Goal: Information Seeking & Learning: Learn about a topic

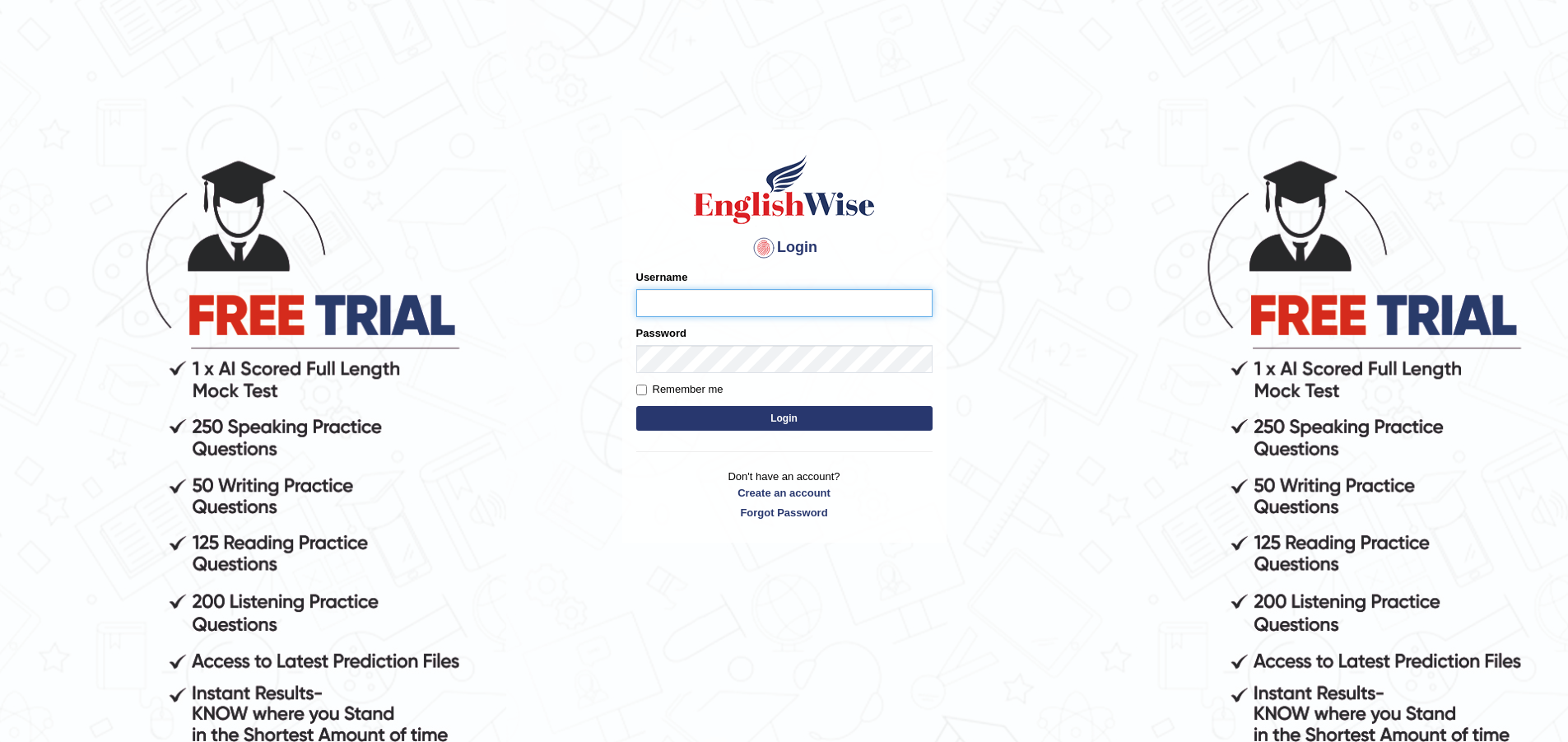
type input "zorbaenglish"
click at [741, 421] on button "Login" at bounding box center [785, 418] width 296 height 25
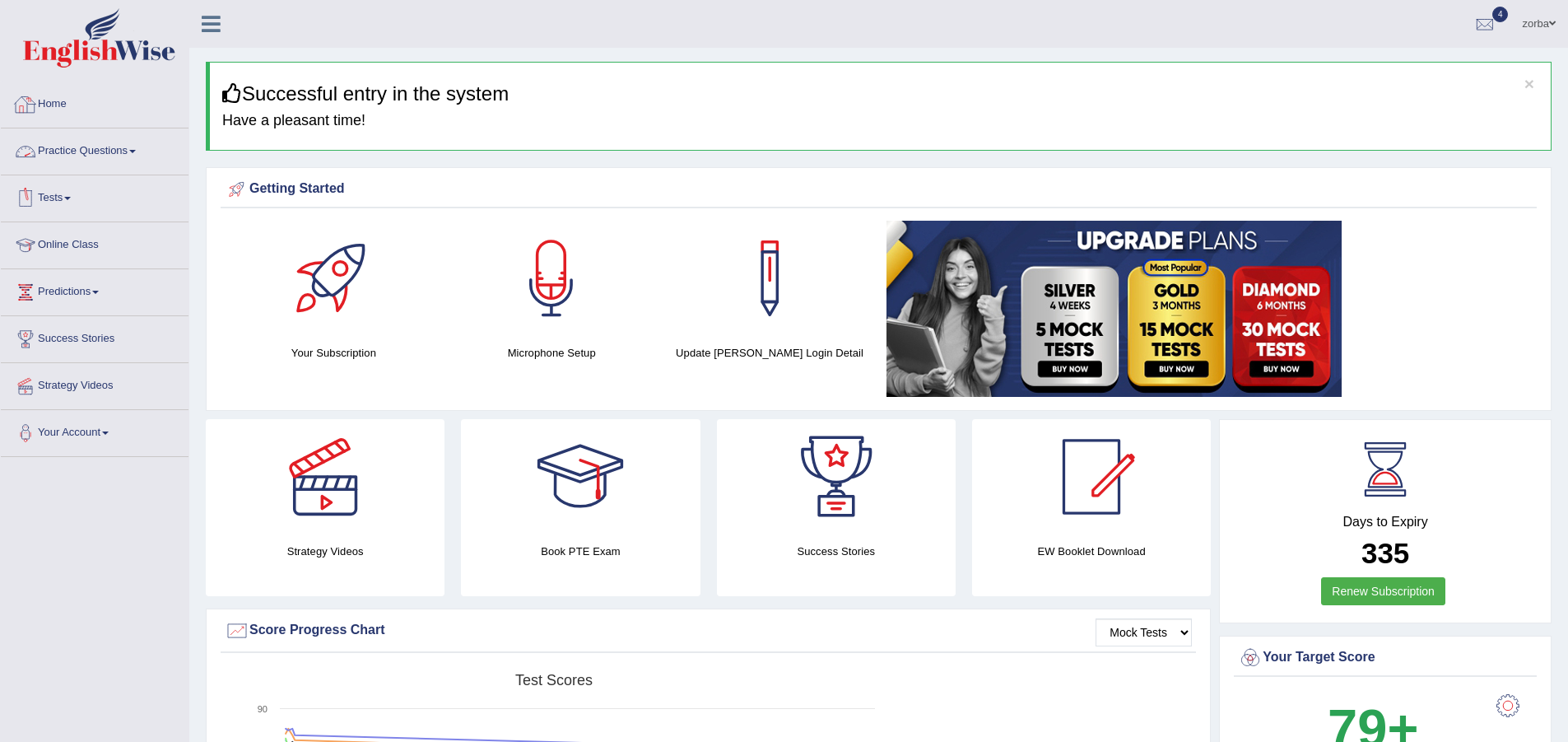
click at [60, 104] on link "Home" at bounding box center [95, 102] width 188 height 41
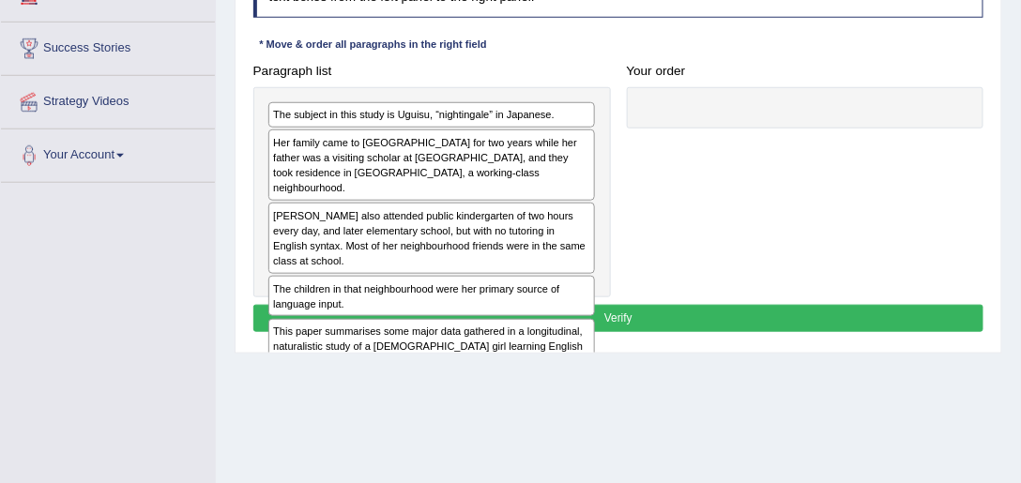
scroll to position [321, 0]
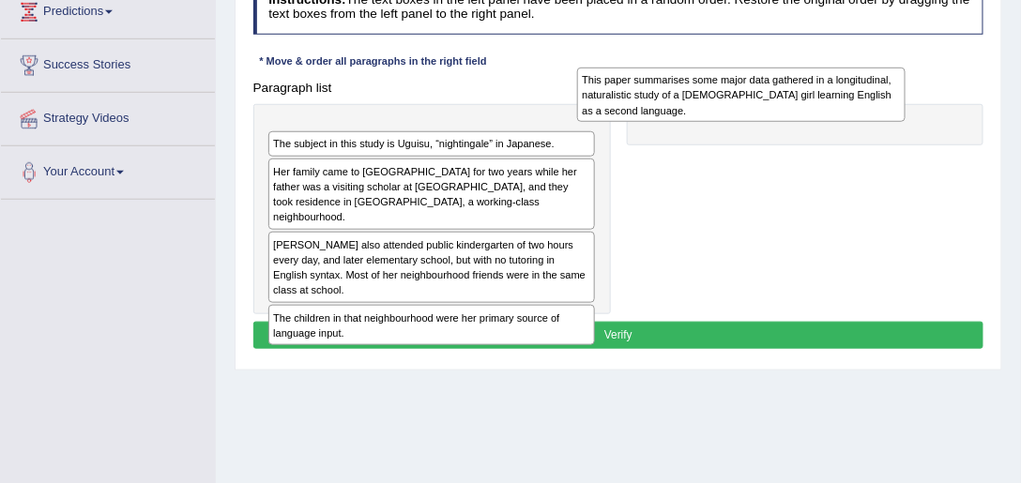
drag, startPoint x: 336, startPoint y: 319, endPoint x: 710, endPoint y: 95, distance: 435.8
click at [710, 95] on div "This paper summarises some major data gathered in a longitudinal, naturalistic …" at bounding box center [741, 95] width 329 height 54
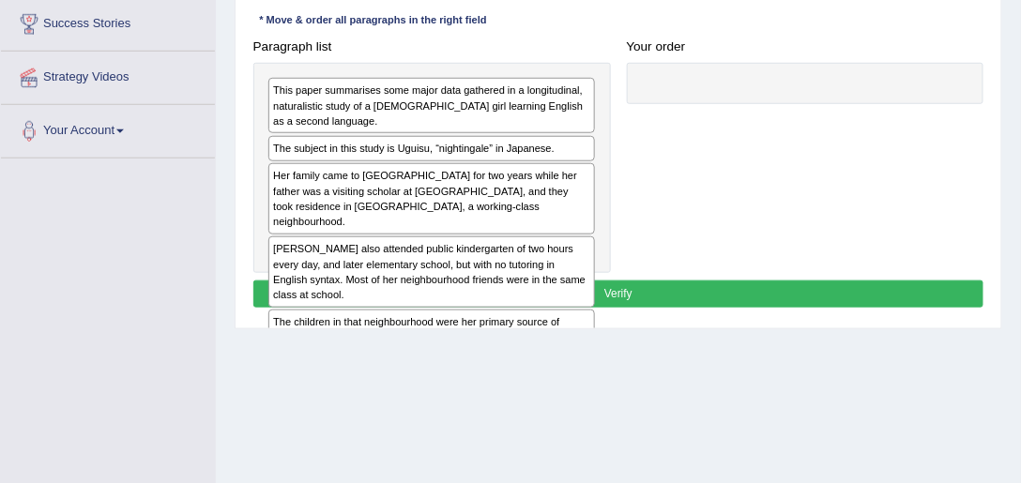
scroll to position [344, 0]
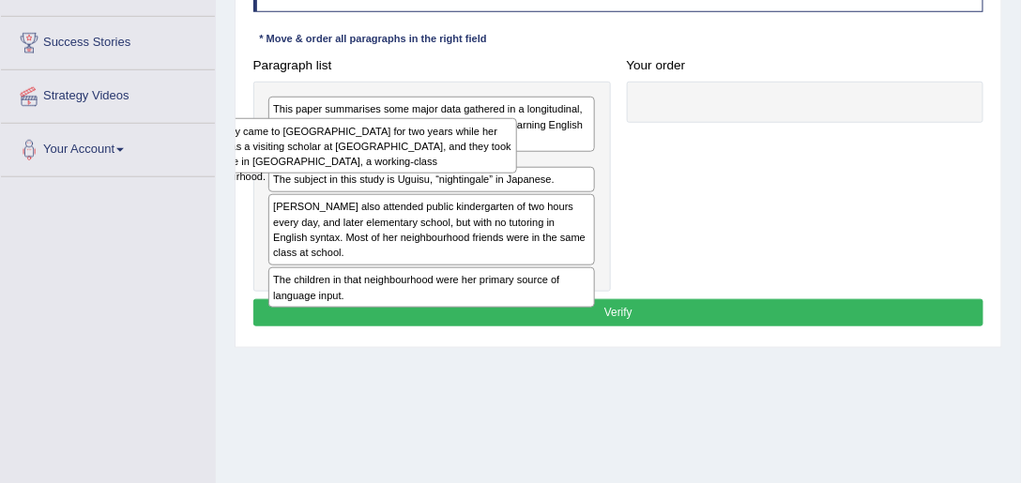
drag, startPoint x: 429, startPoint y: 182, endPoint x: 302, endPoint y: 151, distance: 130.5
click at [302, 151] on div "Her family came to the United States for two years while her father was a visit…" at bounding box center [353, 145] width 329 height 54
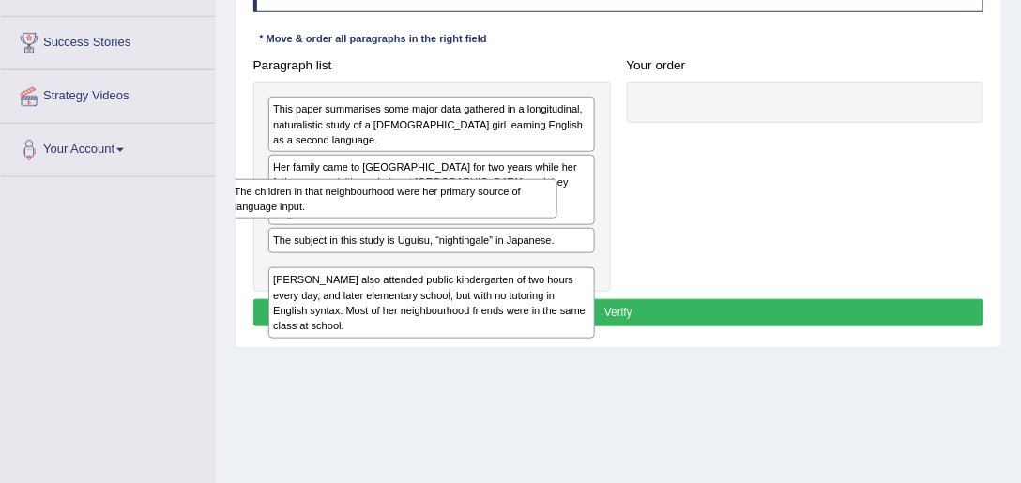
drag, startPoint x: 421, startPoint y: 320, endPoint x: 379, endPoint y: 227, distance: 101.7
click at [379, 227] on div "This paper summarises some major data gathered in a longitudinal, naturalistic …" at bounding box center [432, 187] width 358 height 210
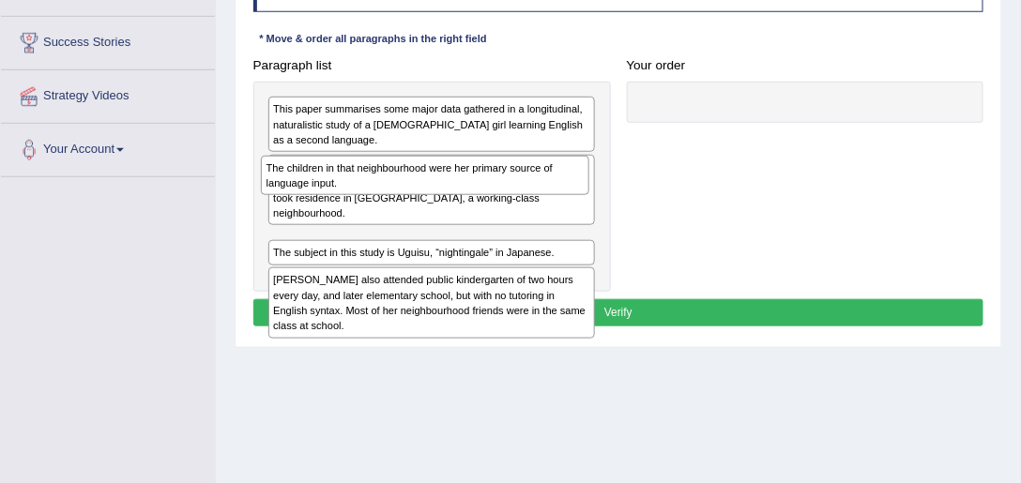
drag, startPoint x: 455, startPoint y: 207, endPoint x: 454, endPoint y: 197, distance: 9.4
click at [454, 197] on div "This paper summarises some major data gathered in a longitudinal, naturalistic …" at bounding box center [432, 187] width 358 height 210
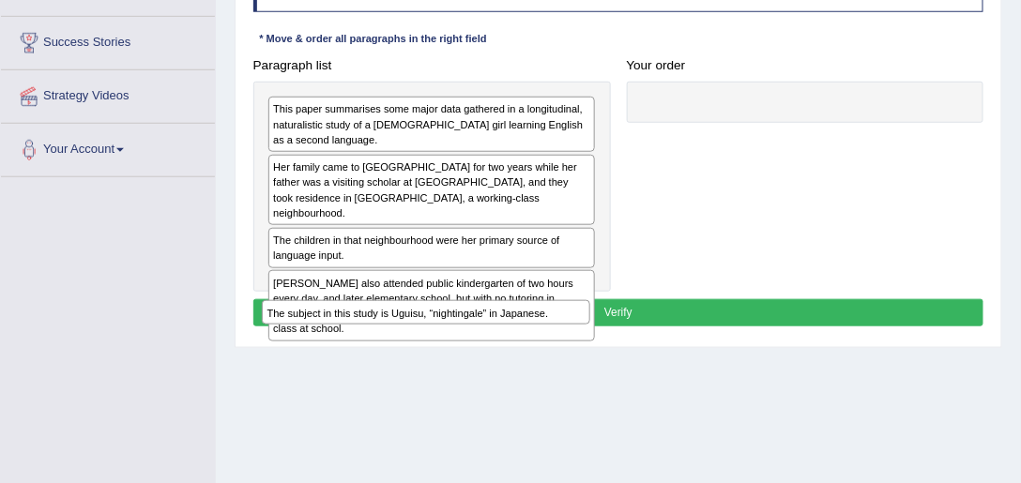
drag, startPoint x: 460, startPoint y: 263, endPoint x: 480, endPoint y: 417, distance: 155.2
click at [456, 354] on div "Home Practice Reading: Re-order Paragraphs Japanese Girl Learning English You h…" at bounding box center [618, 125] width 805 height 939
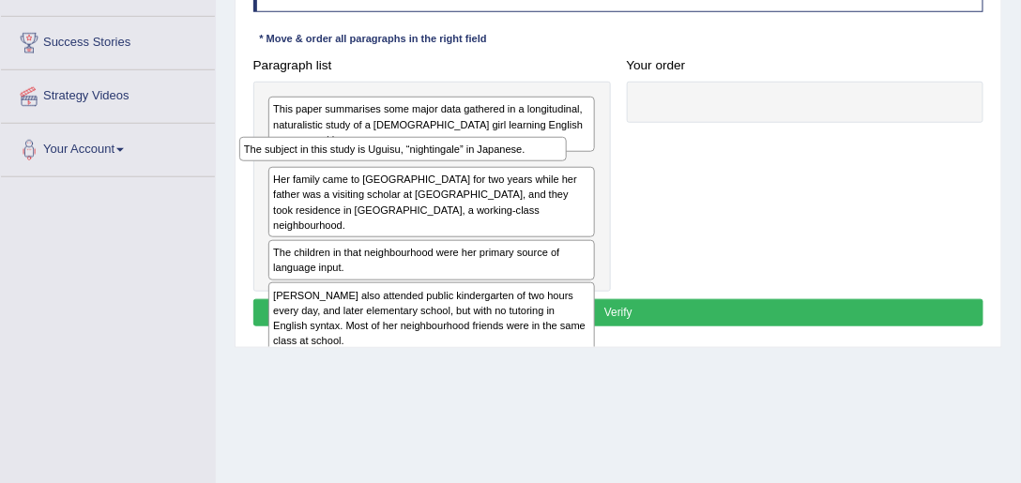
drag, startPoint x: 381, startPoint y: 317, endPoint x: 351, endPoint y: 161, distance: 159.6
click at [351, 161] on div "This paper summarises some major data gathered in a longitudinal, naturalistic …" at bounding box center [432, 187] width 358 height 210
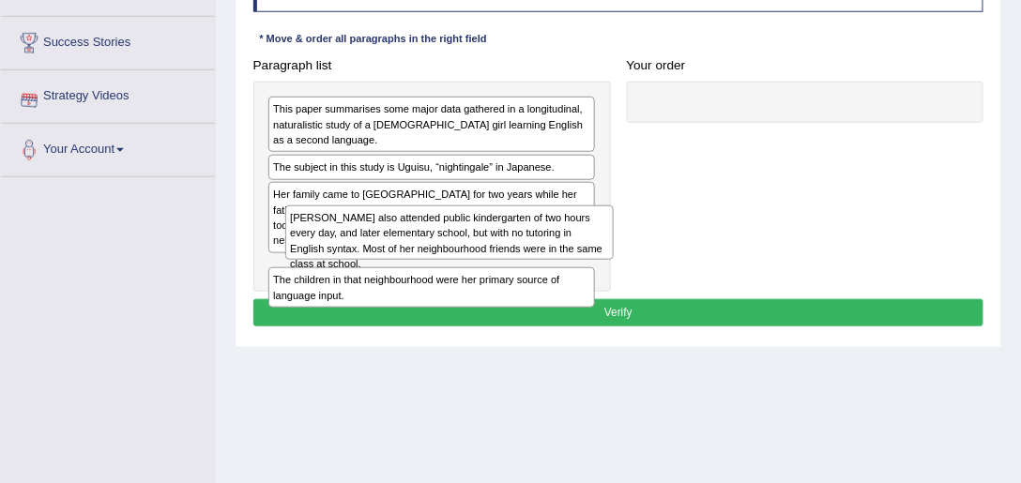
drag, startPoint x: 359, startPoint y: 301, endPoint x: 380, endPoint y: 256, distance: 50.0
click at [380, 256] on div "Uguisu also attended public kindergarten of two hours every day, and later elem…" at bounding box center [449, 233] width 329 height 54
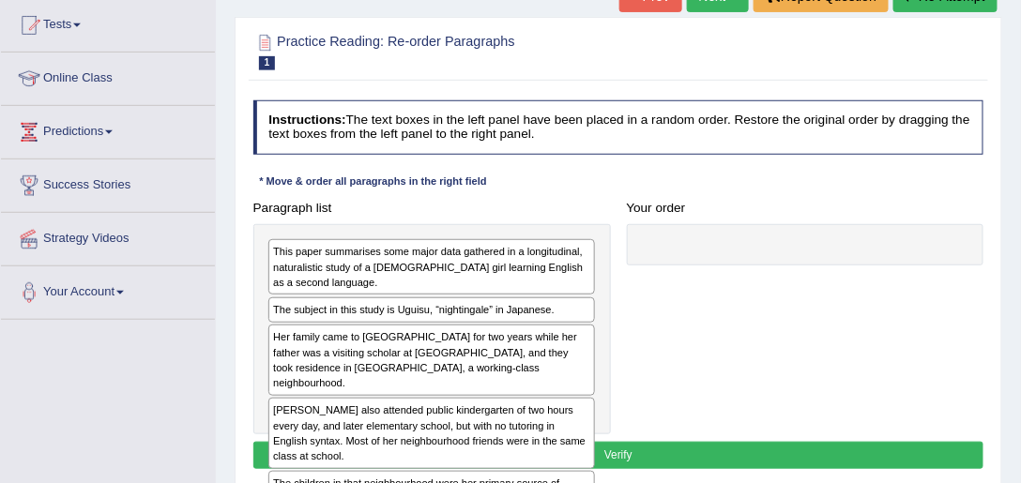
scroll to position [182, 0]
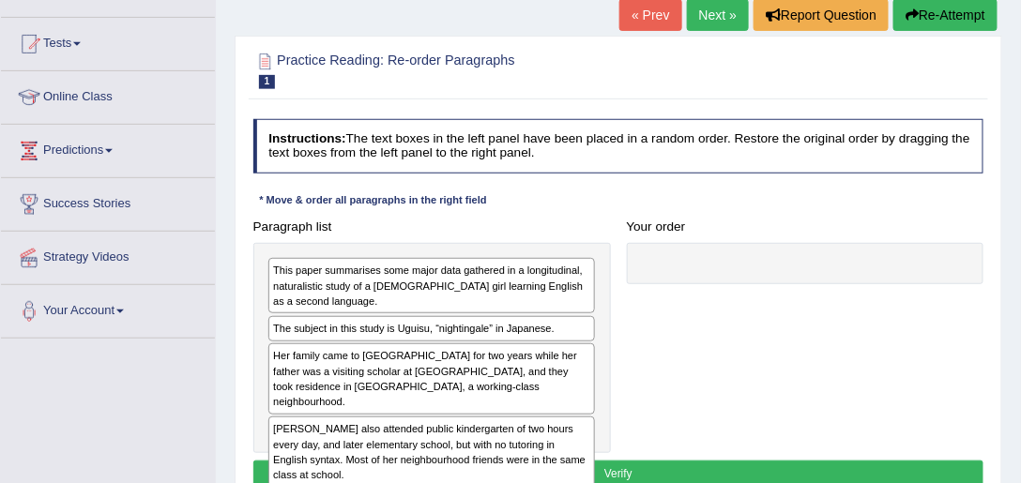
click at [703, 8] on link "Next »" at bounding box center [718, 15] width 62 height 32
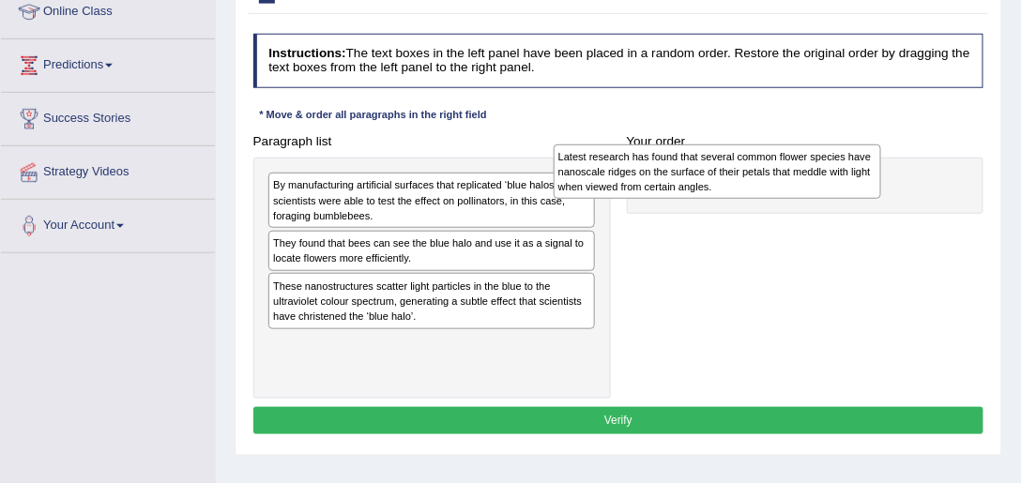
drag, startPoint x: 406, startPoint y: 265, endPoint x: 734, endPoint y: 181, distance: 338.1
click at [734, 181] on div "Latest research has found that several common flower species have nanoscale rid…" at bounding box center [718, 172] width 329 height 54
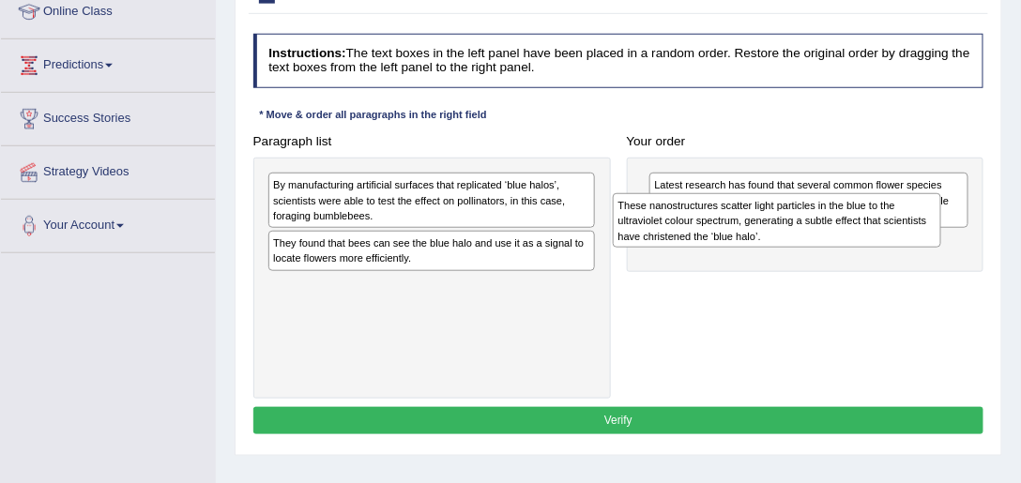
drag, startPoint x: 613, startPoint y: 257, endPoint x: 737, endPoint y: 224, distance: 128.2
click at [737, 224] on div "These nanostructures scatter light particles in the blue to the ultraviolet col…" at bounding box center [777, 220] width 329 height 54
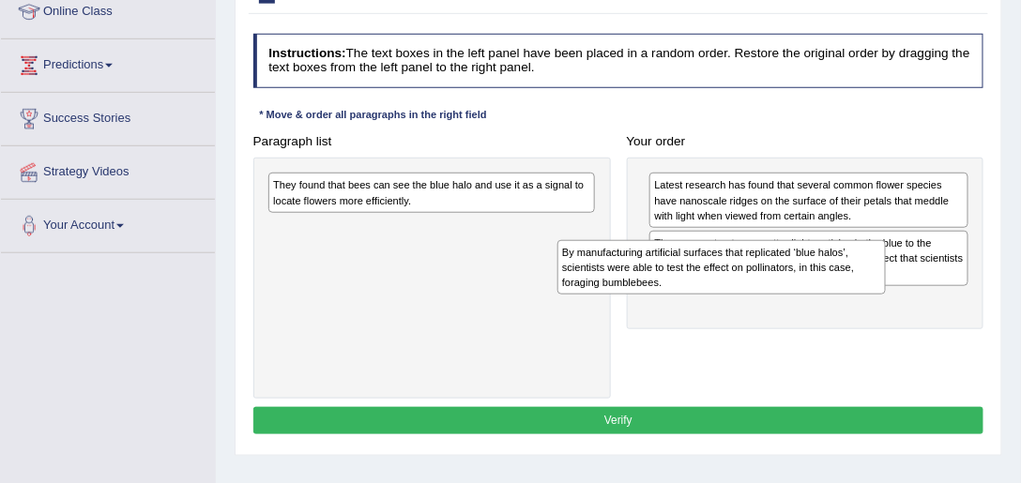
drag, startPoint x: 608, startPoint y: 268, endPoint x: 708, endPoint y: 305, distance: 106.0
click at [742, 314] on div "Paragraph list By manufacturing artificial surfaces that replicated ‘blue halos…" at bounding box center [618, 264] width 747 height 272
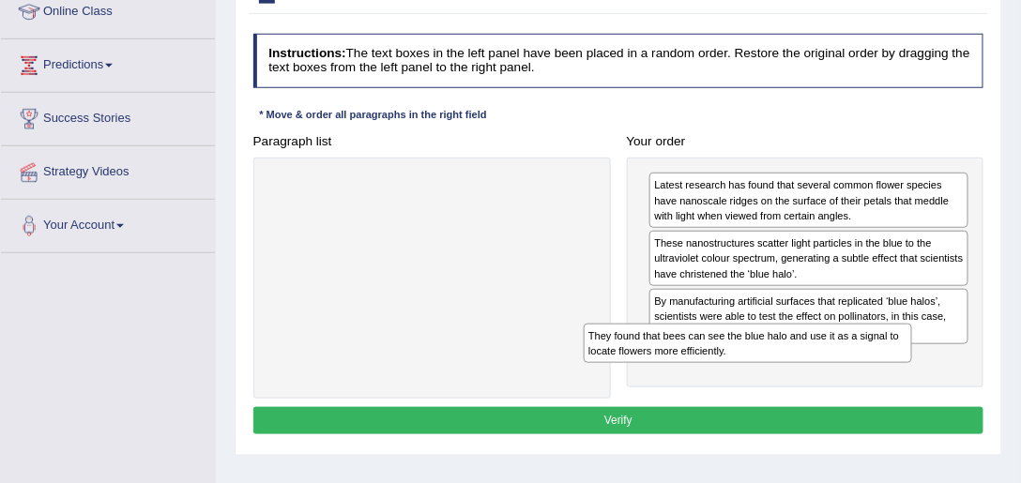
drag, startPoint x: 748, startPoint y: 316, endPoint x: 921, endPoint y: 396, distance: 190.3
click at [916, 391] on div "Paragraph list They found that bees can see the blue halo and use it as a signa…" at bounding box center [618, 264] width 747 height 272
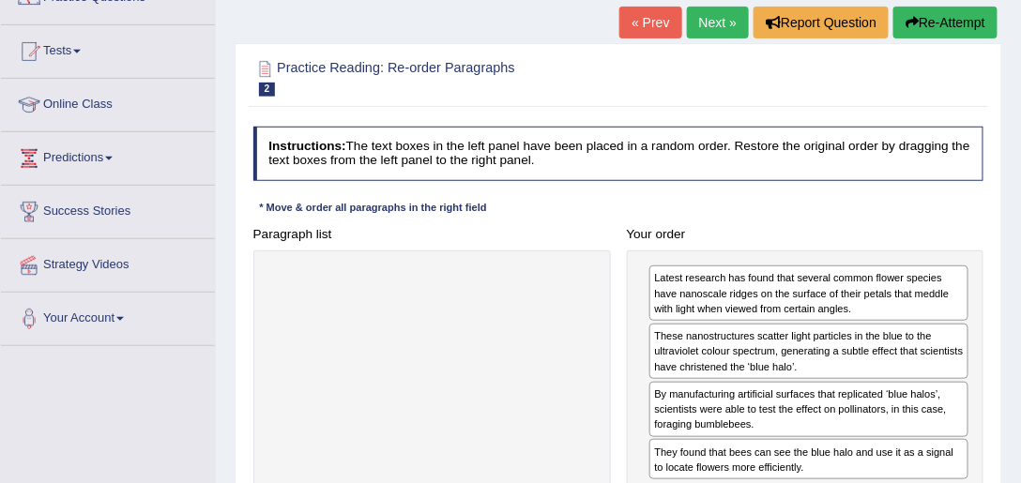
scroll to position [161, 0]
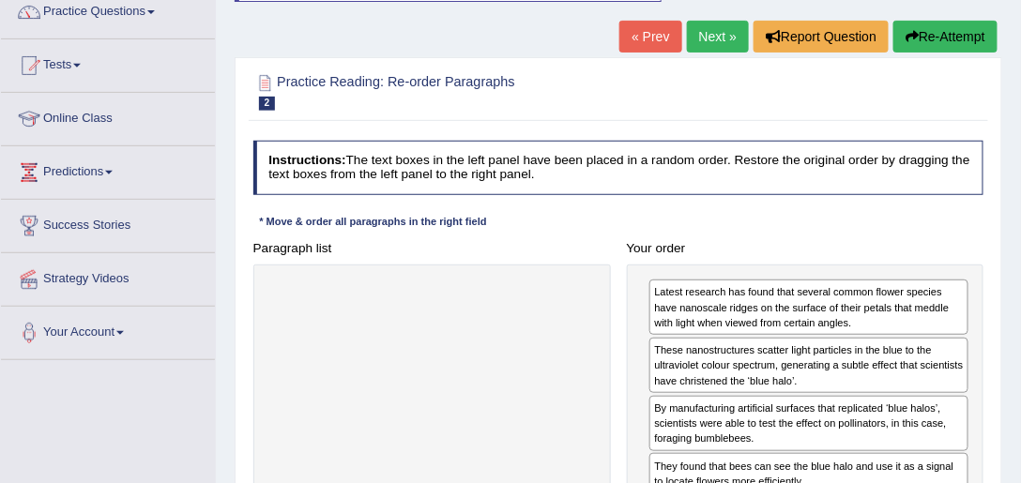
click at [731, 32] on link "Next »" at bounding box center [718, 37] width 62 height 32
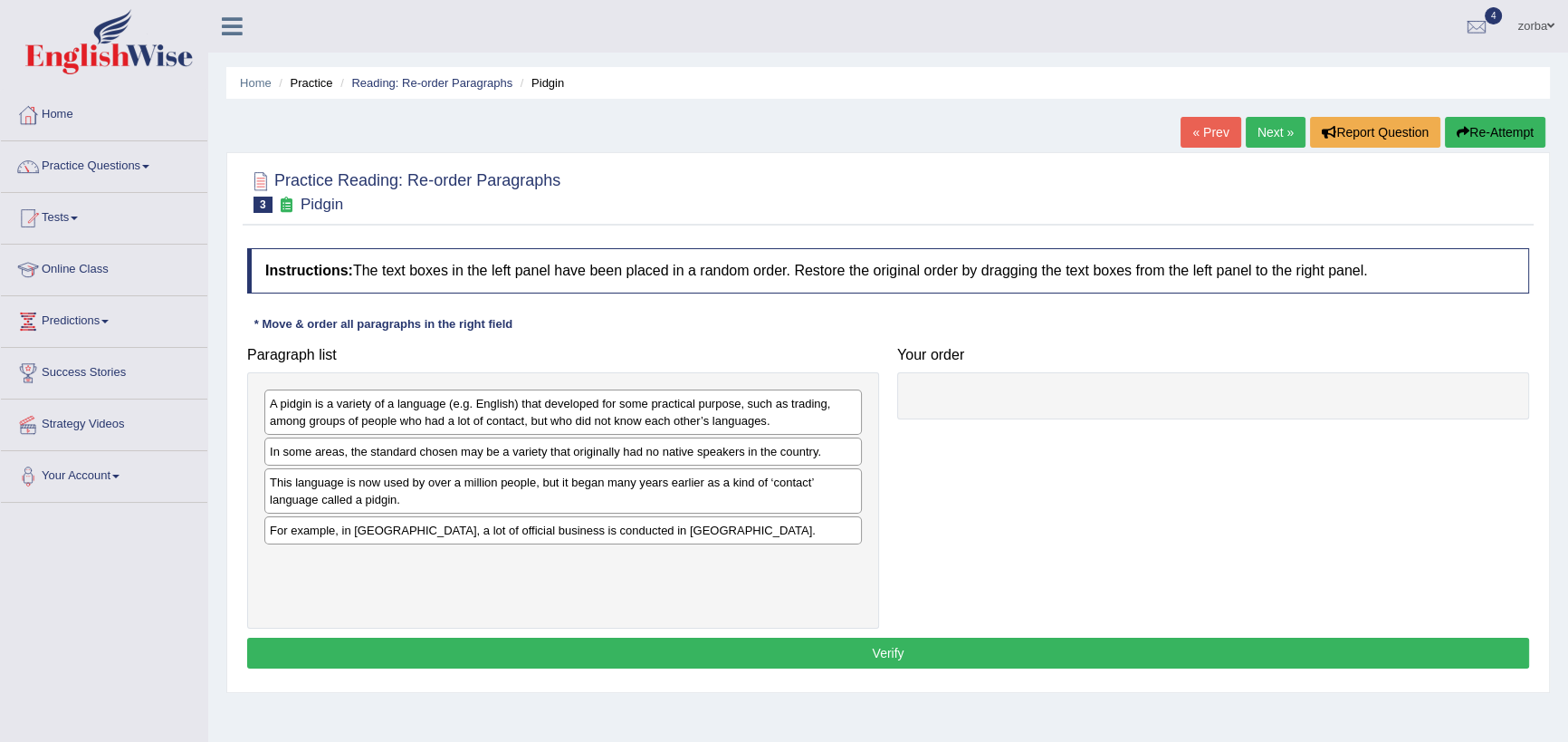
click at [984, 307] on div "Instructions: The text boxes in the left panel have been placed in a random ord…" at bounding box center [888, 461] width 1291 height 444
click at [984, 465] on div "Paragraph list A pidgin is a variety of a language (e.g. English) that develope…" at bounding box center [888, 482] width 1300 height 290
drag, startPoint x: 1131, startPoint y: 155, endPoint x: 1008, endPoint y: 636, distance: 496.5
click at [984, 155] on div "Practice Reading: Re-order Paragraphs 3 Pidgin Instructions: The text boxes in …" at bounding box center [888, 423] width 1323 height 540
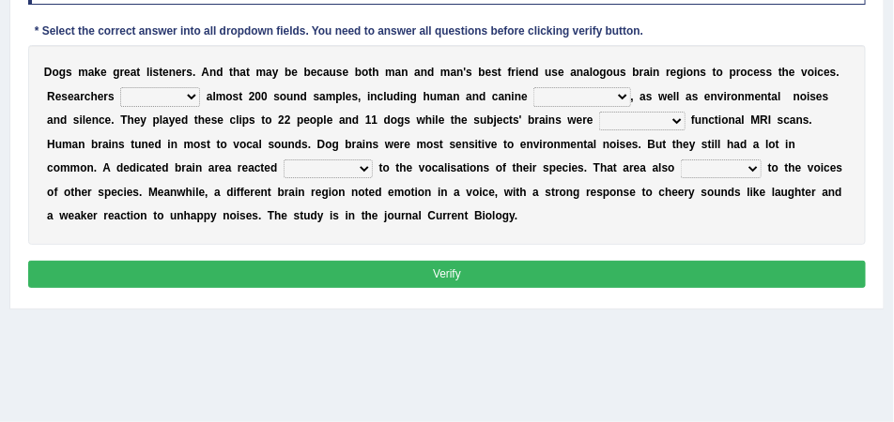
scroll to position [253, 0]
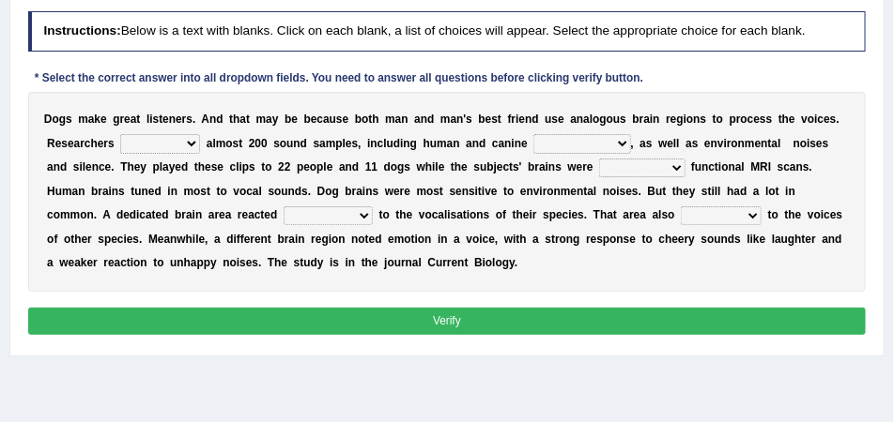
click at [187, 145] on select "collected herald developed checkup" at bounding box center [160, 143] width 80 height 19
click at [191, 145] on select "collected herald developed checkup" at bounding box center [160, 143] width 80 height 19
click at [417, 90] on div "Instructions: Below is a text with blanks. Click on each blank, a list of choic…" at bounding box center [446, 176] width 846 height 344
click at [164, 140] on select "collected herald developed checkup" at bounding box center [160, 143] width 80 height 19
select select "collected"
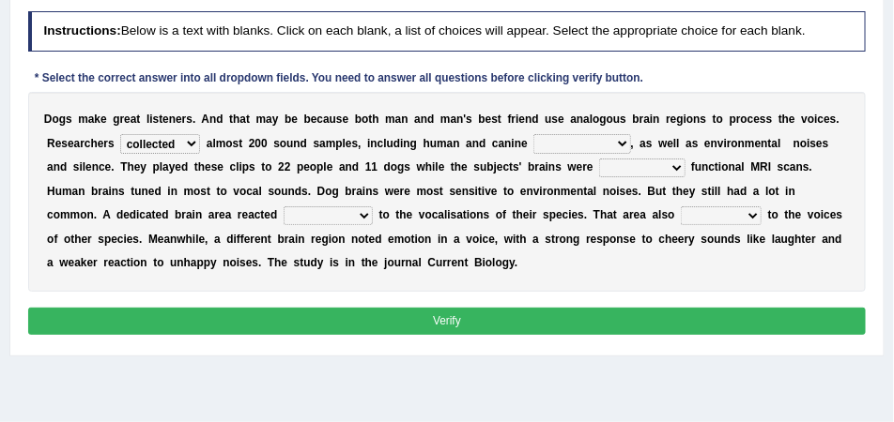
click at [120, 134] on select "collected herald developed checkup" at bounding box center [160, 143] width 80 height 19
click at [181, 145] on select "collected herald developed checkup" at bounding box center [160, 143] width 80 height 19
click at [195, 145] on select "collected herald developed checkup" at bounding box center [160, 143] width 80 height 19
click at [623, 145] on select "sameness volcalizations occupations deformations" at bounding box center [581, 143] width 97 height 19
select select "volcalizations"
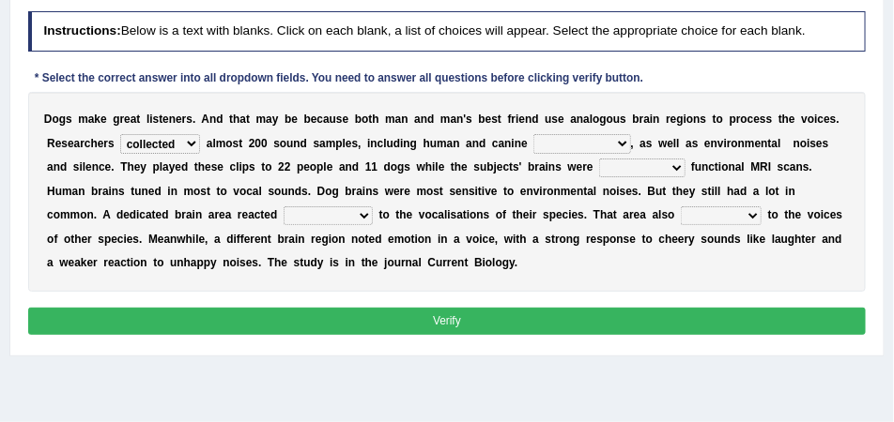
click at [533, 134] on select "sameness volcalizations occupations deformations" at bounding box center [581, 143] width 97 height 19
click at [613, 142] on select "sameness volcalizations occupations deformations" at bounding box center [581, 143] width 97 height 19
click at [705, 142] on b "e" at bounding box center [707, 143] width 7 height 13
click at [621, 142] on select "sameness volcalizations occupations deformations" at bounding box center [581, 143] width 97 height 19
click at [499, 151] on div "D o g s m a k e g r e a t l i s t e n e r s . A n d t h a t m a y b e b e c a u…" at bounding box center [447, 192] width 838 height 200
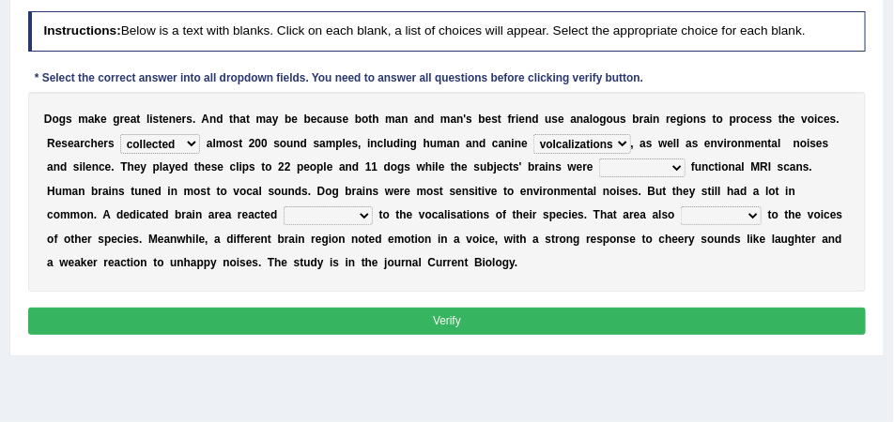
click at [659, 168] on select "conducting attending undergoing examining" at bounding box center [641, 168] width 85 height 19
click at [677, 178] on div "D o g s m a k e g r e a t l i s t e n e r s . A n d t h a t m a y b e b e c a u…" at bounding box center [447, 192] width 838 height 200
click at [676, 174] on select "conducting attending undergoing examining" at bounding box center [641, 168] width 85 height 19
click at [660, 167] on select "conducting attending undergoing examining" at bounding box center [641, 168] width 85 height 19
click at [681, 173] on div "D o g s m a k e g r e a t l i s t e n e r s . A n d t h a t m a y b e b e c a u…" at bounding box center [447, 192] width 838 height 200
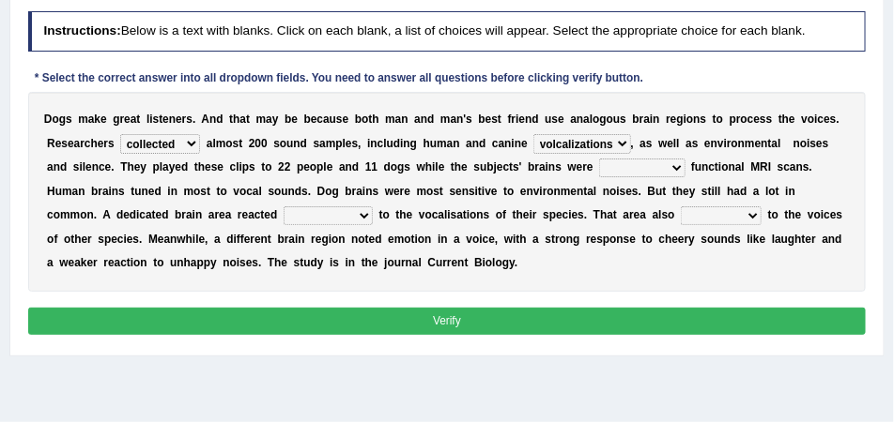
click at [673, 168] on select "conducting attending undergoing examining" at bounding box center [641, 168] width 85 height 19
drag, startPoint x: 33, startPoint y: 90, endPoint x: 676, endPoint y: 176, distance: 648.6
click at [676, 170] on select "conducting attending undergoing examining" at bounding box center [641, 168] width 85 height 19
click at [599, 159] on select "conducting attending undergoing examining" at bounding box center [641, 168] width 85 height 19
drag, startPoint x: 787, startPoint y: 168, endPoint x: 535, endPoint y: 170, distance: 251.6
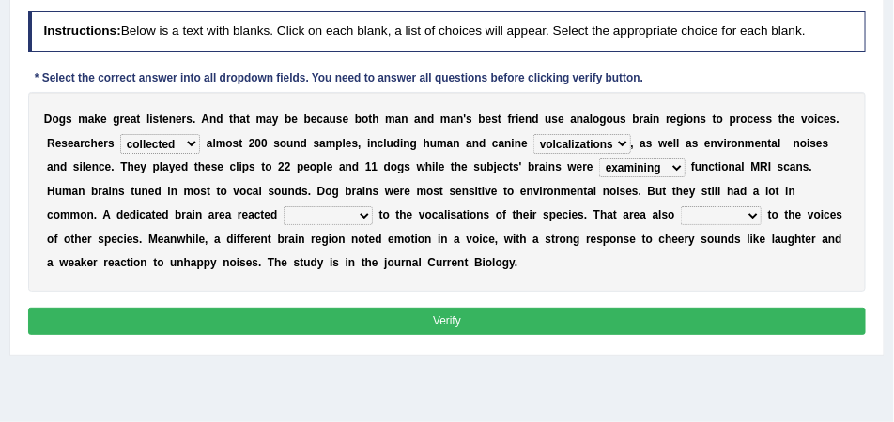
click at [535, 170] on div "D o g s m a k e g r e a t l i s t e n e r s . A n d t h a t m a y b e b e c a u…" at bounding box center [447, 192] width 838 height 200
click at [675, 170] on select "conducting attending undergoing examining" at bounding box center [641, 168] width 85 height 19
select select "undergoing"
click at [599, 159] on select "conducting attending undergoing examining" at bounding box center [641, 168] width 85 height 19
click at [289, 216] on select "foamy deformatory strongly horny" at bounding box center [327, 216] width 89 height 19
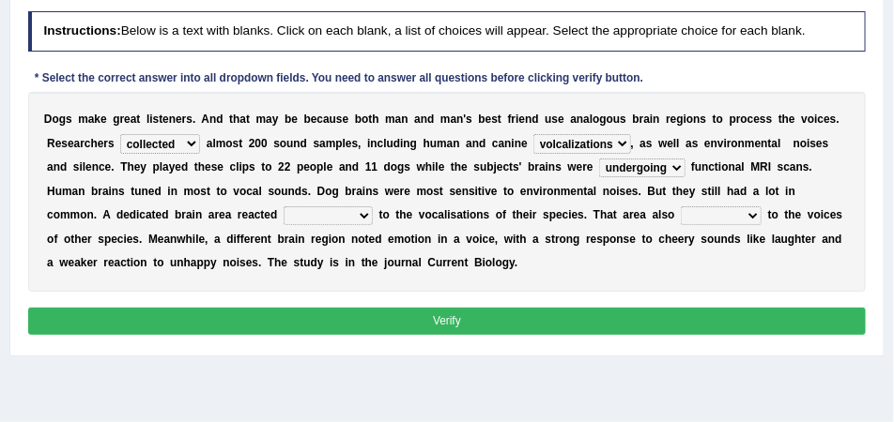
select select "strongly"
click at [283, 207] on select "foamy deformatory strongly horny" at bounding box center [327, 216] width 89 height 19
click at [698, 220] on select "splatted shoplift insulted responded" at bounding box center [721, 216] width 81 height 19
select select "responded"
click at [681, 207] on select "splatted shoplift insulted responded" at bounding box center [721, 216] width 81 height 19
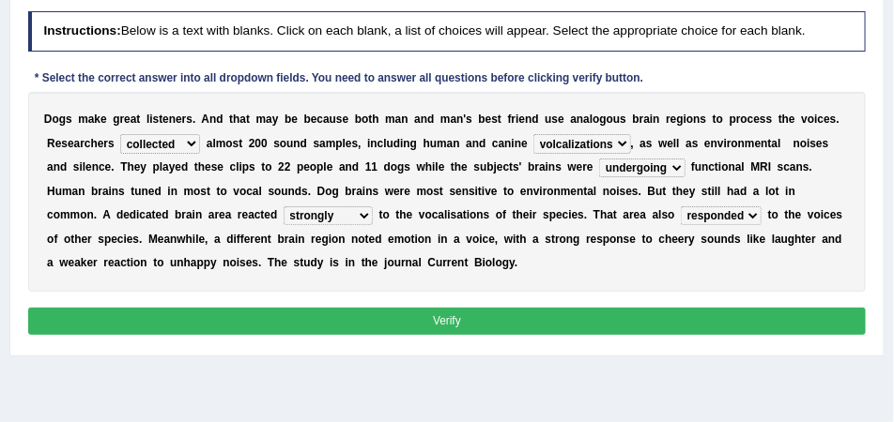
click at [304, 211] on select "foamy deformatory strongly horny" at bounding box center [327, 216] width 89 height 19
click at [612, 283] on div "D o g s m a k e g r e a t l i s t e n e r s . A n d t h a t m a y b e b e c a u…" at bounding box center [447, 192] width 838 height 200
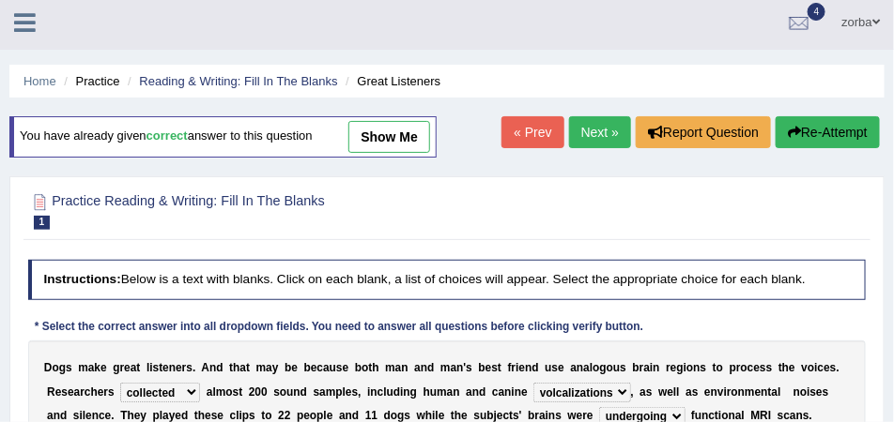
scroll to position [0, 0]
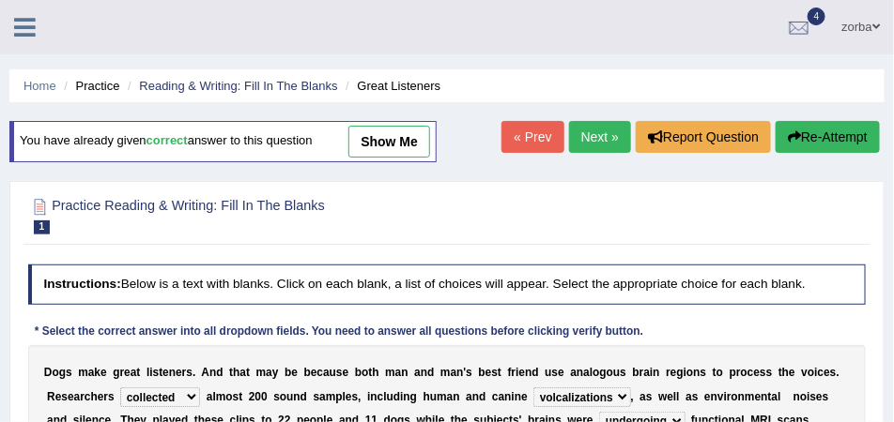
click at [584, 148] on link "Next »" at bounding box center [600, 137] width 62 height 32
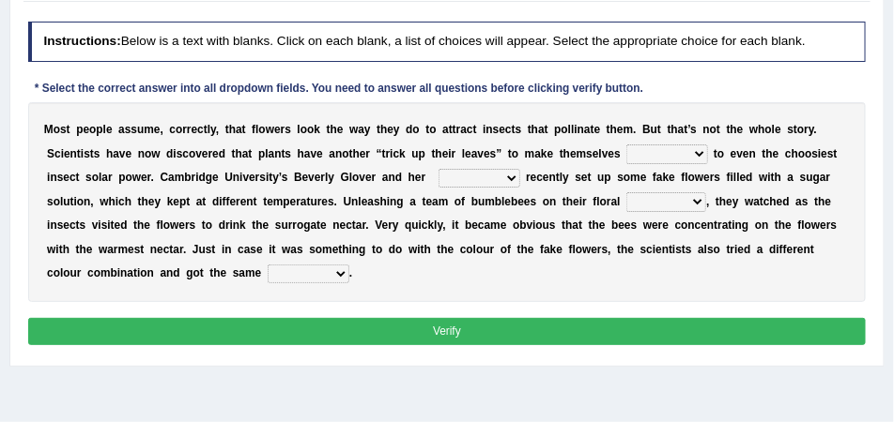
drag, startPoint x: 676, startPoint y: 156, endPoint x: 620, endPoint y: 205, distance: 74.5
click at [676, 156] on select "irresistible foundable rounded astounded" at bounding box center [666, 154] width 81 height 19
select select "irresistible"
click at [626, 145] on select "irresistible foundable rounded astounded" at bounding box center [666, 154] width 81 height 19
drag, startPoint x: 505, startPoint y: 173, endPoint x: 499, endPoint y: 185, distance: 13.4
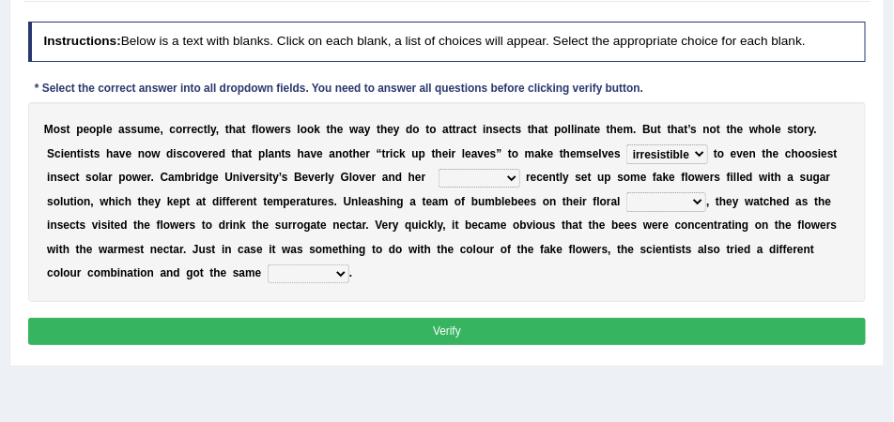
click at [505, 173] on select "friends relatives colleagues workers" at bounding box center [479, 178] width 82 height 19
select select "colleagues"
click at [438, 169] on select "friends relatives colleagues workers" at bounding box center [479, 178] width 82 height 19
click at [654, 199] on select "sufferings offerings warming colouring" at bounding box center [666, 201] width 80 height 19
select select "colouring"
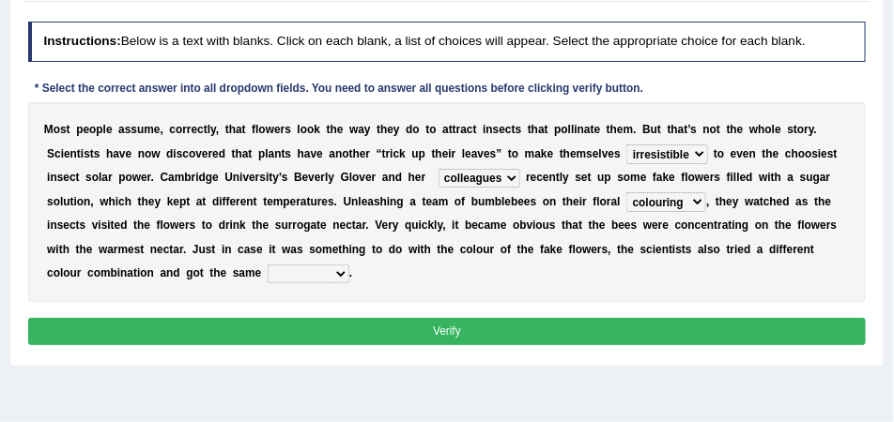
click at [626, 192] on select "sufferings offerings warming colouring" at bounding box center [666, 201] width 80 height 19
click at [326, 273] on select "ensigns result affirmation codes" at bounding box center [309, 274] width 82 height 19
select select "result"
click at [268, 265] on select "ensigns result affirmation codes" at bounding box center [309, 274] width 82 height 19
click at [669, 154] on select "irresistible foundable rounded astounded" at bounding box center [666, 154] width 81 height 19
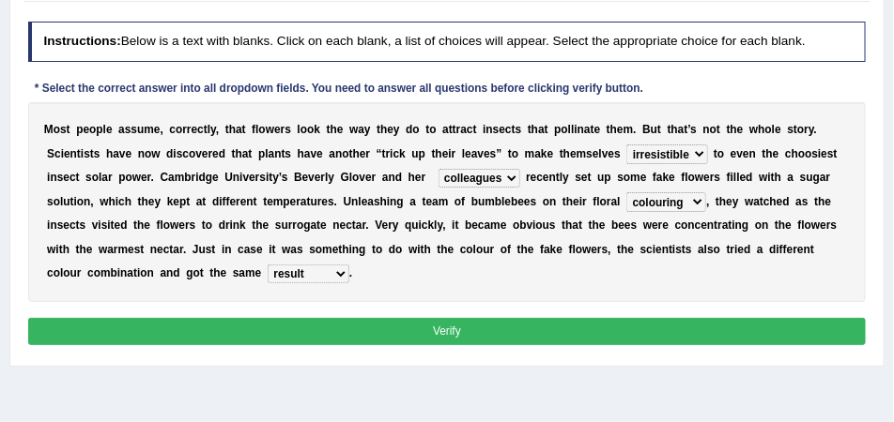
drag, startPoint x: 703, startPoint y: 150, endPoint x: 696, endPoint y: 161, distance: 12.2
click at [703, 150] on select "irresistible foundable rounded astounded" at bounding box center [666, 154] width 81 height 19
click at [626, 145] on select "irresistible foundable rounded astounded" at bounding box center [666, 154] width 81 height 19
click at [680, 152] on select "irresistible foundable rounded astounded" at bounding box center [666, 154] width 81 height 19
click at [626, 145] on select "irresistible foundable rounded astounded" at bounding box center [666, 154] width 81 height 19
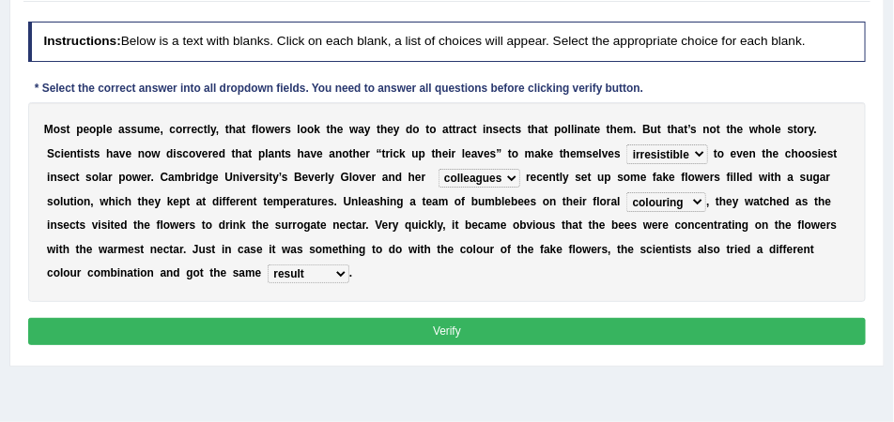
click at [502, 176] on select "friends relatives colleagues workers" at bounding box center [479, 178] width 82 height 19
click at [438, 169] on select "friends relatives colleagues workers" at bounding box center [479, 178] width 82 height 19
click at [681, 197] on select "sufferings offerings warming colouring" at bounding box center [666, 201] width 80 height 19
click at [454, 174] on select "friends relatives colleagues workers" at bounding box center [479, 178] width 82 height 19
click at [665, 204] on select "sufferings offerings warming colouring" at bounding box center [666, 201] width 80 height 19
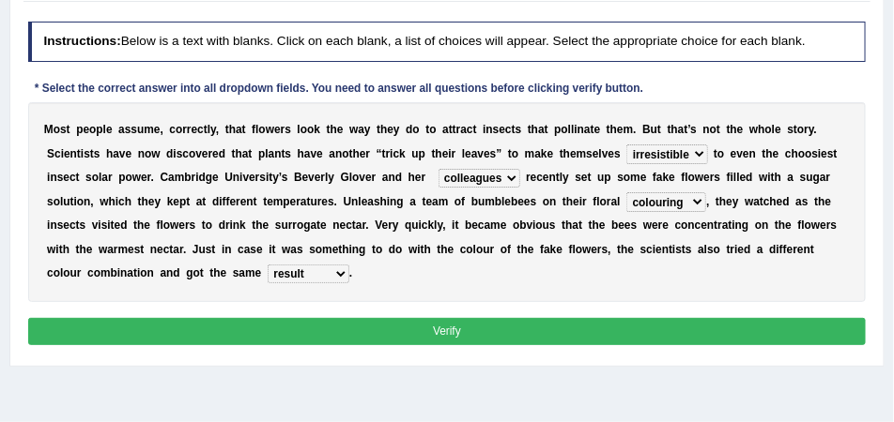
click at [699, 201] on select "sufferings offerings warming colouring" at bounding box center [666, 201] width 80 height 19
click at [788, 293] on div "M o s t p e o p l e a s s u m e , c o r r e c t l y , t h a t f l o w e r s l o…" at bounding box center [447, 202] width 838 height 200
click at [687, 202] on select "sufferings offerings warming colouring" at bounding box center [666, 201] width 80 height 19
drag, startPoint x: 696, startPoint y: 198, endPoint x: 695, endPoint y: 209, distance: 11.4
click at [696, 198] on select "sufferings offerings warming colouring" at bounding box center [666, 201] width 80 height 19
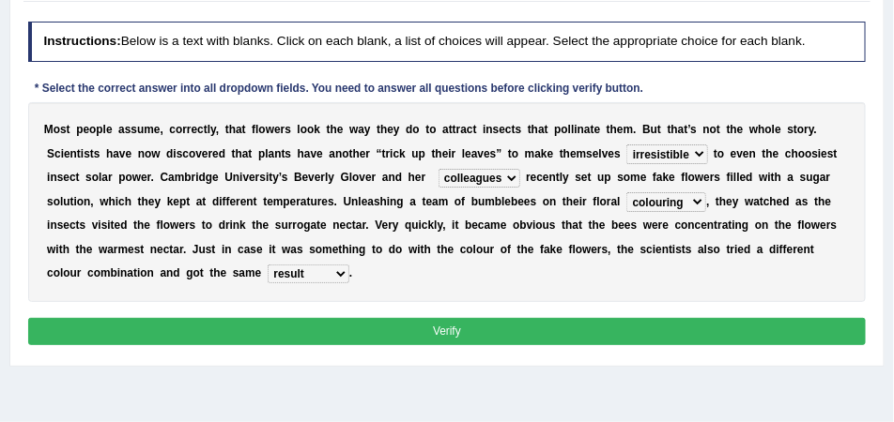
click at [650, 203] on select "sufferings offerings warming colouring" at bounding box center [666, 201] width 80 height 19
click at [537, 241] on div "M o s t p e o p l e a s s u m e , c o r r e c t l y , t h a t f l o w e r s l o…" at bounding box center [447, 202] width 838 height 200
click at [697, 200] on select "sufferings offerings warming colouring" at bounding box center [666, 201] width 80 height 19
select select "offerings"
click at [626, 192] on select "sufferings offerings warming colouring" at bounding box center [666, 201] width 80 height 19
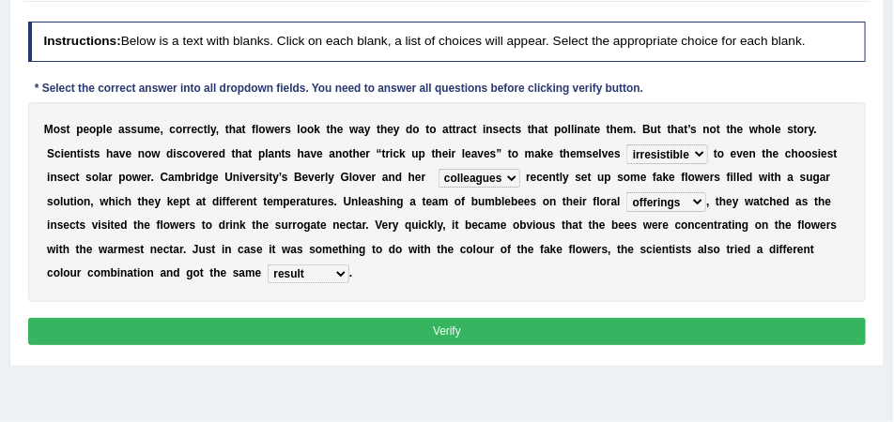
click at [698, 204] on select "sufferings offerings warming colouring" at bounding box center [666, 201] width 80 height 19
click at [626, 192] on select "sufferings offerings warming colouring" at bounding box center [666, 201] width 80 height 19
click at [332, 273] on select "ensigns result affirmation codes" at bounding box center [309, 274] width 82 height 19
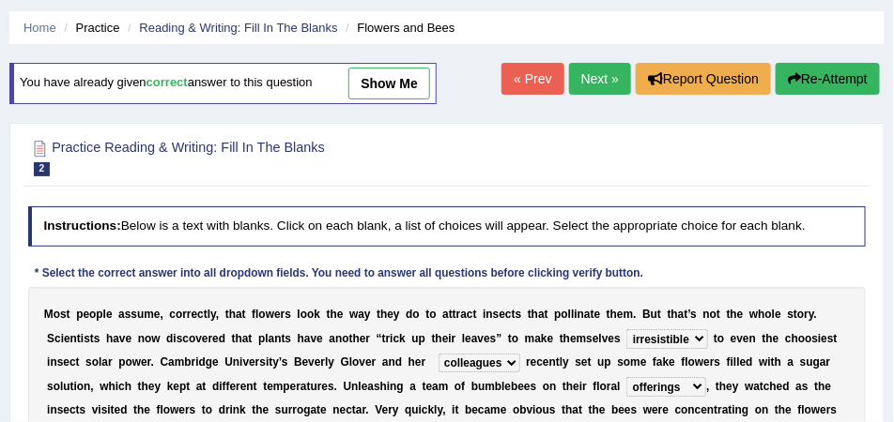
scroll to position [55, 0]
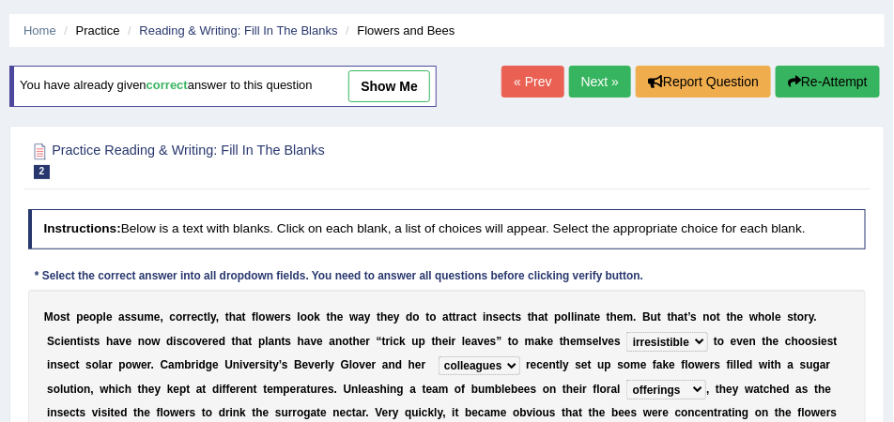
click at [570, 80] on link "Next »" at bounding box center [600, 82] width 62 height 32
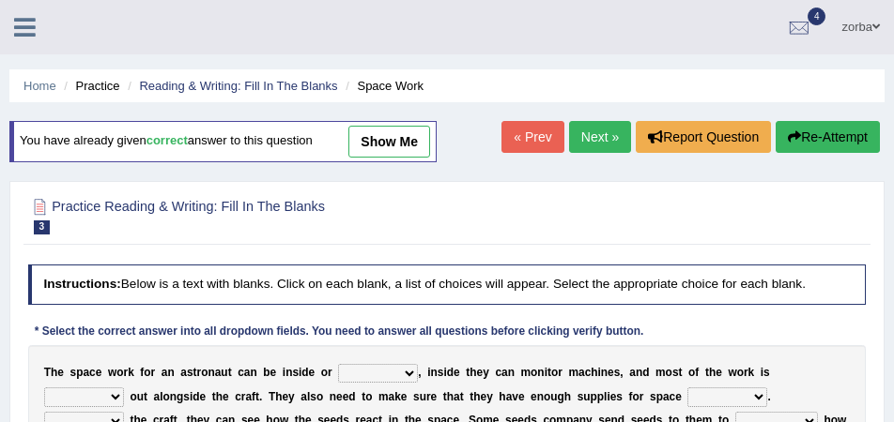
scroll to position [141, 0]
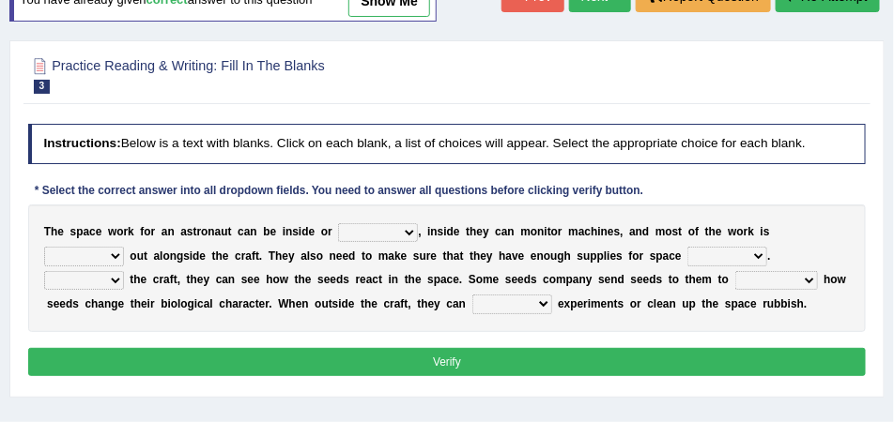
select select "outside"
click at [338, 223] on select "anywhere outside wherever slided" at bounding box center [378, 232] width 80 height 19
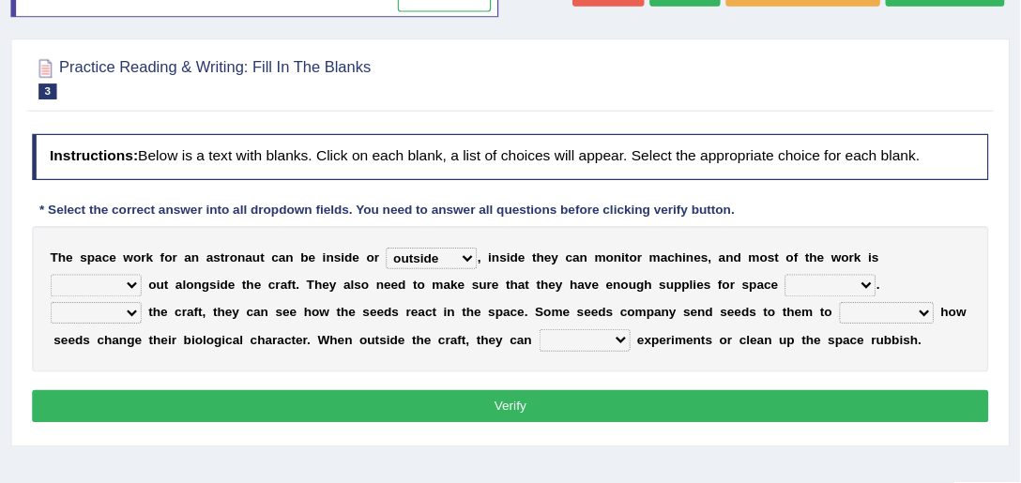
scroll to position [282, 0]
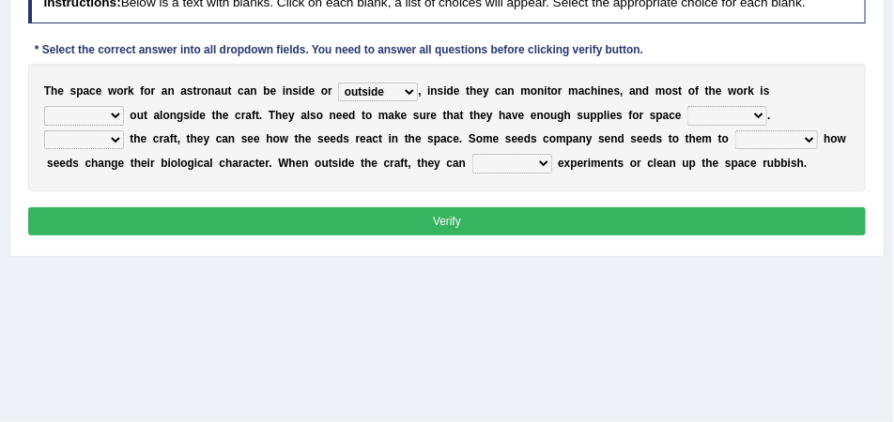
click at [121, 115] on div "T h e s p a c e w o r k f o r a n a s t r o n a u t c a n b e i n s i d e o r a…" at bounding box center [447, 128] width 838 height 128
click at [120, 115] on select "forwarded carried longed stared" at bounding box center [84, 115] width 80 height 19
select select "carried"
click at [44, 106] on select "forwarded carried longed stared" at bounding box center [84, 115] width 80 height 19
click at [753, 110] on select "tour ramp travel power" at bounding box center [727, 115] width 80 height 19
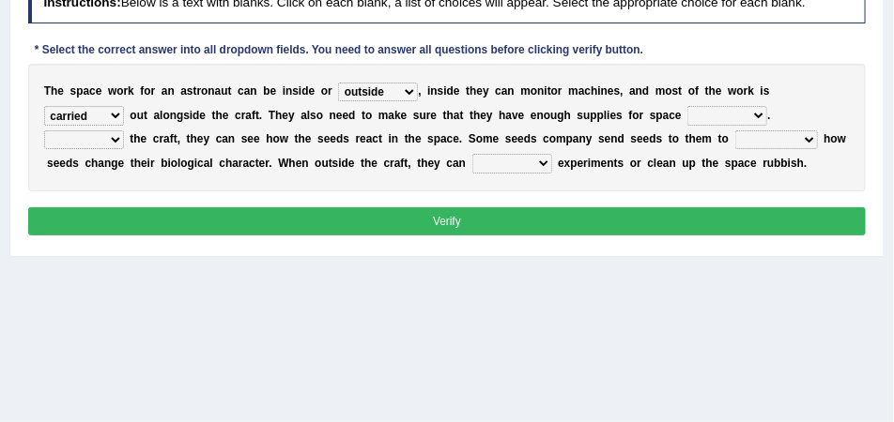
select select "travel"
click at [687, 106] on select "tour ramp travel power" at bounding box center [727, 115] width 80 height 19
click at [84, 141] on select "Inside Infact Outside Outraged" at bounding box center [84, 139] width 80 height 19
select select "Inside"
click at [44, 130] on select "Inside Infact Outside Outraged" at bounding box center [84, 139] width 80 height 19
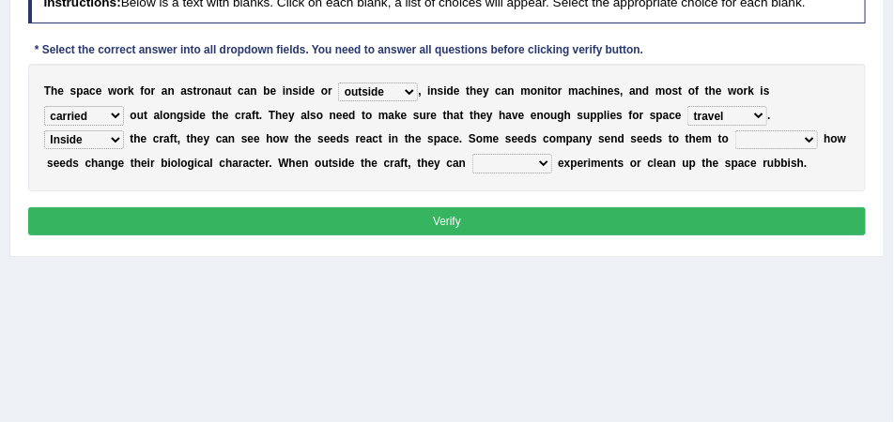
click at [781, 147] on select "investigate shuttled shifted removed" at bounding box center [776, 139] width 83 height 19
select select "investigate"
click at [735, 130] on select "investigate shuttled shifted removed" at bounding box center [776, 139] width 83 height 19
click at [485, 152] on div "T h e s p a c e w o r k f o r a n a s t r o n a u t c a n b e i n s i d e o r a…" at bounding box center [447, 128] width 838 height 128
drag, startPoint x: 488, startPoint y: 166, endPoint x: 497, endPoint y: 173, distance: 11.5
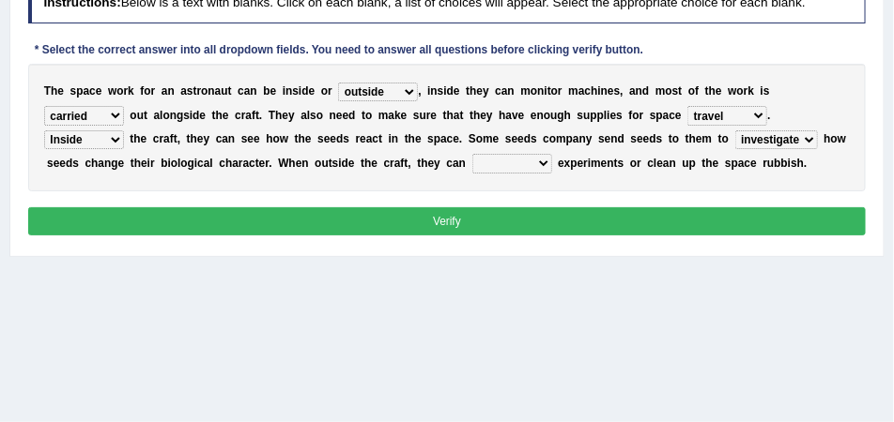
click at [488, 166] on select "set along set aside set up set as" at bounding box center [512, 163] width 80 height 19
select select "set up"
click at [472, 154] on select "set along set aside set up set as" at bounding box center [512, 163] width 80 height 19
click at [619, 192] on div "Instructions: Below is a text with blanks. Click on each blank, a list of choic…" at bounding box center [446, 112] width 846 height 272
click at [410, 98] on select "anywhere outside wherever slided" at bounding box center [378, 92] width 80 height 19
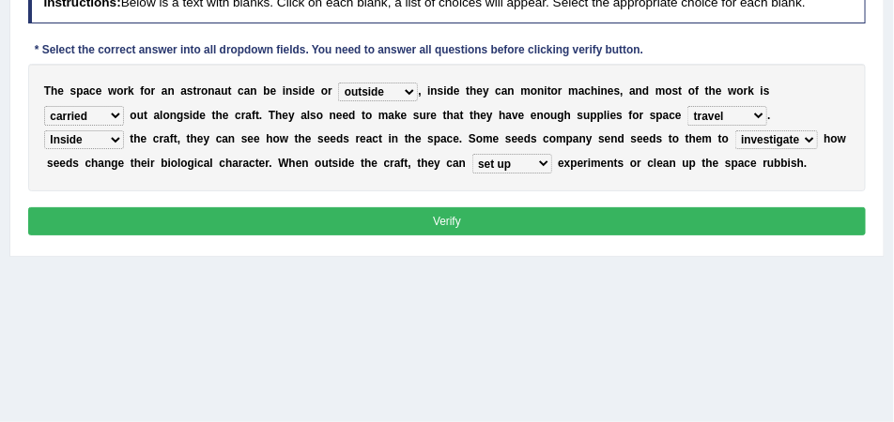
drag, startPoint x: 116, startPoint y: 139, endPoint x: 113, endPoint y: 148, distance: 10.1
click at [116, 139] on select "Inside Infact Outside Outraged" at bounding box center [84, 139] width 80 height 19
select select "Outside"
click at [44, 130] on select "Inside Infact Outside Outraged" at bounding box center [84, 139] width 80 height 19
click at [114, 113] on select "forwarded carried longed stared" at bounding box center [84, 115] width 80 height 19
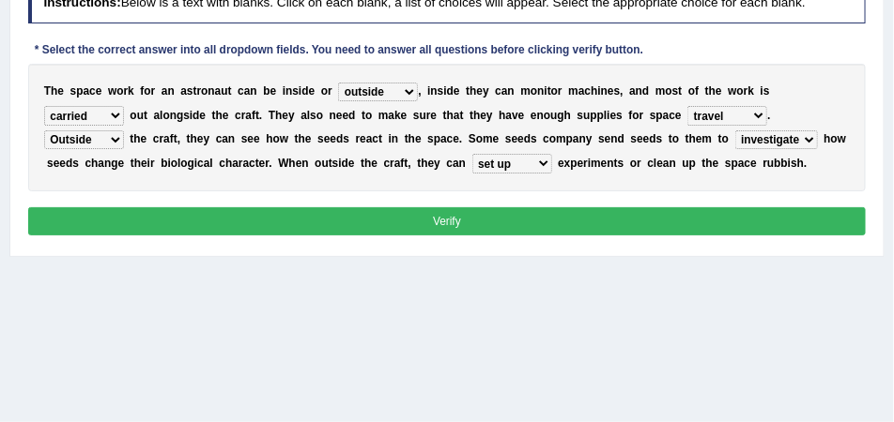
click at [117, 114] on select "forwarded carried longed stared" at bounding box center [84, 115] width 80 height 19
click at [142, 144] on b "e" at bounding box center [144, 138] width 7 height 13
click at [747, 111] on select "tour ramp travel power" at bounding box center [727, 115] width 80 height 19
click at [797, 143] on select "investigate shuttled shifted removed" at bounding box center [776, 139] width 83 height 19
click at [801, 142] on select "investigate shuttled shifted removed" at bounding box center [776, 139] width 83 height 19
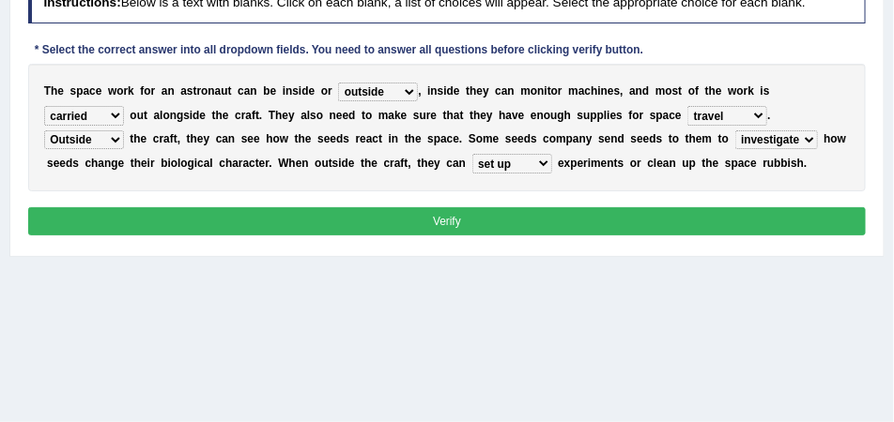
click at [519, 168] on select "set along set aside set up set as" at bounding box center [512, 163] width 80 height 19
click at [511, 165] on select "set along set aside set up set as" at bounding box center [512, 163] width 80 height 19
drag, startPoint x: 578, startPoint y: 205, endPoint x: 595, endPoint y: 202, distance: 17.1
click at [578, 205] on div "Instructions: Below is a text with blanks. Click on each blank, a list of choic…" at bounding box center [446, 112] width 846 height 272
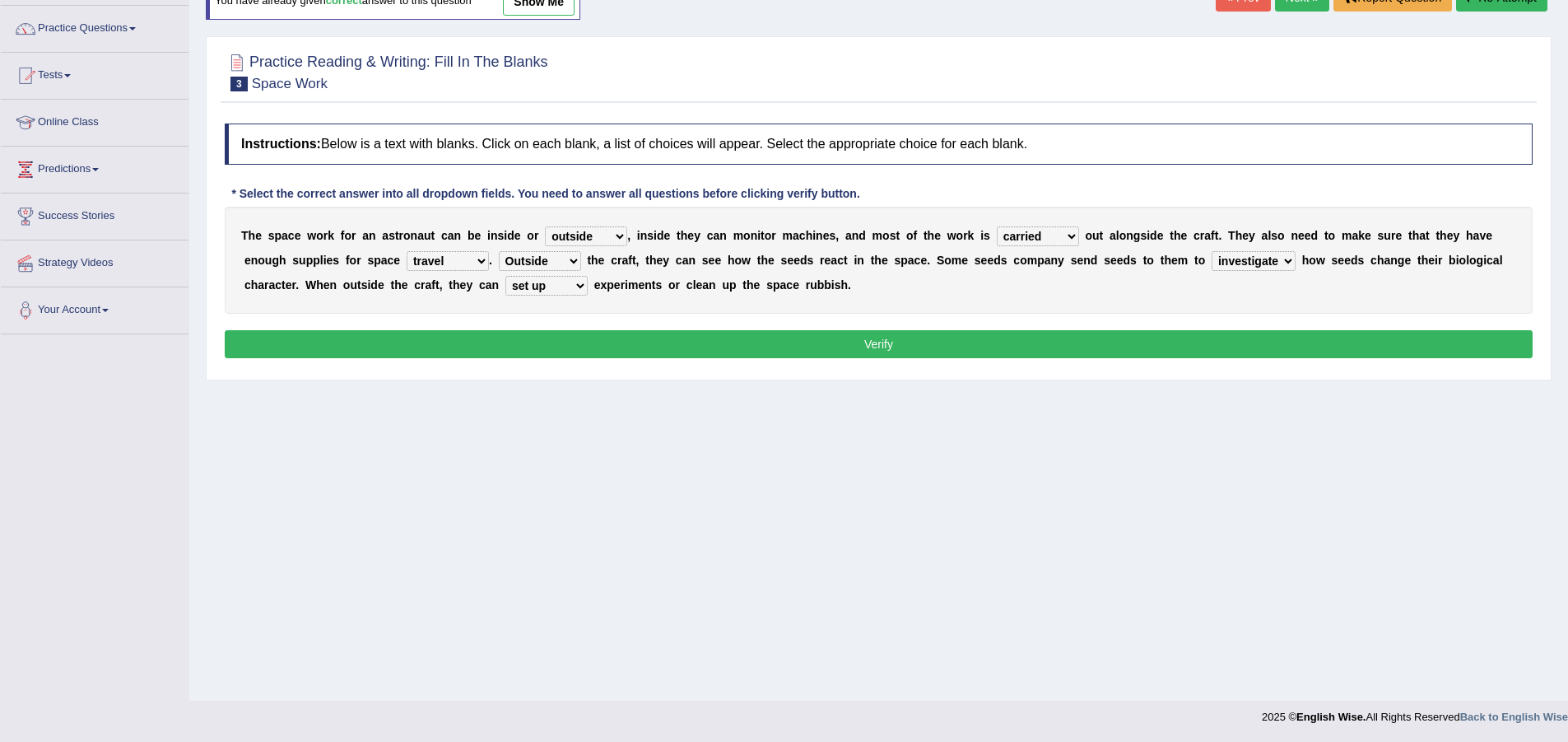
scroll to position [0, 0]
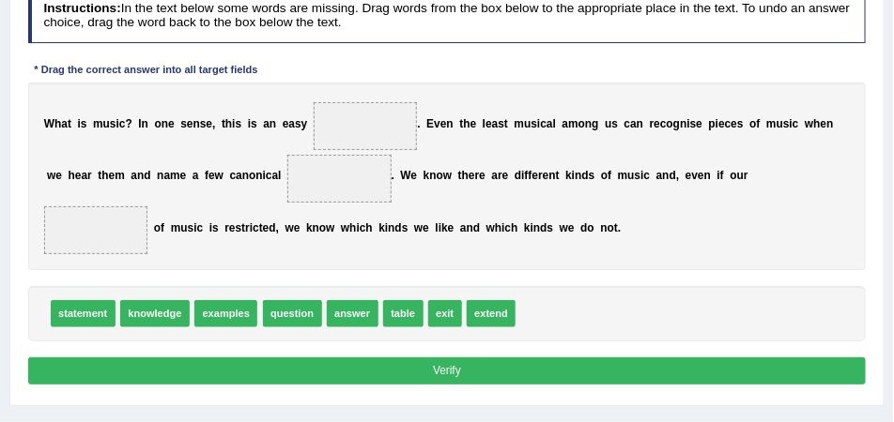
scroll to position [276, 0]
drag, startPoint x: 298, startPoint y: 308, endPoint x: 386, endPoint y: 104, distance: 222.0
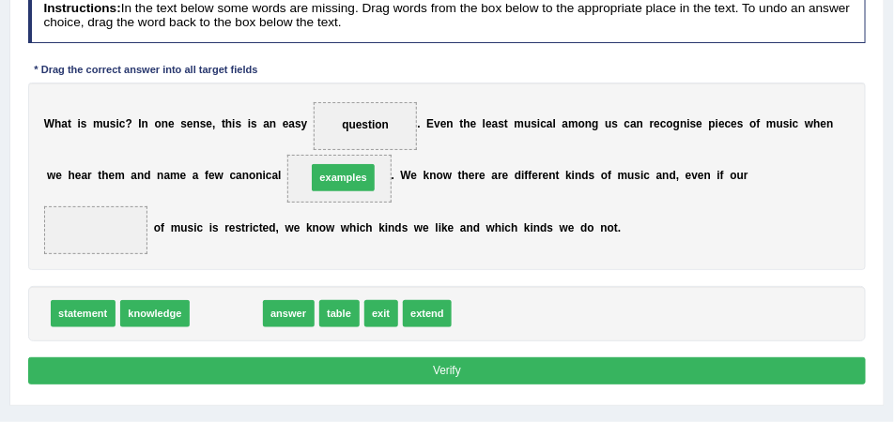
drag, startPoint x: 229, startPoint y: 309, endPoint x: 367, endPoint y: 148, distance: 211.7
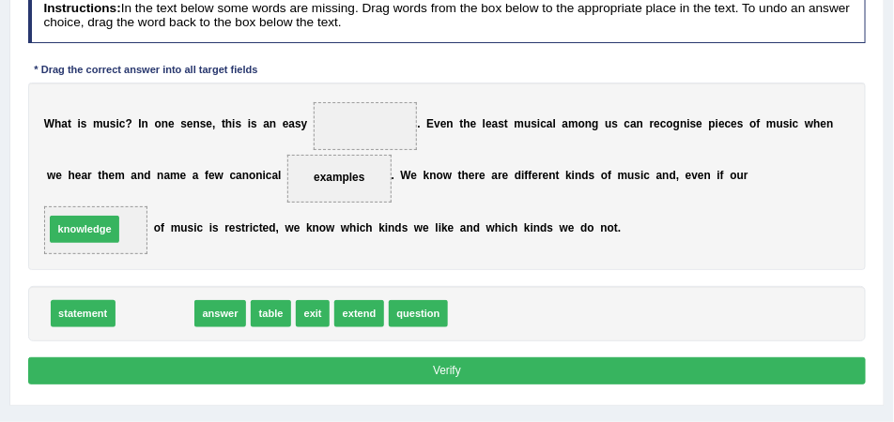
drag, startPoint x: 162, startPoint y: 310, endPoint x: 80, endPoint y: 211, distance: 128.6
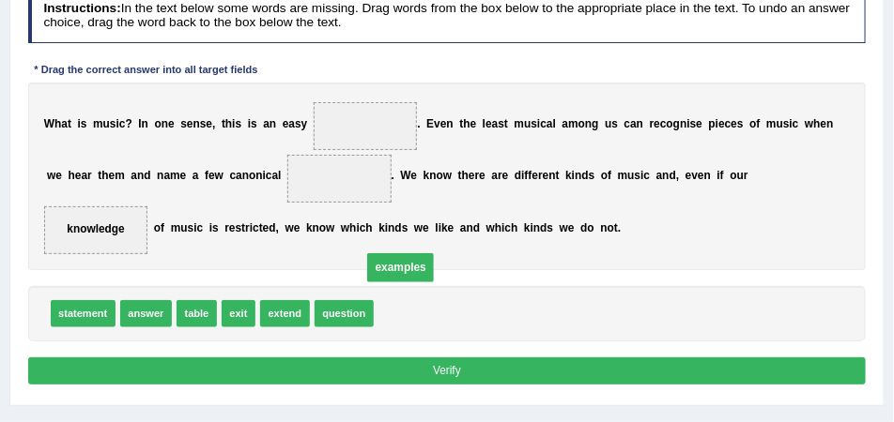
drag, startPoint x: 345, startPoint y: 185, endPoint x: 426, endPoint y: 332, distance: 168.0
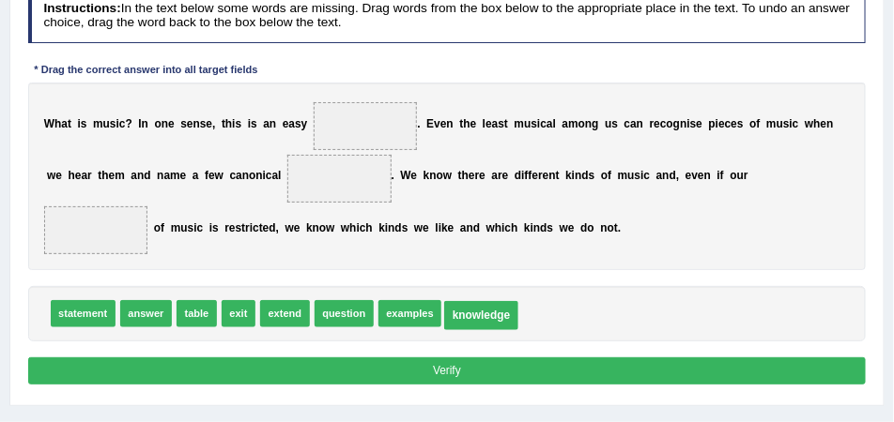
drag, startPoint x: 449, startPoint y: 287, endPoint x: 527, endPoint y: 359, distance: 105.6
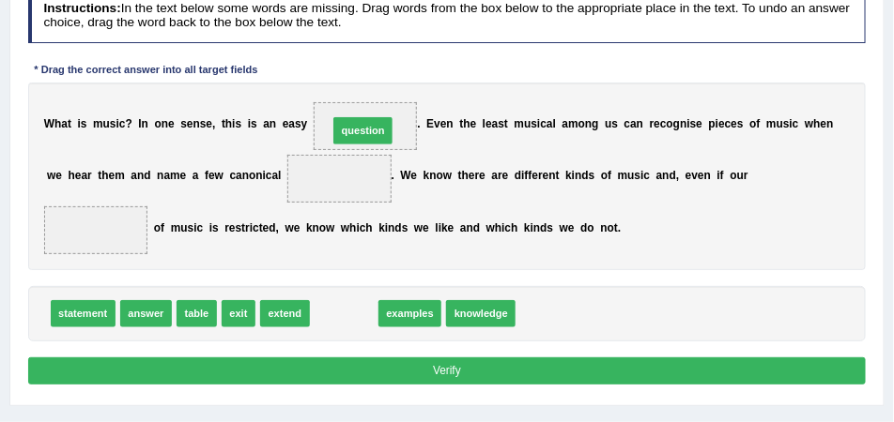
drag, startPoint x: 393, startPoint y: 216, endPoint x: 382, endPoint y: 93, distance: 123.5
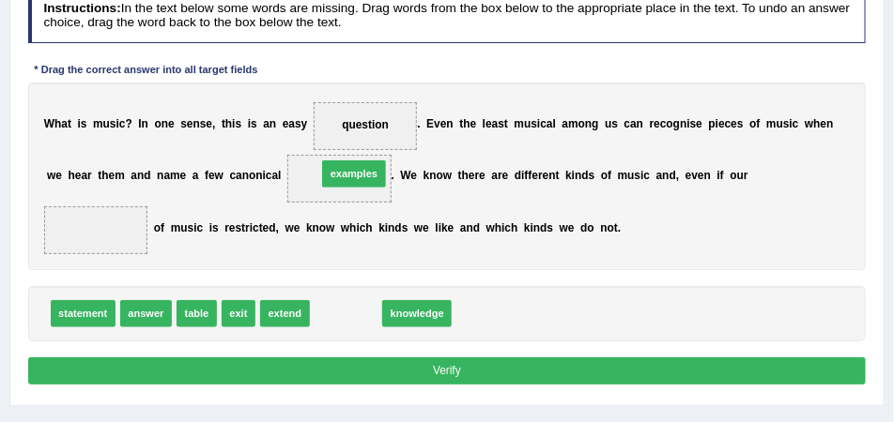
drag, startPoint x: 363, startPoint y: 314, endPoint x: 373, endPoint y: 148, distance: 165.5
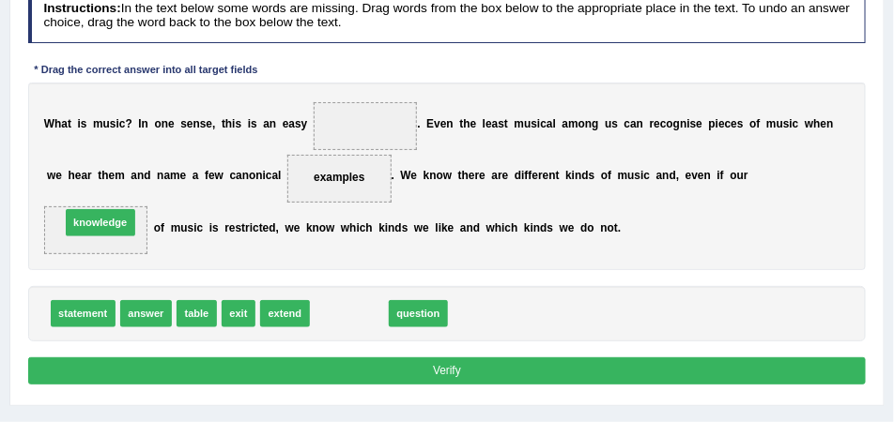
drag, startPoint x: 358, startPoint y: 311, endPoint x: 219, endPoint y: 263, distance: 146.9
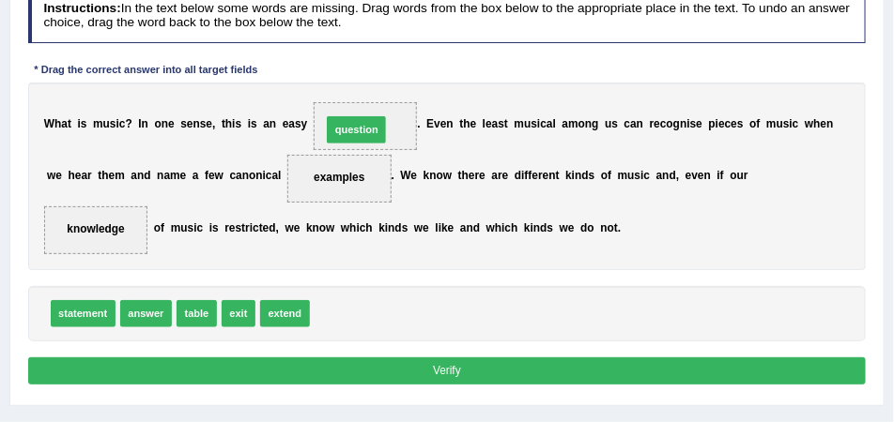
drag, startPoint x: 351, startPoint y: 313, endPoint x: 366, endPoint y: 97, distance: 216.4
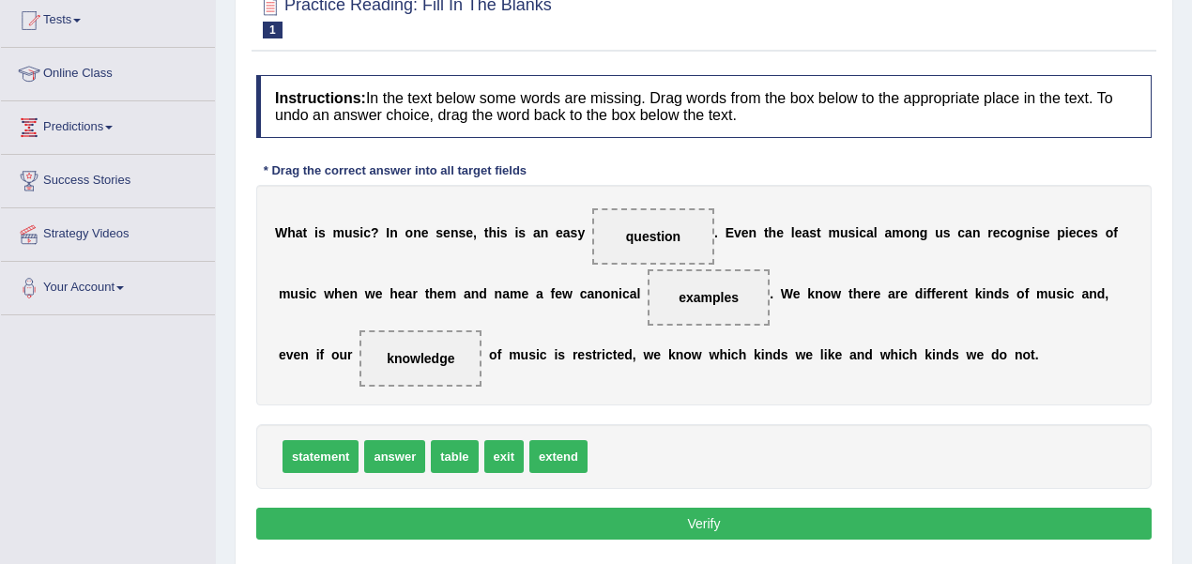
scroll to position [88, 0]
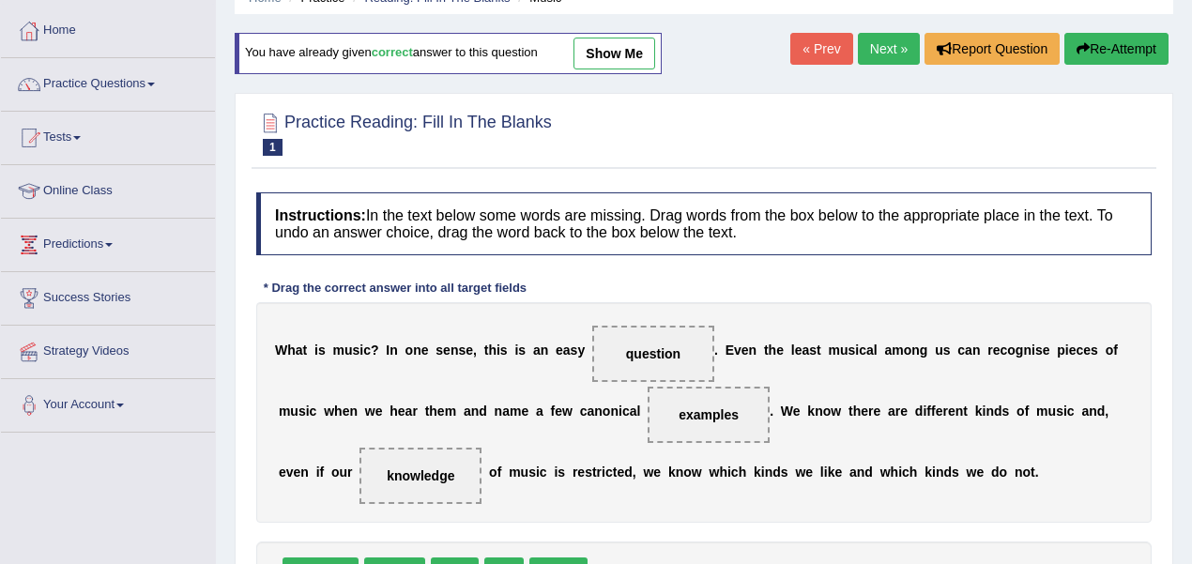
click at [895, 51] on link "Next »" at bounding box center [889, 49] width 62 height 32
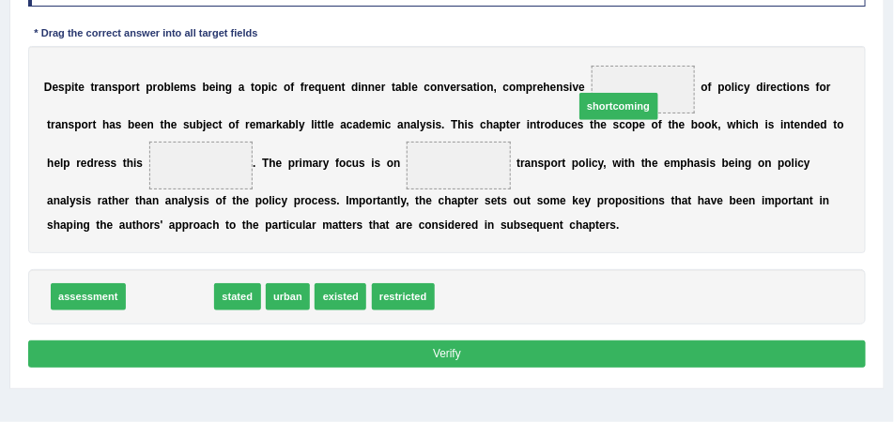
drag, startPoint x: 179, startPoint y: 298, endPoint x: 727, endPoint y: 60, distance: 596.6
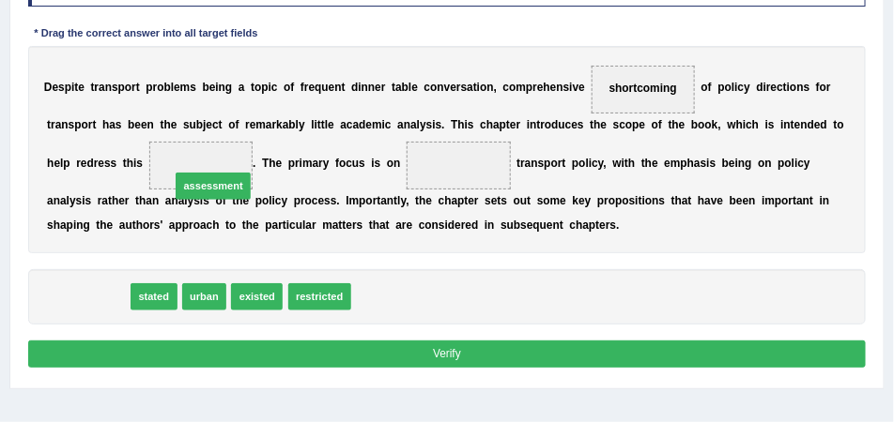
drag, startPoint x: 134, startPoint y: 253, endPoint x: 246, endPoint y: 151, distance: 151.5
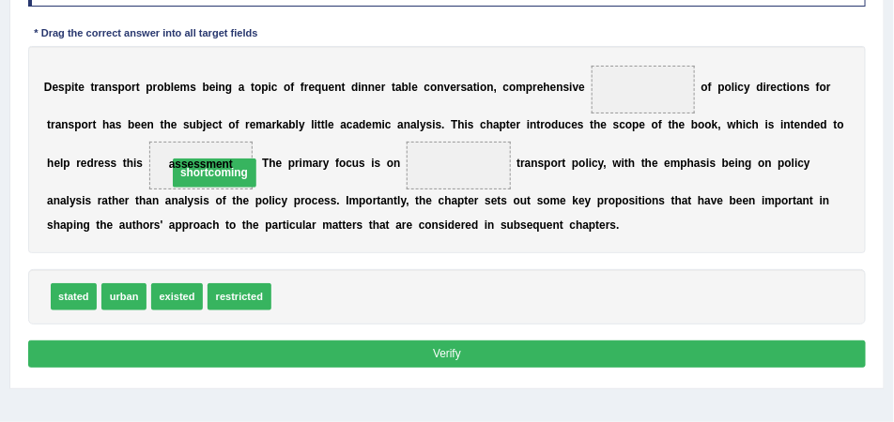
drag, startPoint x: 650, startPoint y: 88, endPoint x: 142, endPoint y: 189, distance: 518.6
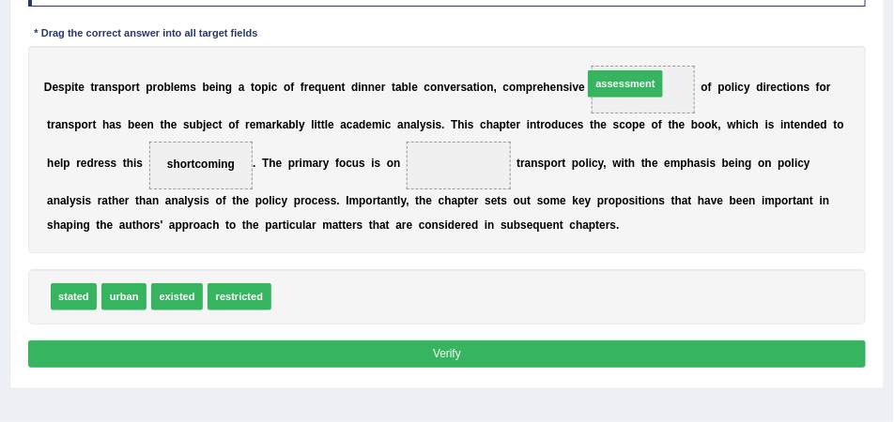
drag, startPoint x: 301, startPoint y: 287, endPoint x: 686, endPoint y: 35, distance: 460.3
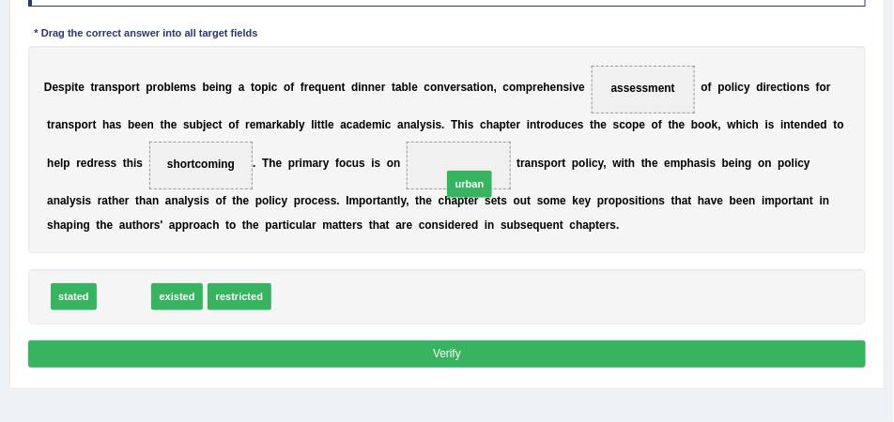
drag, startPoint x: 127, startPoint y: 300, endPoint x: 448, endPoint y: 262, distance: 323.3
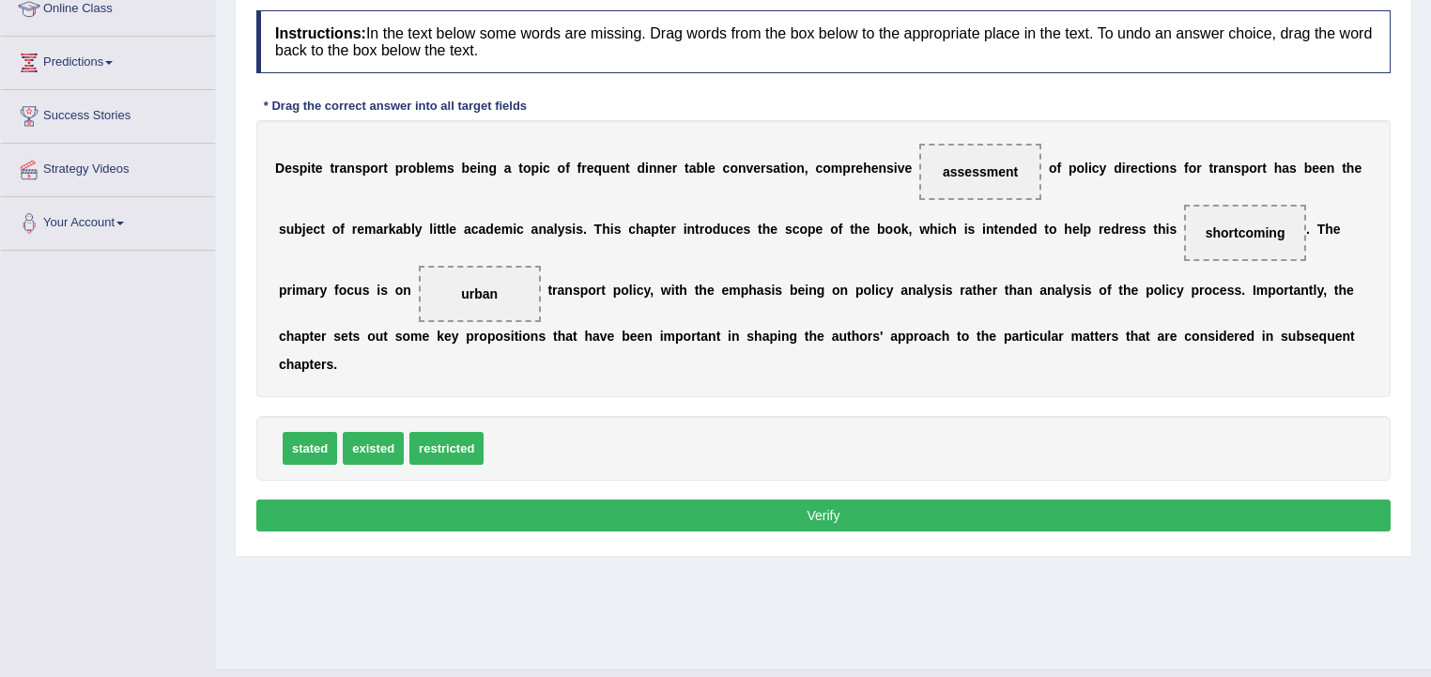
scroll to position [234, 0]
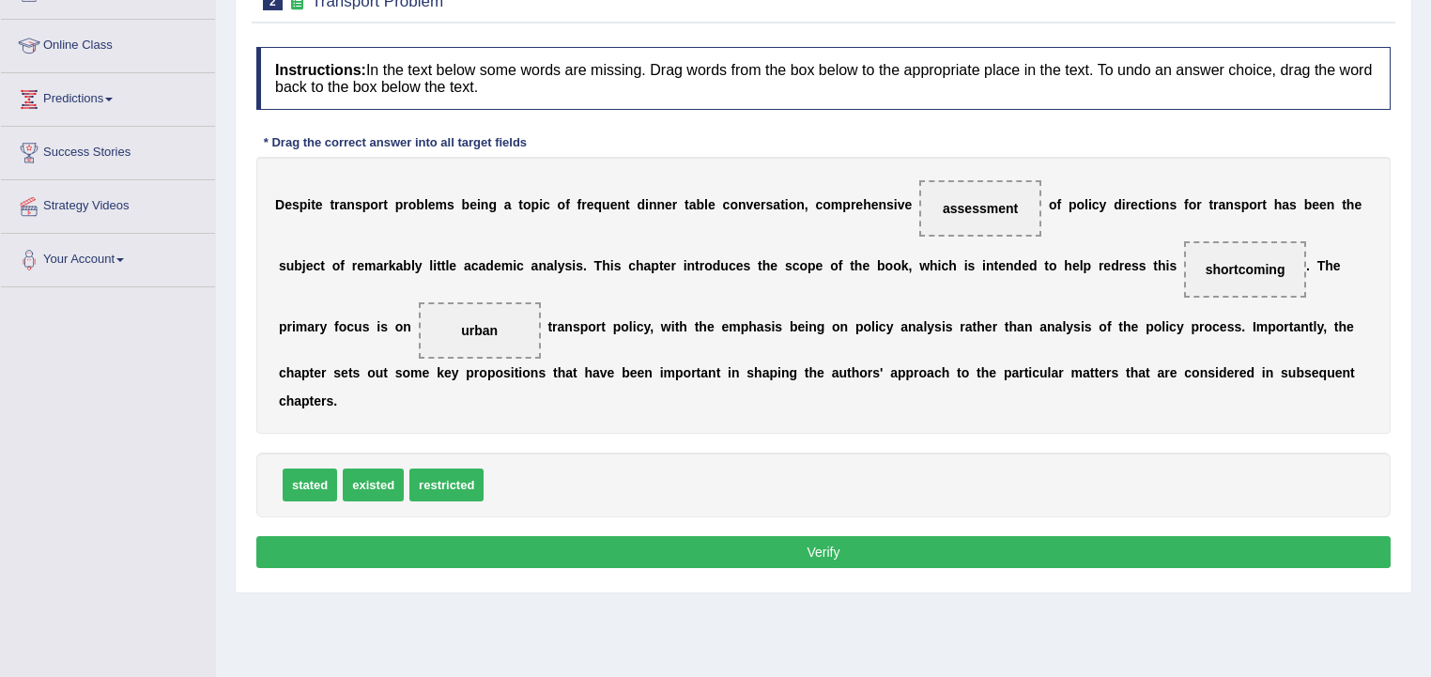
click at [879, 199] on b "n" at bounding box center [882, 204] width 8 height 15
click at [893, 201] on span "assessment" at bounding box center [979, 208] width 75 height 15
click at [491, 261] on b "d" at bounding box center [489, 265] width 8 height 15
click at [559, 265] on b "y" at bounding box center [562, 265] width 8 height 15
click at [893, 260] on b "h" at bounding box center [1161, 265] width 8 height 15
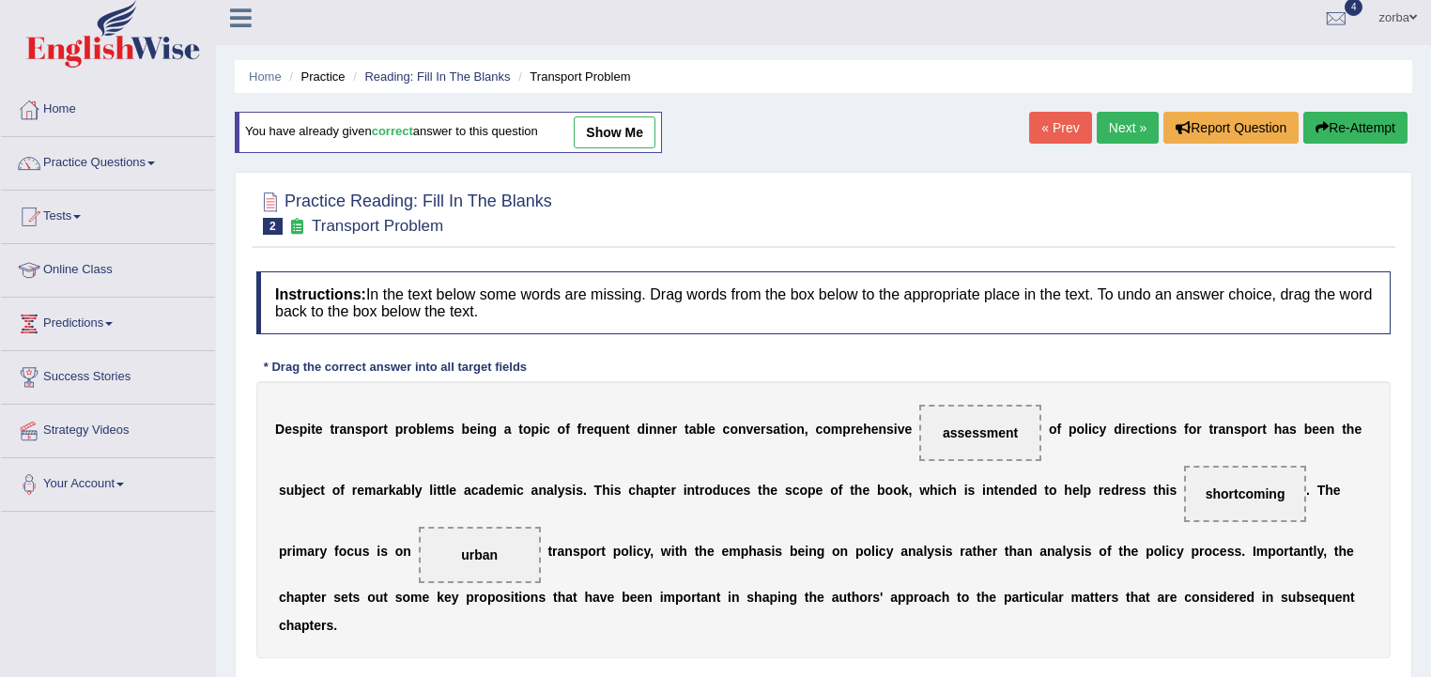
scroll to position [8, 0]
click at [893, 131] on link "Next »" at bounding box center [1127, 129] width 62 height 32
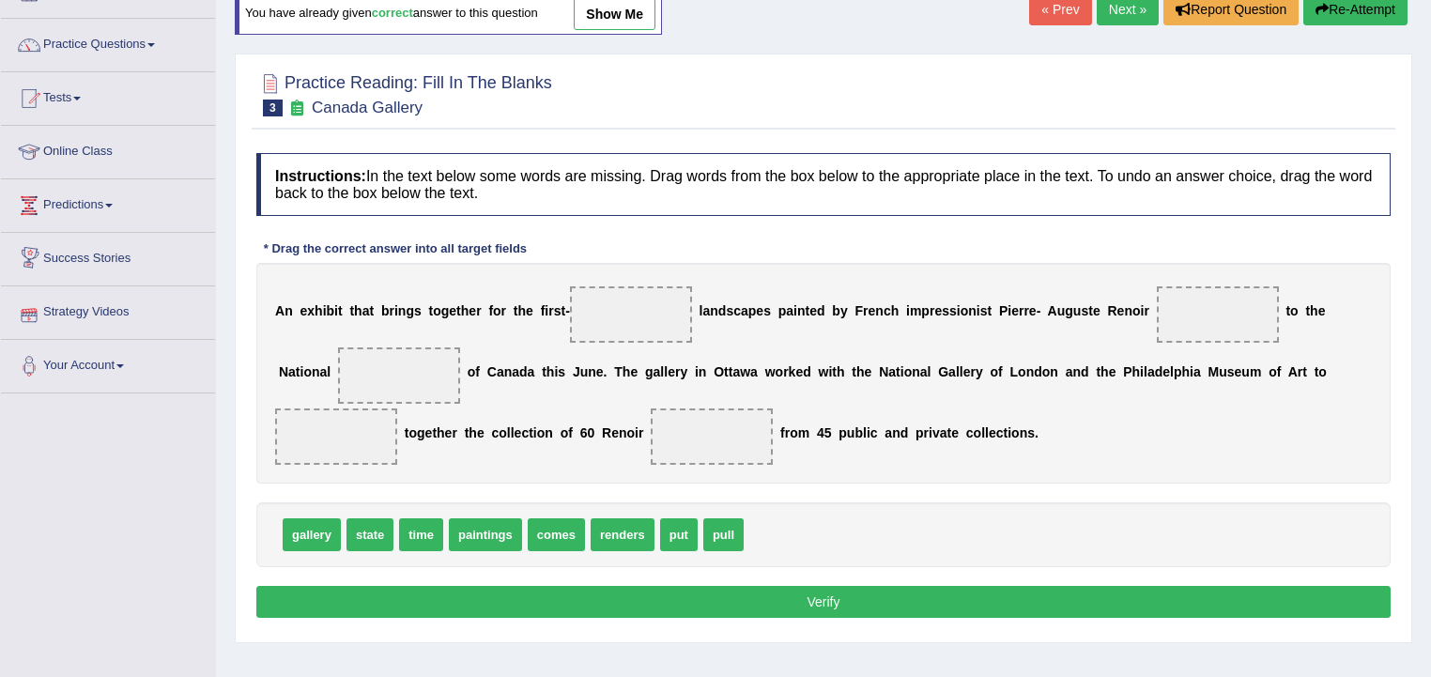
scroll to position [150, 0]
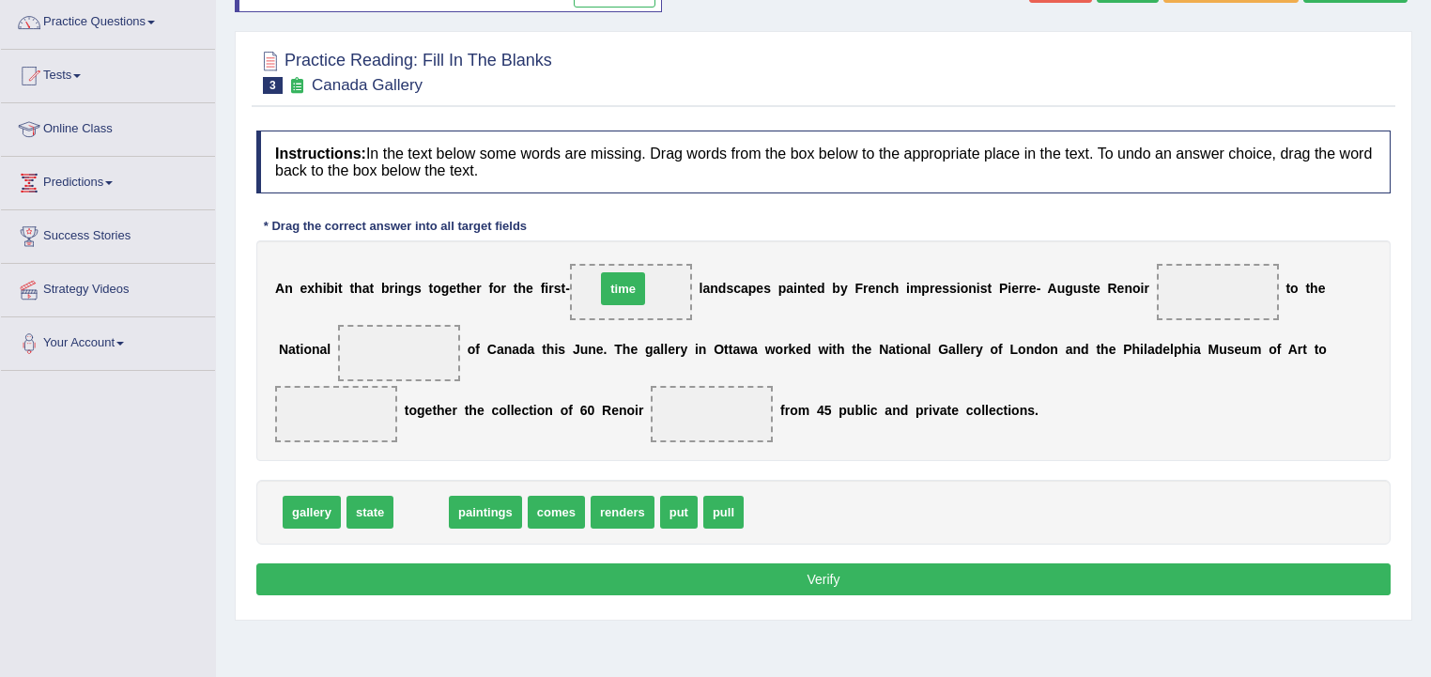
drag, startPoint x: 413, startPoint y: 511, endPoint x: 612, endPoint y: 287, distance: 299.2
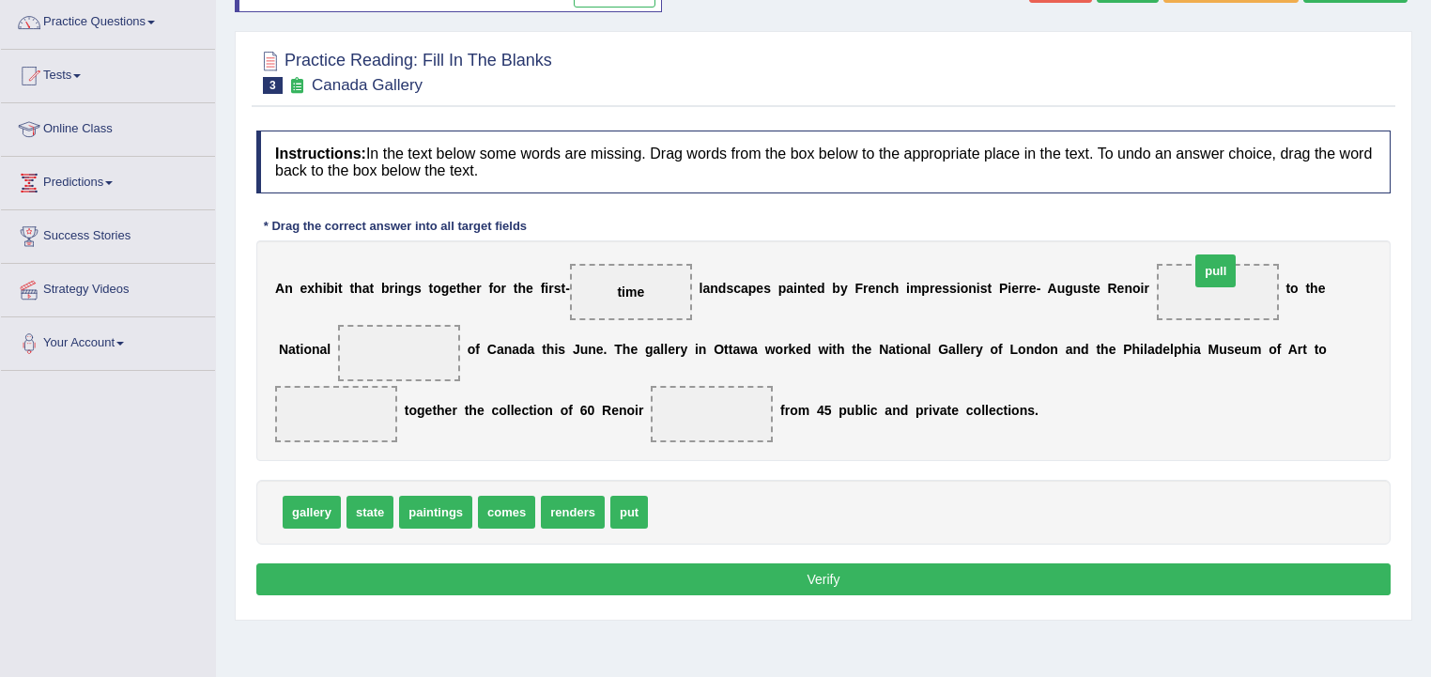
drag, startPoint x: 679, startPoint y: 514, endPoint x: 1214, endPoint y: 287, distance: 581.3
drag, startPoint x: 316, startPoint y: 513, endPoint x: 427, endPoint y: 342, distance: 203.6
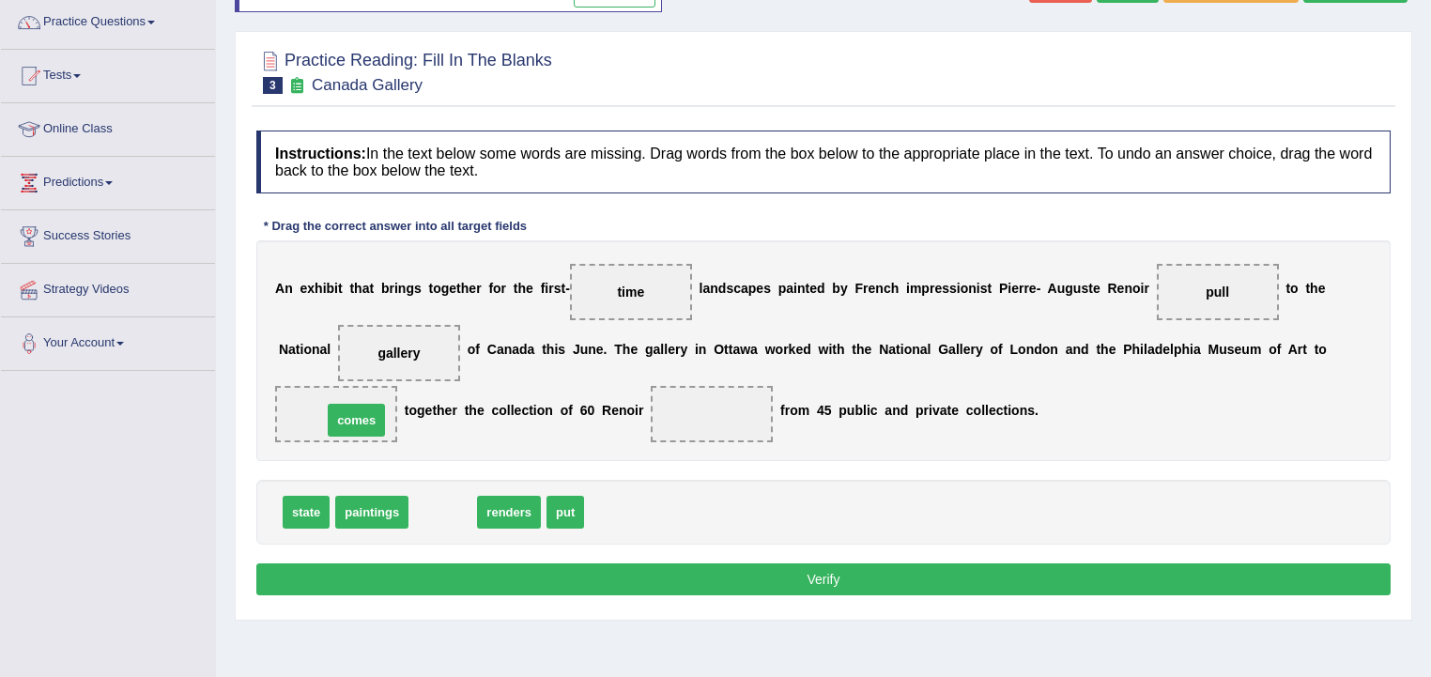
drag, startPoint x: 454, startPoint y: 501, endPoint x: 379, endPoint y: 410, distance: 118.0
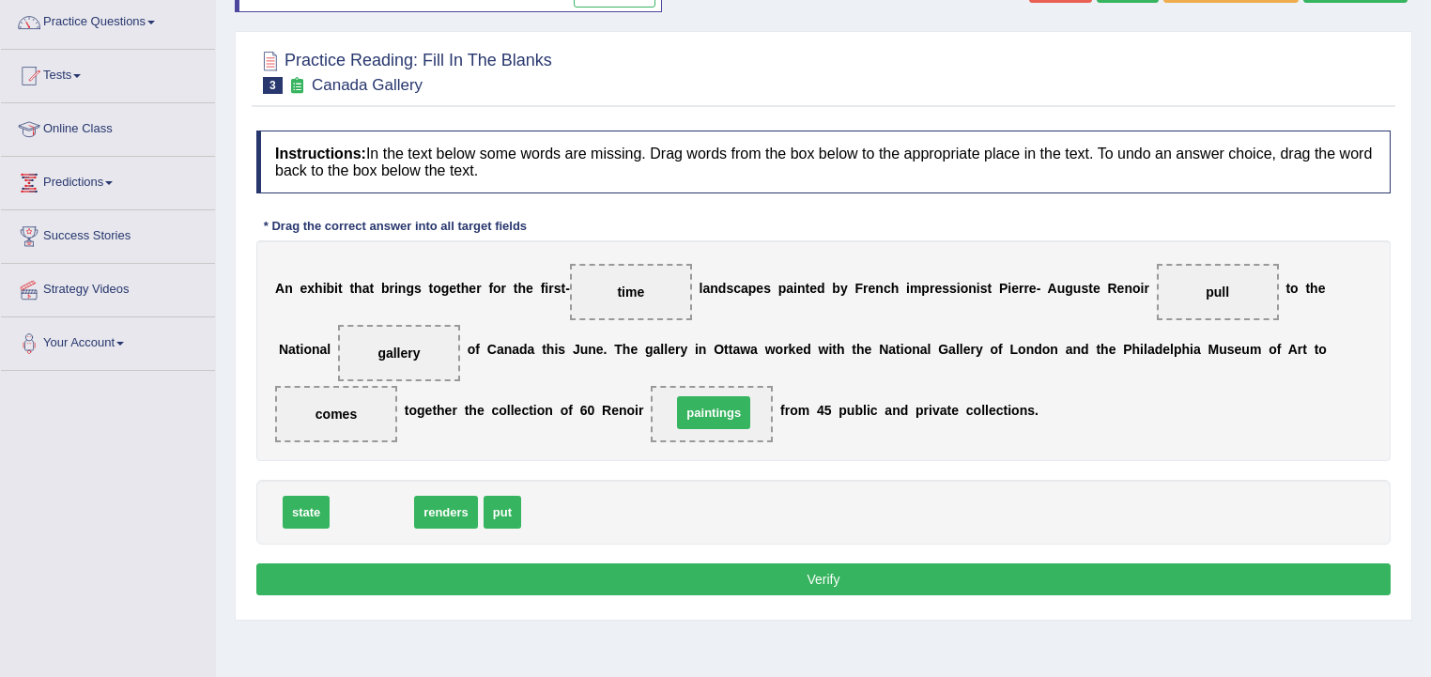
drag, startPoint x: 368, startPoint y: 511, endPoint x: 714, endPoint y: 412, distance: 360.1
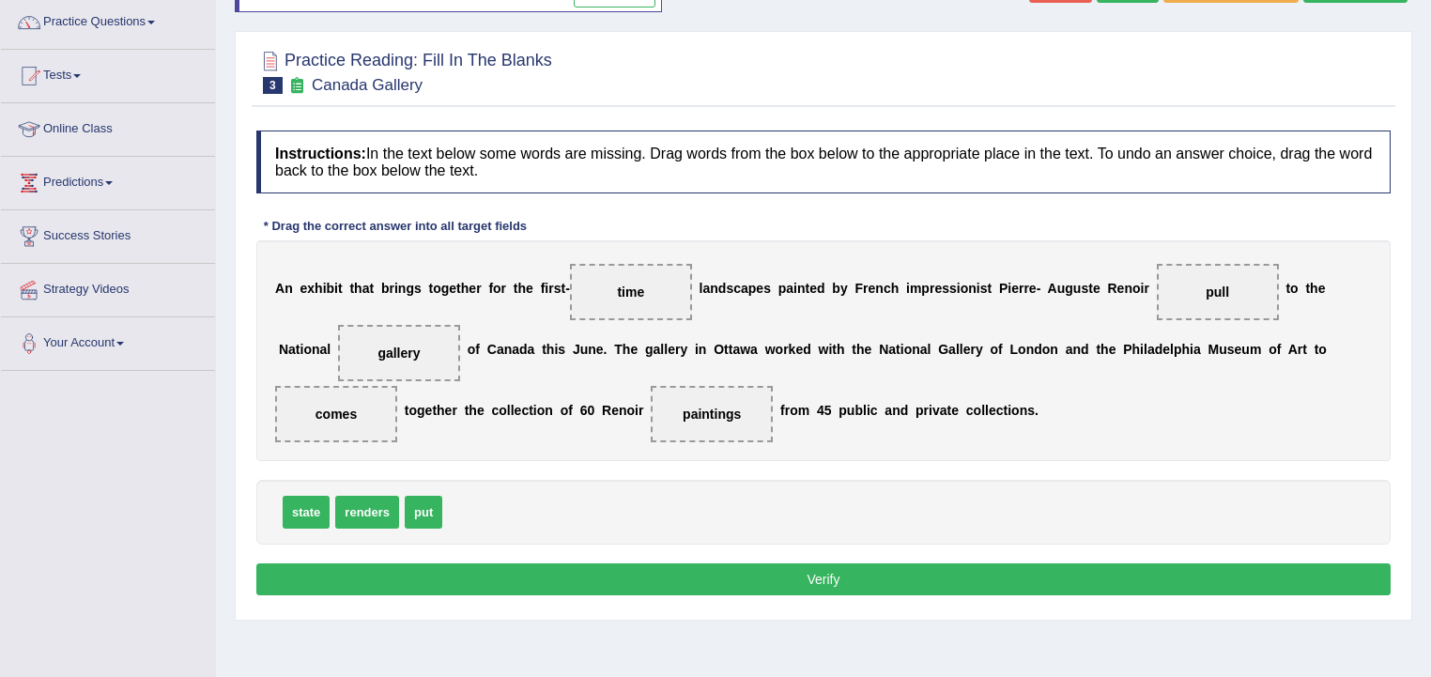
drag, startPoint x: 365, startPoint y: 415, endPoint x: 518, endPoint y: 518, distance: 184.6
click at [525, 522] on div "Instructions: In the text below some words are missing. Drag words from the box…" at bounding box center [823, 365] width 1143 height 489
drag, startPoint x: 299, startPoint y: 392, endPoint x: 320, endPoint y: 406, distance: 24.5
click at [304, 397] on span "comes" at bounding box center [336, 414] width 122 height 56
drag, startPoint x: 472, startPoint y: 482, endPoint x: 535, endPoint y: 527, distance: 76.8
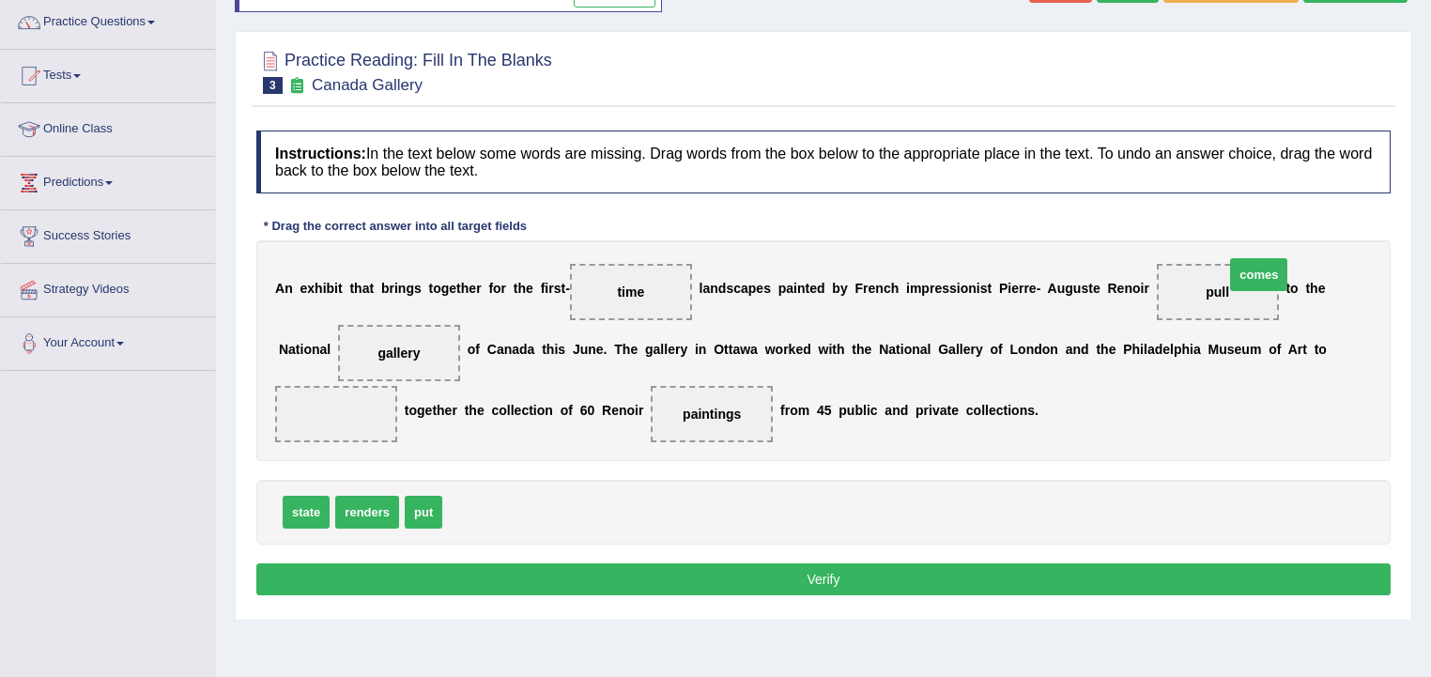
drag, startPoint x: 482, startPoint y: 511, endPoint x: 1238, endPoint y: 286, distance: 788.2
drag, startPoint x: 424, startPoint y: 511, endPoint x: 317, endPoint y: 406, distance: 150.0
drag, startPoint x: 436, startPoint y: 511, endPoint x: 365, endPoint y: 417, distance: 117.9
click at [982, 625] on div "Home Practice Reading: Fill In The Blanks Canada Gallery You have already given…" at bounding box center [823, 319] width 1215 height 939
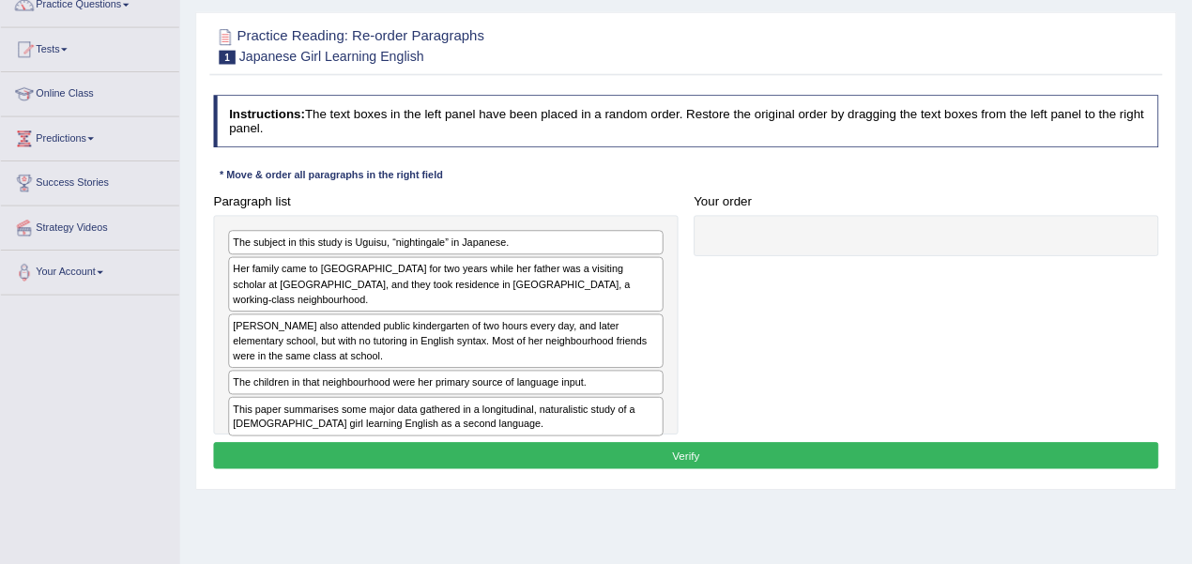
scroll to position [150, 0]
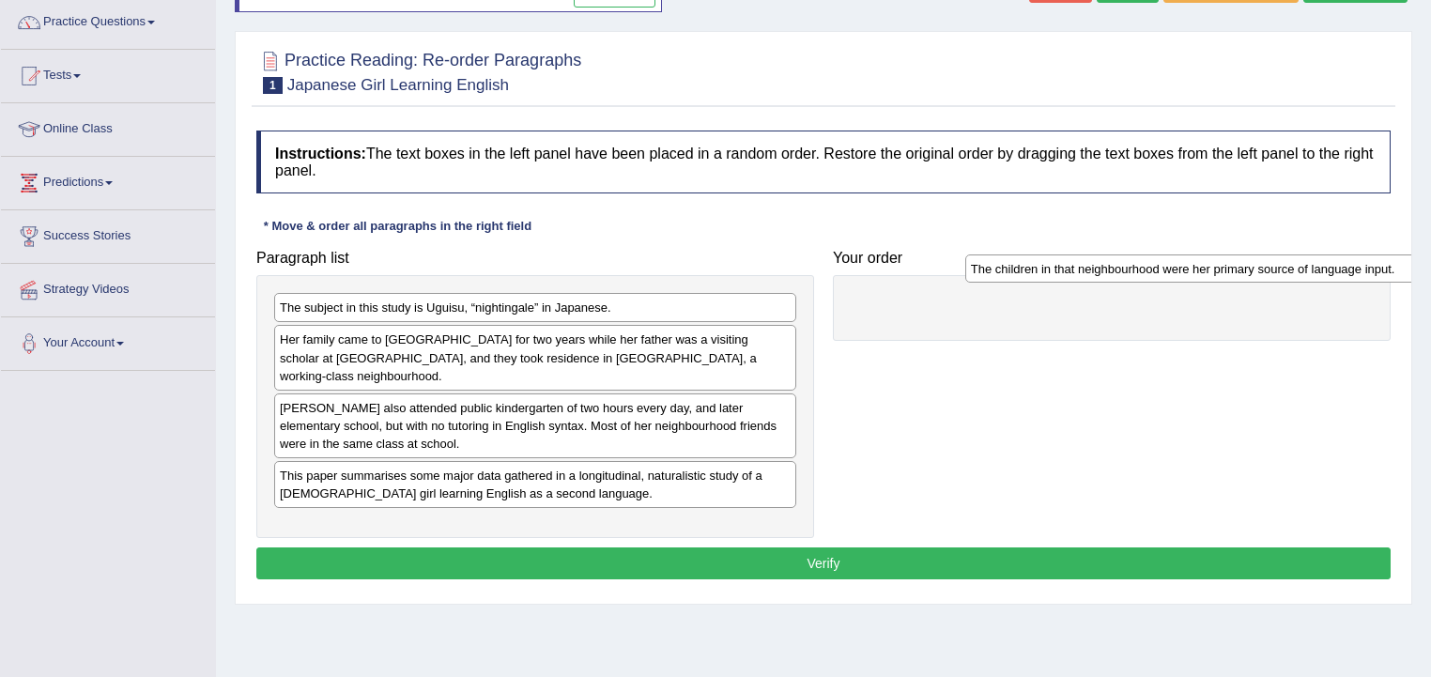
drag, startPoint x: 387, startPoint y: 455, endPoint x: 1006, endPoint y: 392, distance: 622.7
click at [1073, 268] on div "The children in that neighbourhood were her primary source of language input." at bounding box center [1226, 268] width 523 height 29
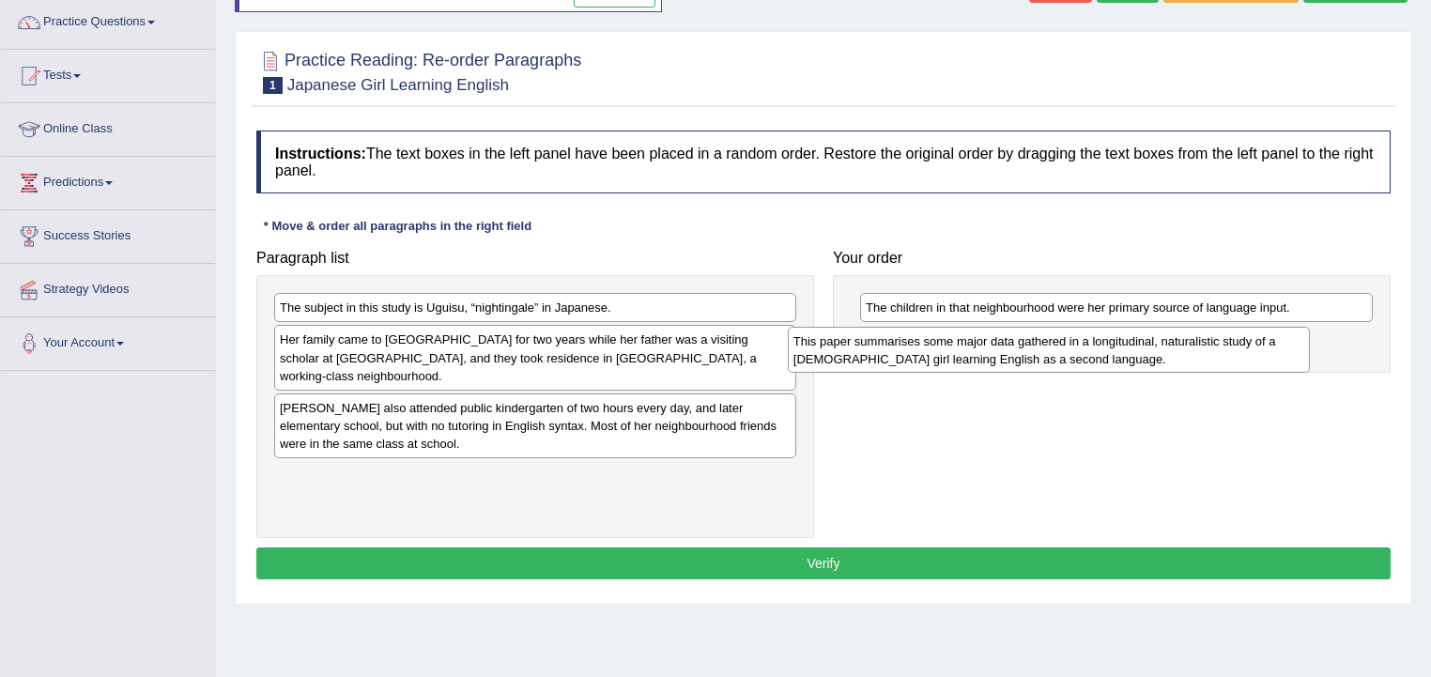
drag, startPoint x: 365, startPoint y: 468, endPoint x: 869, endPoint y: 350, distance: 517.8
click at [869, 350] on div "This paper summarises some major data gathered in a longitudinal, naturalistic …" at bounding box center [1049, 350] width 523 height 47
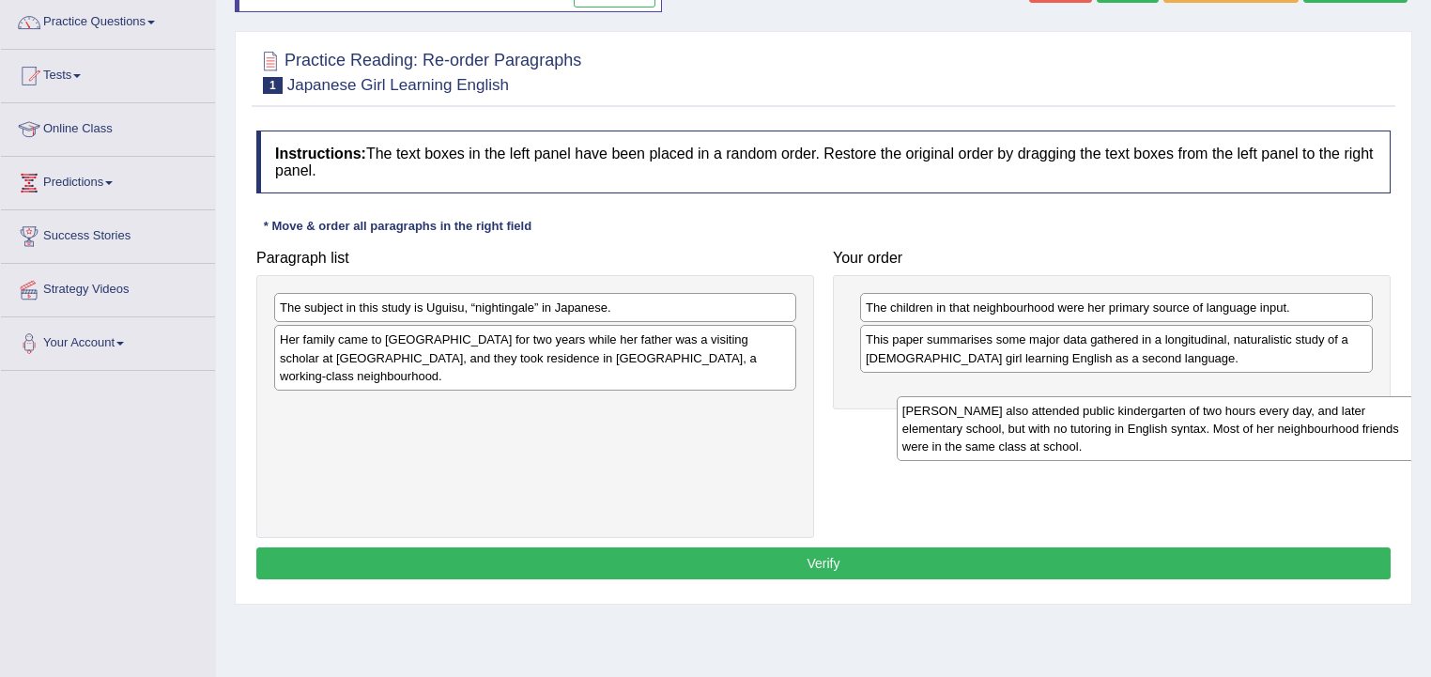
drag, startPoint x: 946, startPoint y: 448, endPoint x: 1058, endPoint y: 380, distance: 130.6
click at [1074, 396] on div "[PERSON_NAME] also attended public kindergarten of two hours every day, and lat…" at bounding box center [1157, 428] width 523 height 65
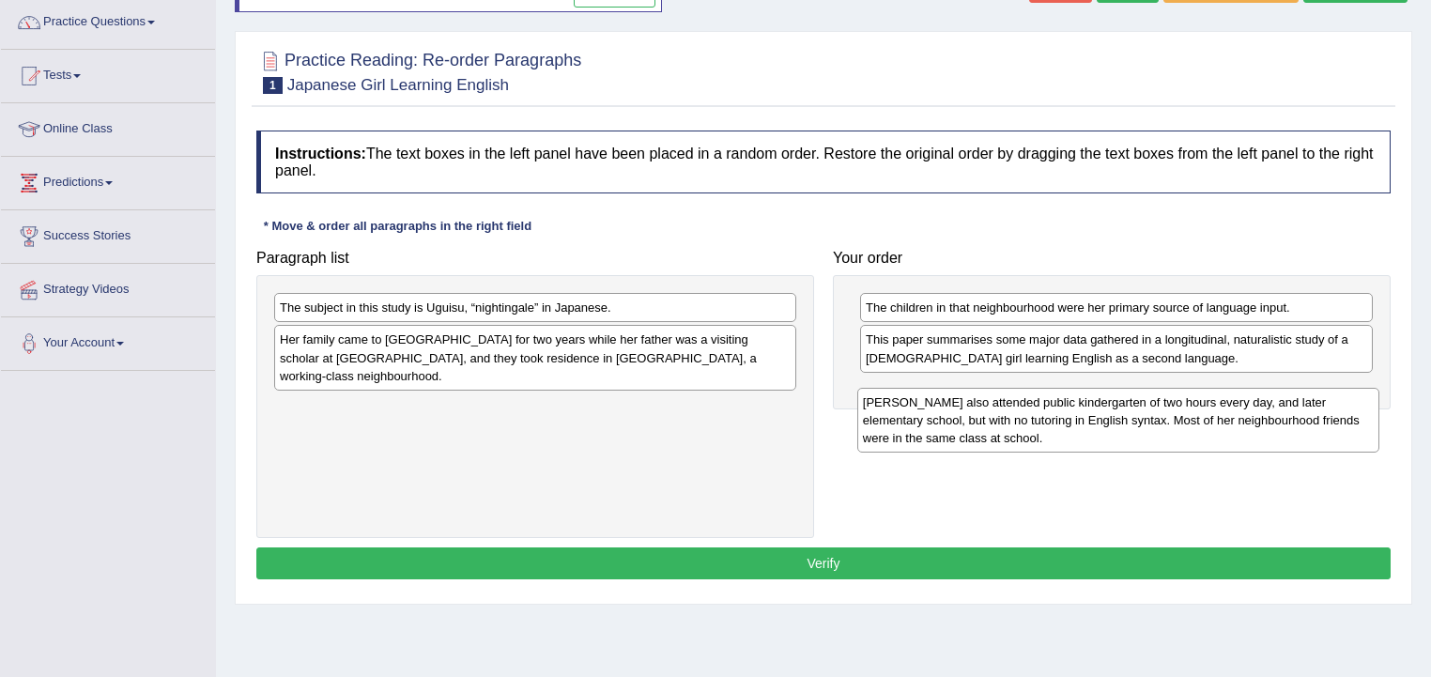
drag, startPoint x: 488, startPoint y: 390, endPoint x: 1051, endPoint y: 383, distance: 563.3
click at [1054, 388] on div "[PERSON_NAME] also attended public kindergarten of two hours every day, and lat…" at bounding box center [1118, 420] width 523 height 65
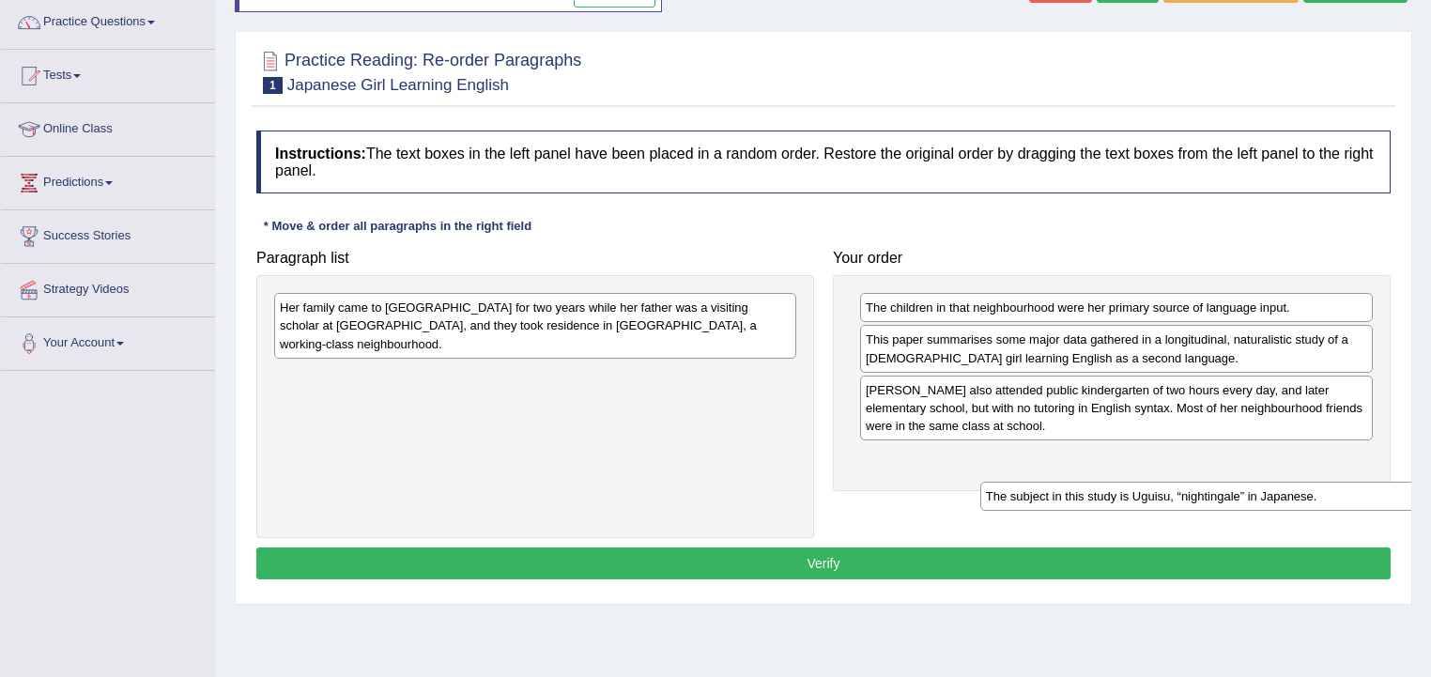
drag, startPoint x: 1153, startPoint y: 424, endPoint x: 1247, endPoint y: 466, distance: 102.6
click at [1247, 482] on div "The subject in this study is Uguisu, “nightingale” in Japanese." at bounding box center [1241, 496] width 523 height 29
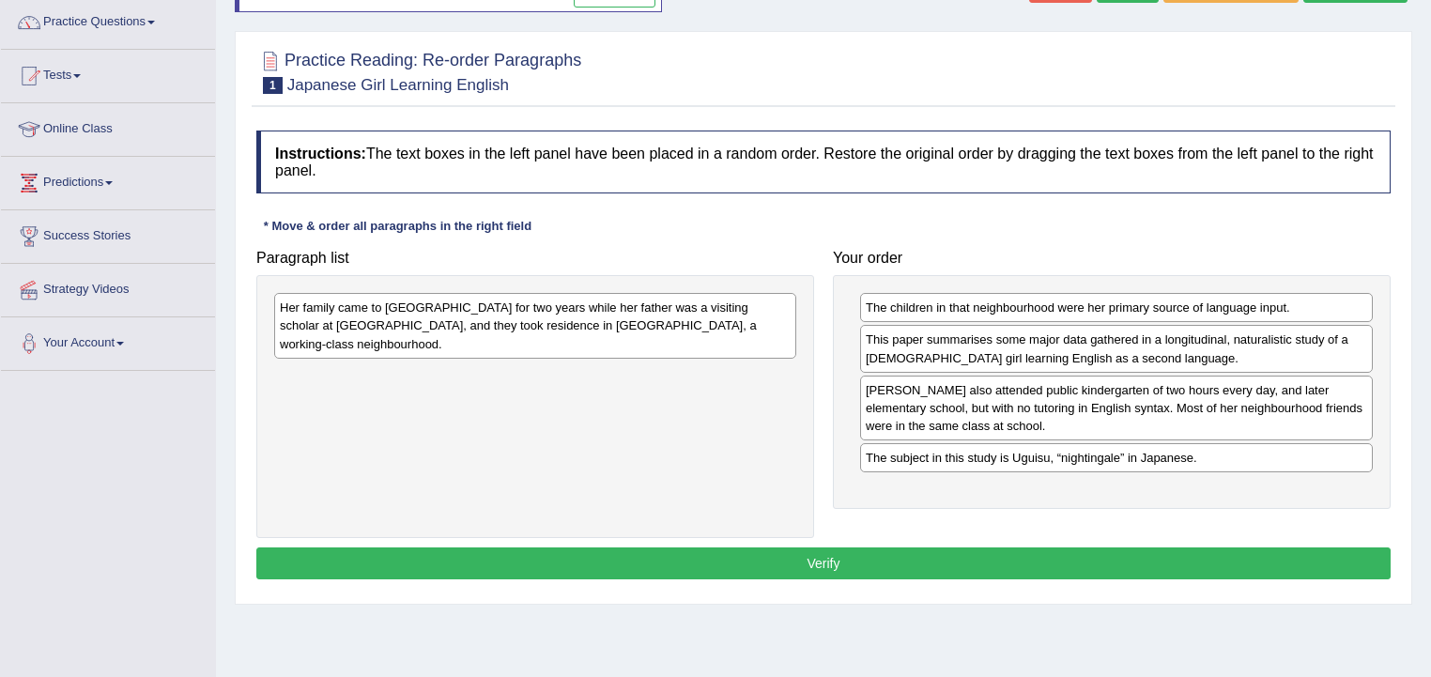
drag, startPoint x: 1018, startPoint y: 437, endPoint x: 1093, endPoint y: 461, distance: 78.7
click at [1388, 555] on div "Instructions: The text boxes in the left panel have been placed in a random ord…" at bounding box center [823, 357] width 1143 height 473
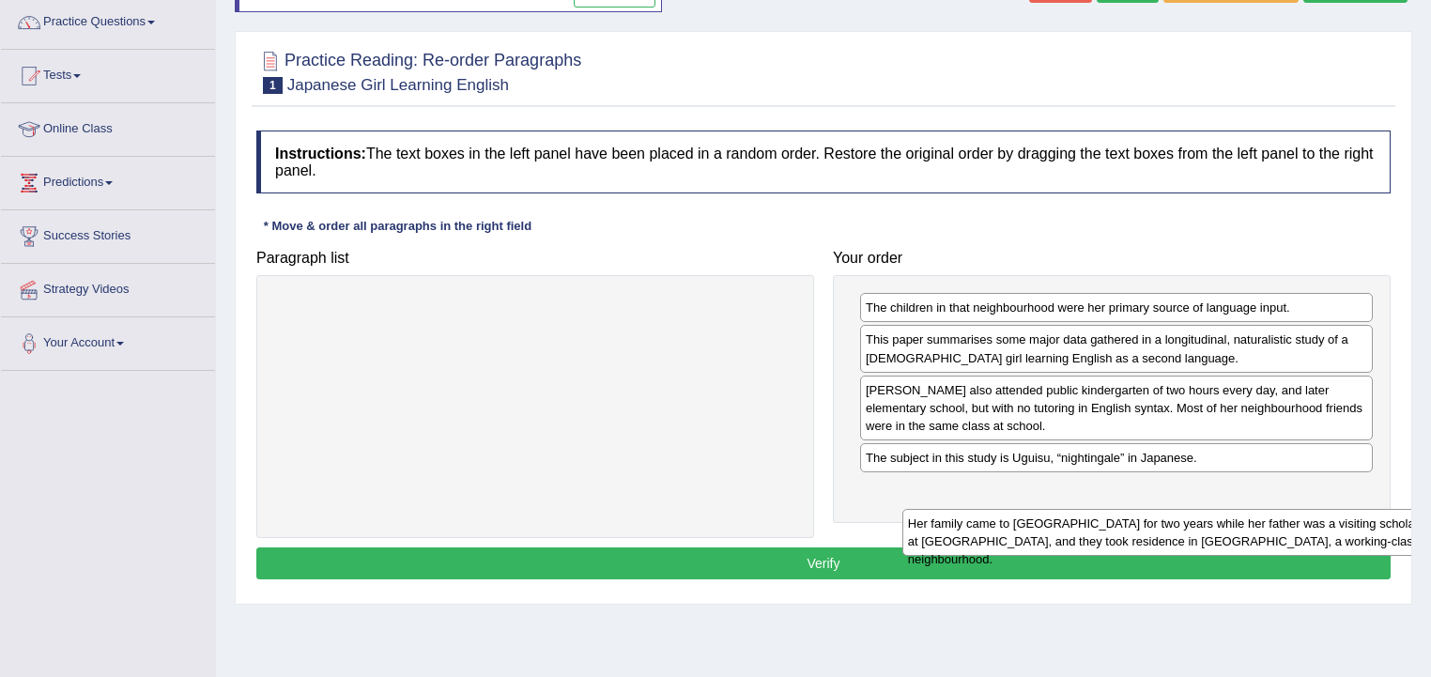
drag, startPoint x: 1235, startPoint y: 558, endPoint x: 1244, endPoint y: 518, distance: 40.3
click at [1247, 520] on div "Her family came to [GEOGRAPHIC_DATA] for two years while her father was a visit…" at bounding box center [1163, 532] width 523 height 47
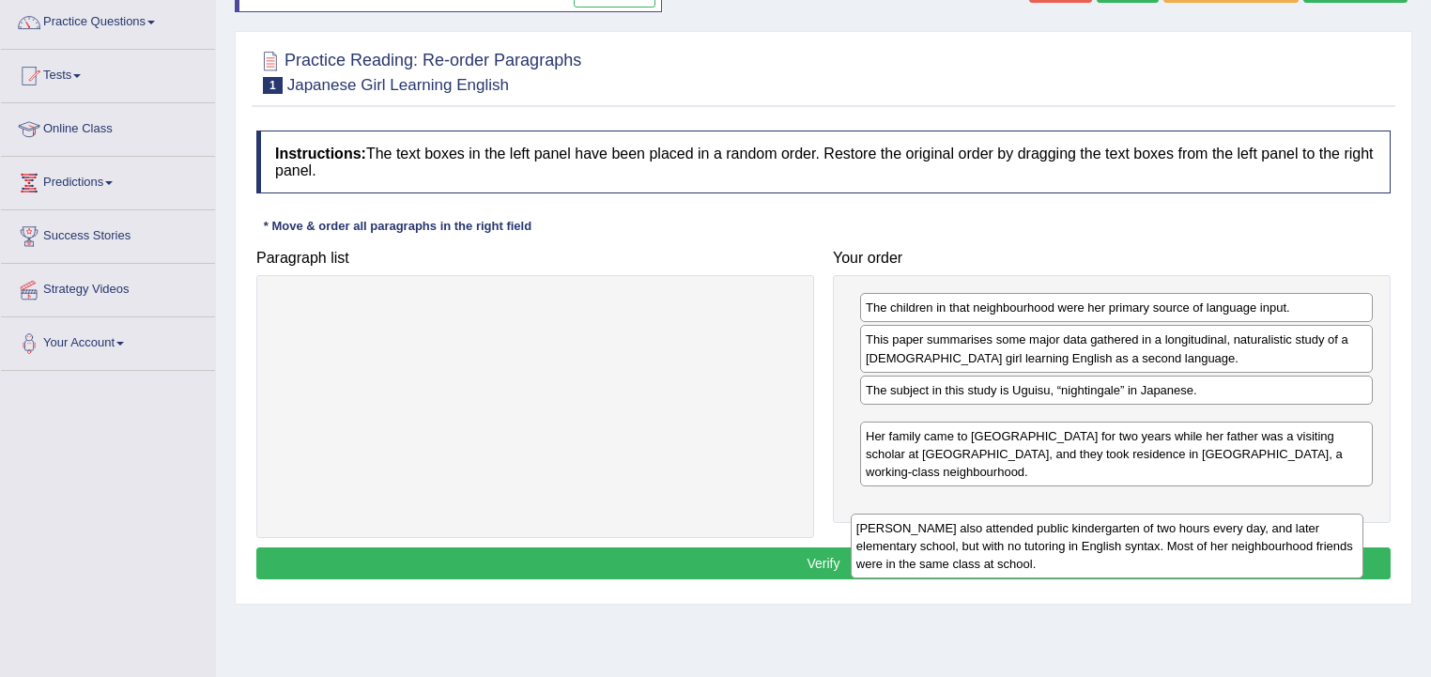
drag, startPoint x: 1016, startPoint y: 395, endPoint x: 1007, endPoint y: 502, distance: 107.3
click at [1007, 513] on div "Uguisu also attended public kindergarten of two hours every day, and later elem…" at bounding box center [1106, 545] width 513 height 65
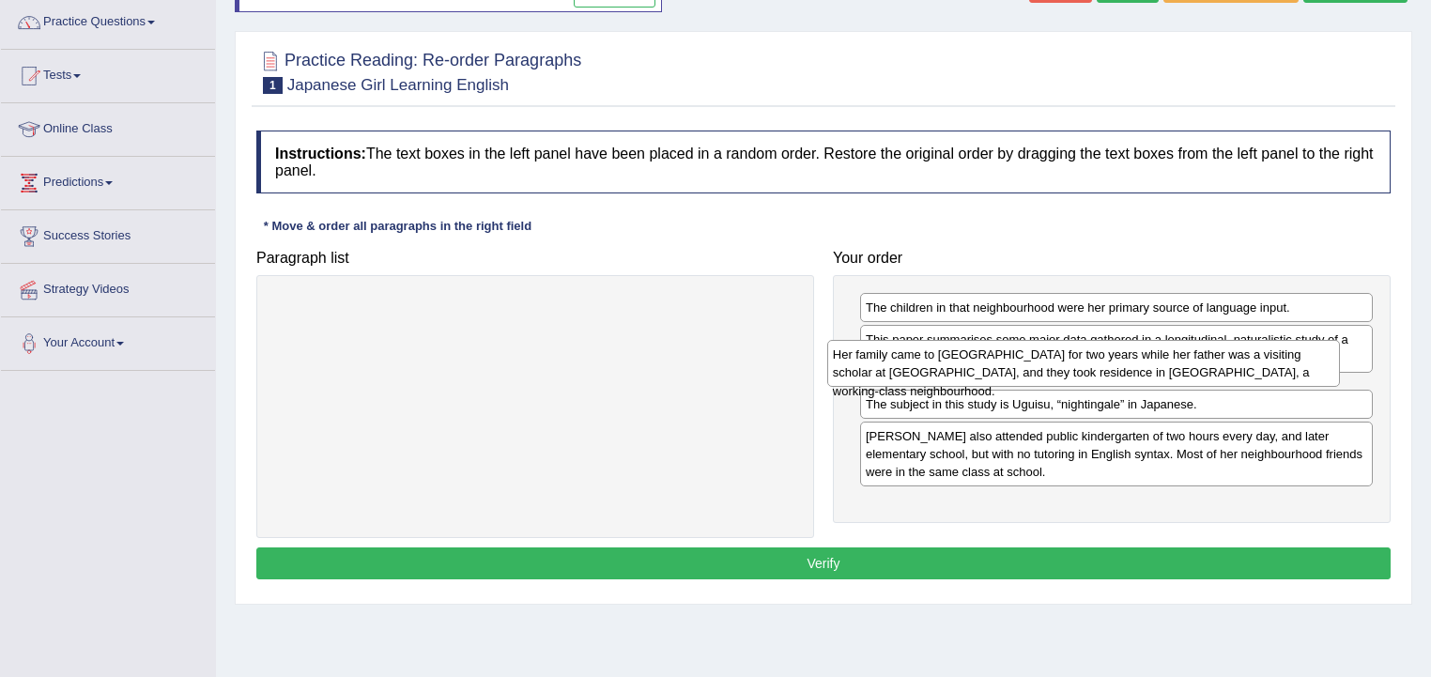
drag, startPoint x: 950, startPoint y: 508, endPoint x: 918, endPoint y: 375, distance: 136.1
click at [918, 375] on div "Her family came to the United States for two years while her father was a visit…" at bounding box center [1083, 363] width 513 height 47
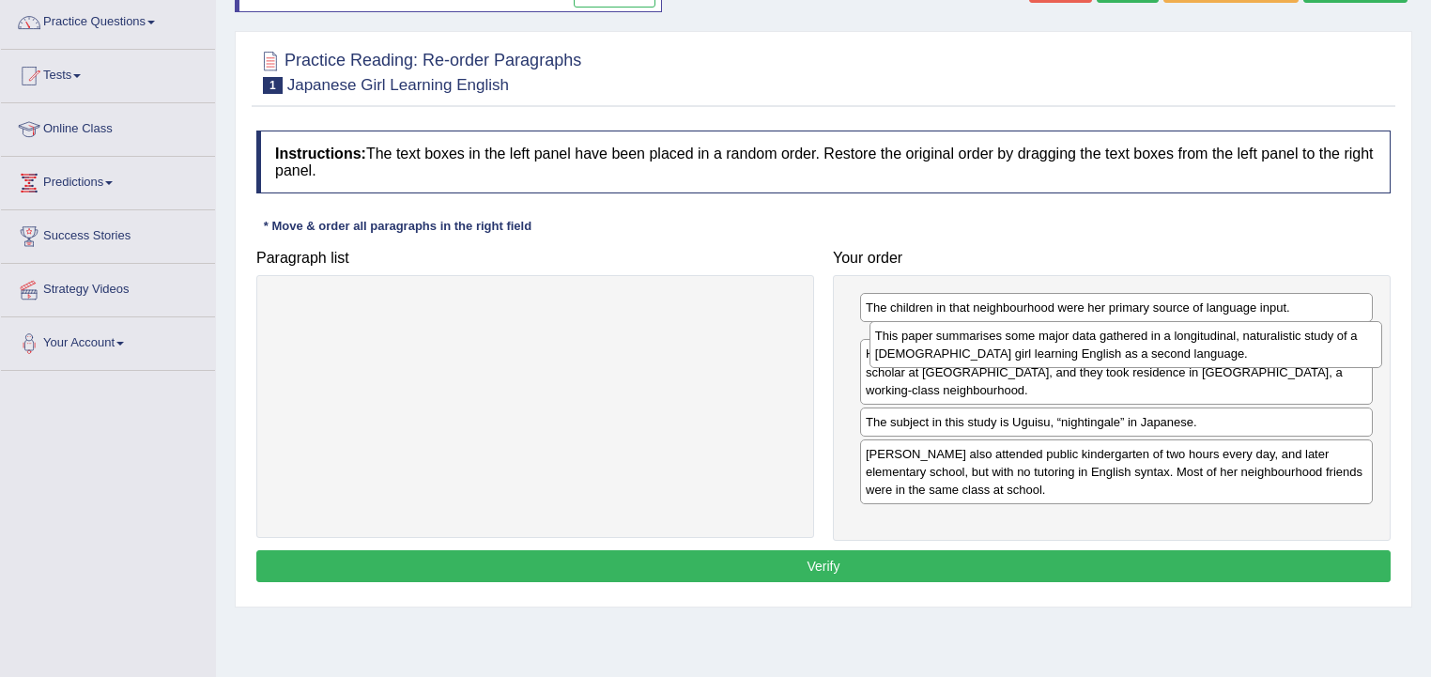
drag, startPoint x: 941, startPoint y: 357, endPoint x: 927, endPoint y: 329, distance: 30.2
click at [927, 332] on div "This paper summarises some major data gathered in a longitudinal, naturalistic …" at bounding box center [1125, 344] width 513 height 47
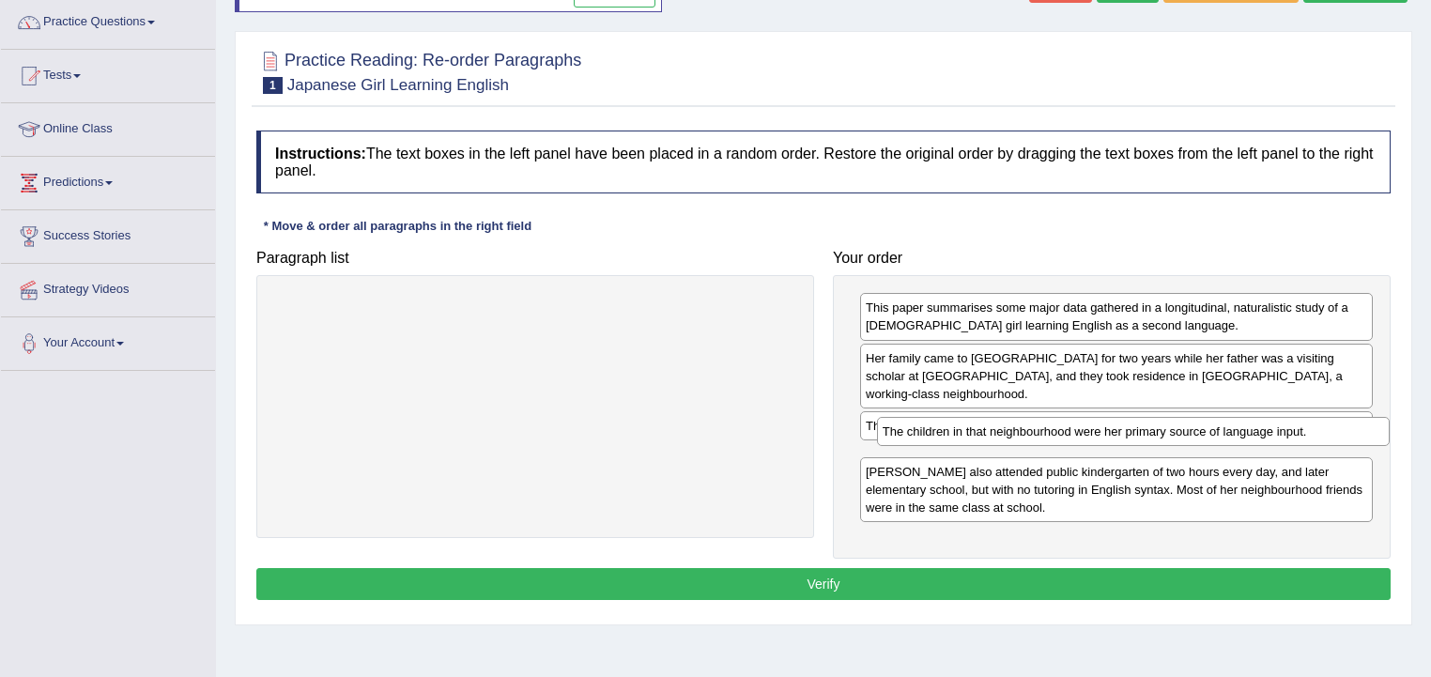
drag, startPoint x: 962, startPoint y: 305, endPoint x: 979, endPoint y: 428, distance: 124.1
click at [979, 428] on div "The children in that neighbourhood were her primary source of language input." at bounding box center [1133, 431] width 513 height 29
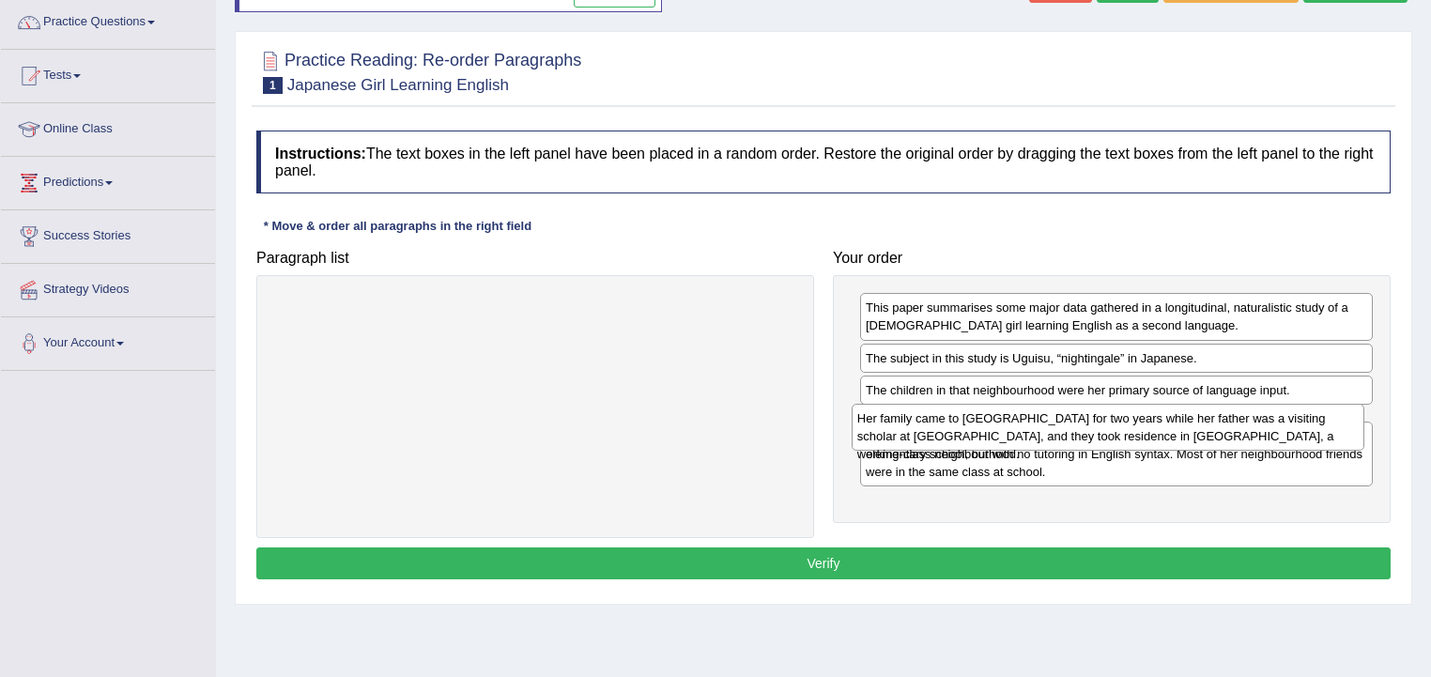
drag, startPoint x: 944, startPoint y: 364, endPoint x: 941, endPoint y: 410, distance: 46.1
click at [941, 410] on div "Her family came to the United States for two years while her father was a visit…" at bounding box center [1107, 427] width 513 height 47
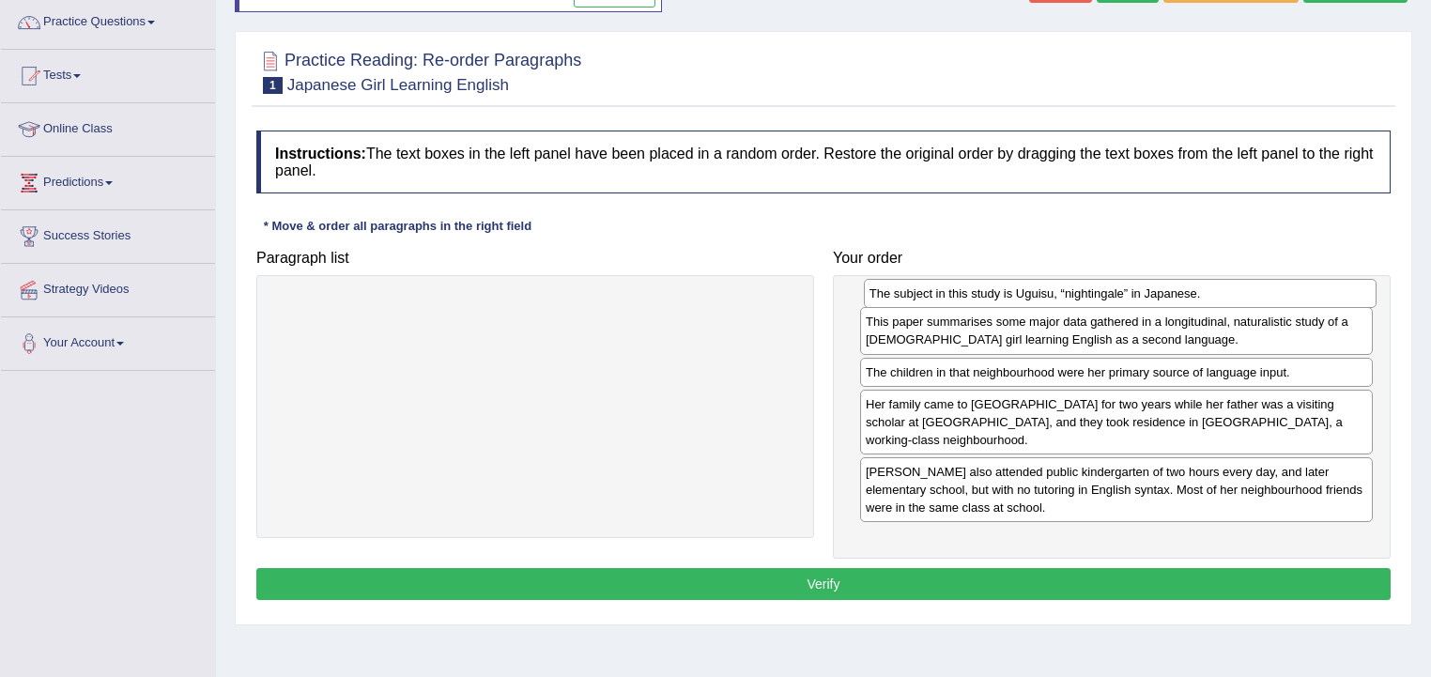
drag, startPoint x: 922, startPoint y: 362, endPoint x: 924, endPoint y: 298, distance: 63.9
click at [924, 298] on div "The subject in this study is Uguisu, “nightingale” in Japanese." at bounding box center [1120, 293] width 513 height 29
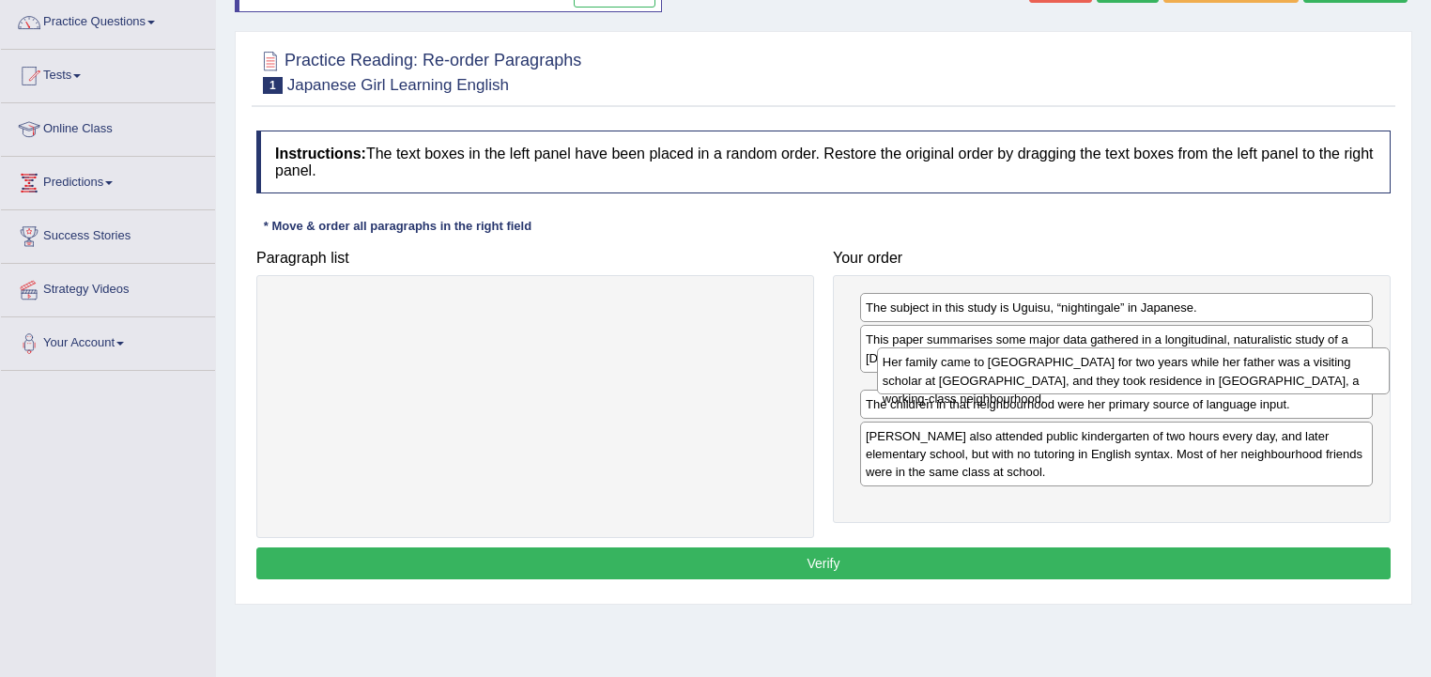
drag, startPoint x: 976, startPoint y: 418, endPoint x: 987, endPoint y: 367, distance: 51.9
click at [987, 367] on div "Her family came to the United States for two years while her father was a visit…" at bounding box center [1133, 370] width 513 height 47
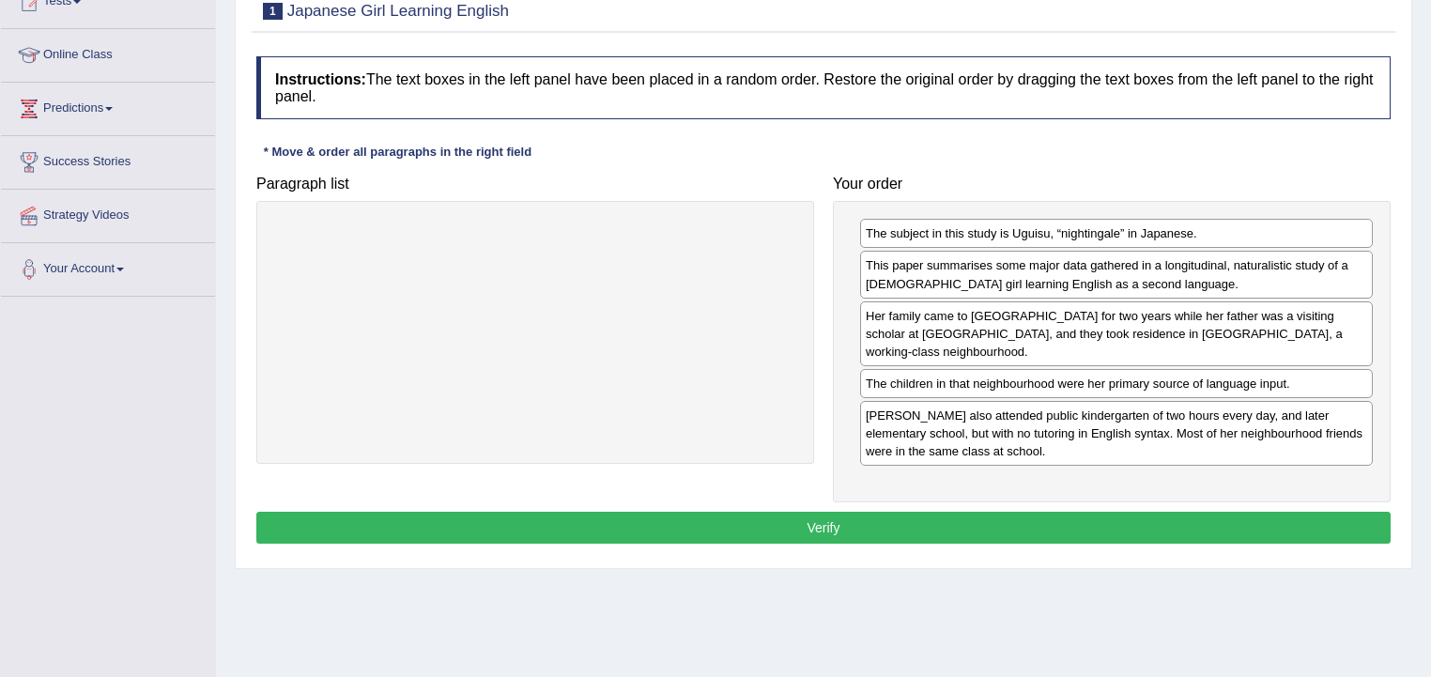
scroll to position [200, 0]
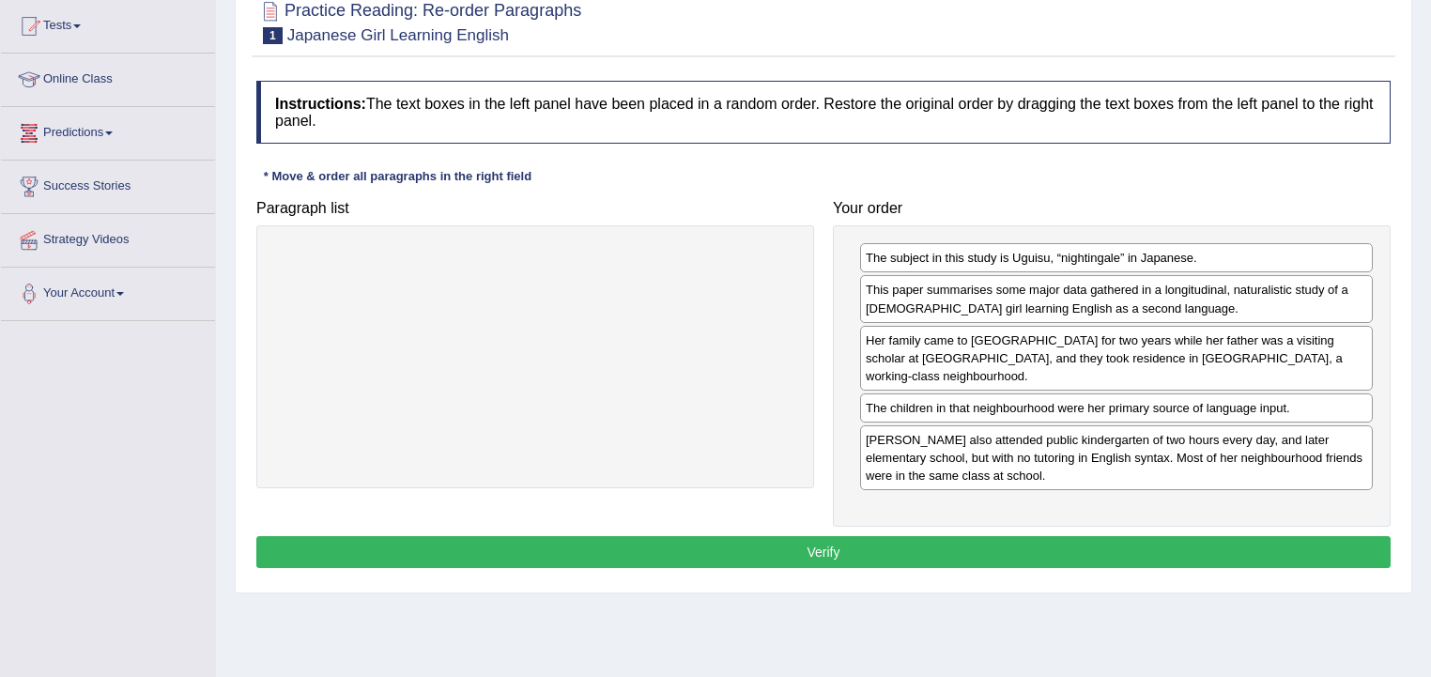
drag, startPoint x: 961, startPoint y: 269, endPoint x: 958, endPoint y: 280, distance: 10.7
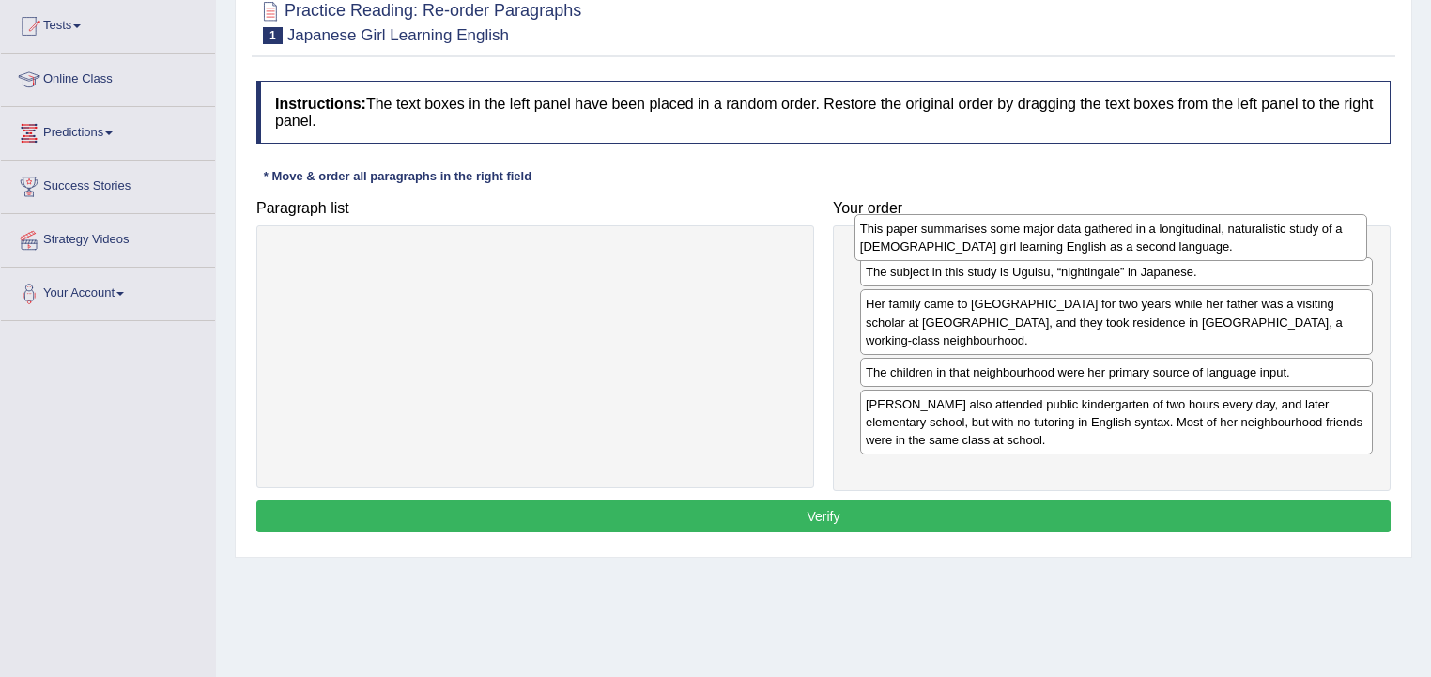
drag, startPoint x: 984, startPoint y: 296, endPoint x: 974, endPoint y: 229, distance: 67.3
click at [975, 230] on div "This paper summarises some major data gathered in a longitudinal, naturalistic …" at bounding box center [1110, 237] width 513 height 47
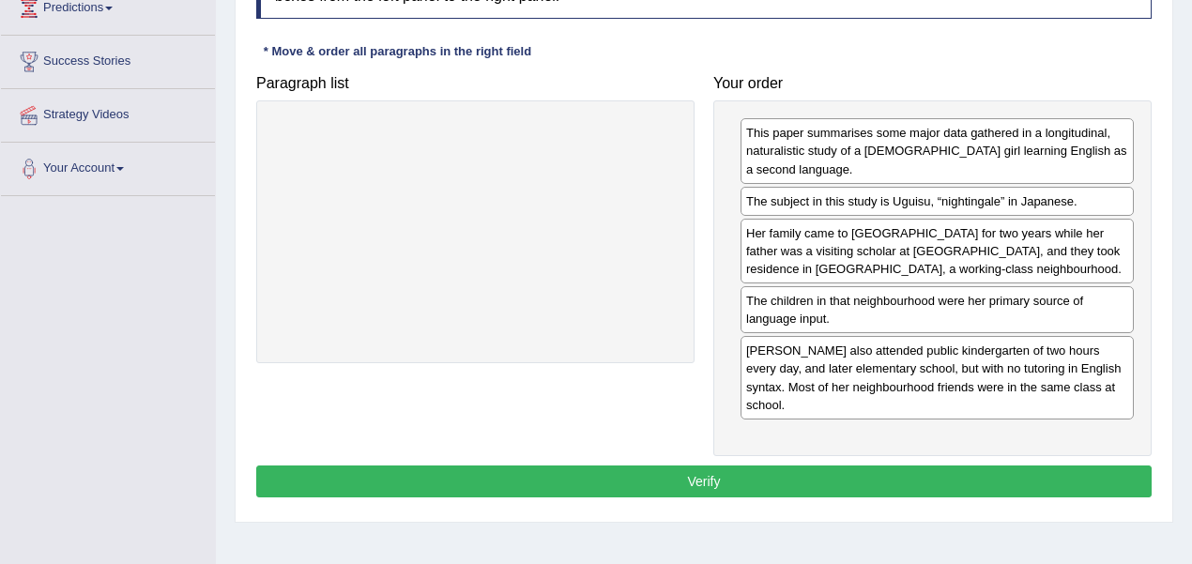
scroll to position [325, 0]
click at [744, 466] on button "Verify" at bounding box center [703, 482] width 895 height 32
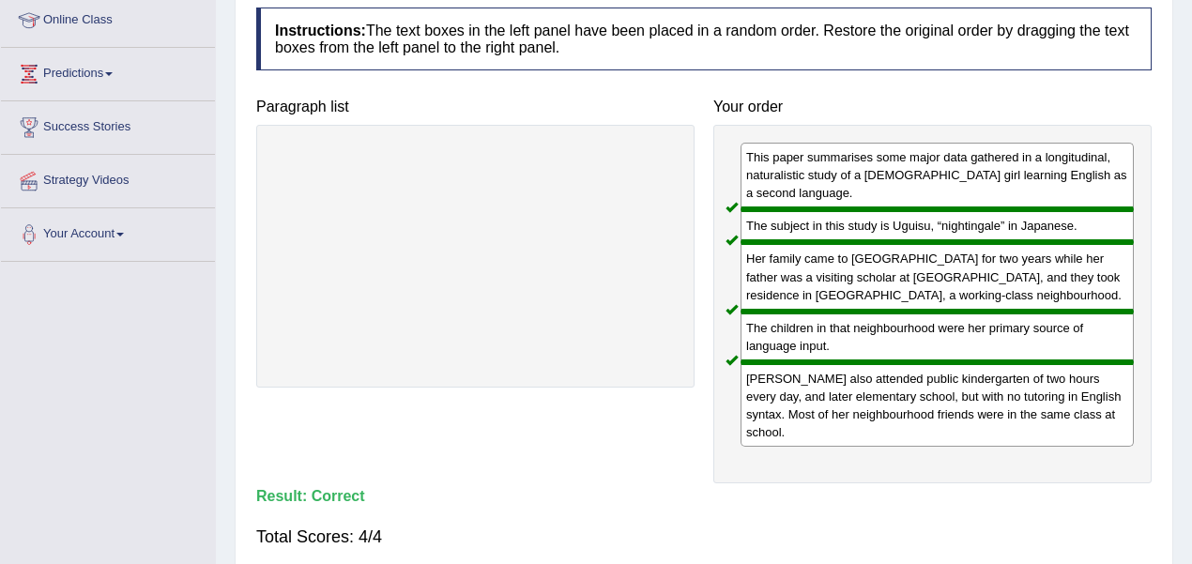
scroll to position [137, 0]
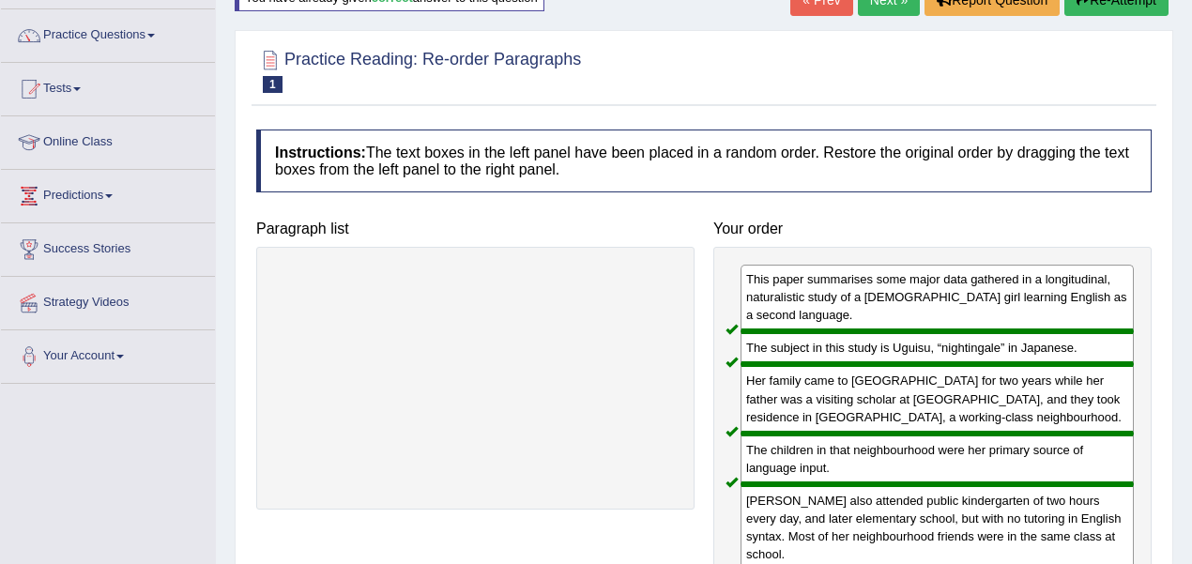
click at [1101, 9] on button "Re-Attempt" at bounding box center [1116, 0] width 104 height 32
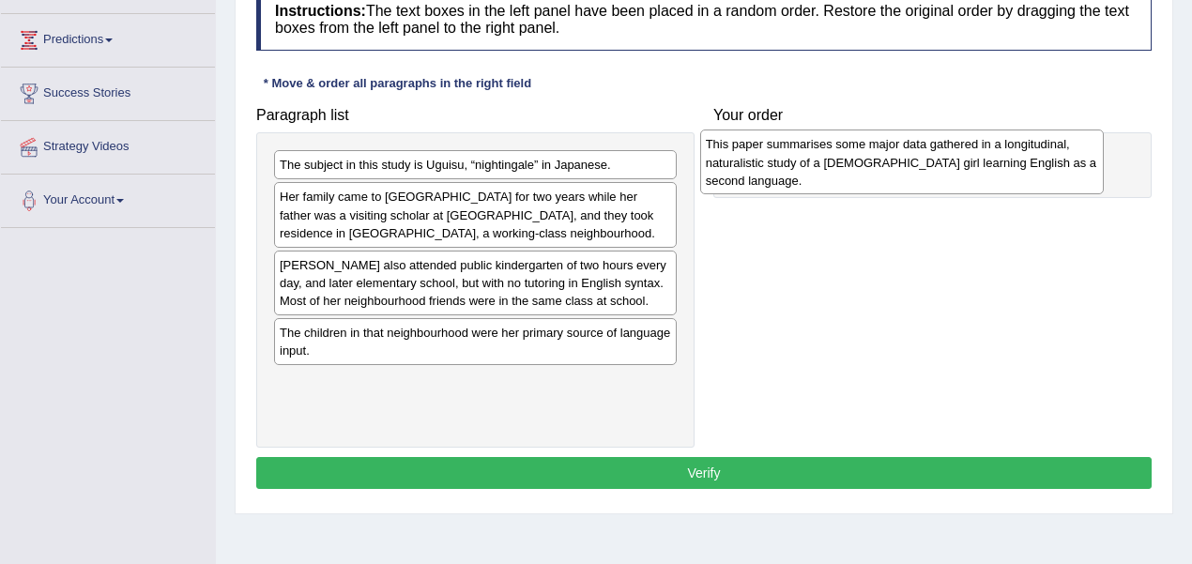
drag, startPoint x: 430, startPoint y: 390, endPoint x: 854, endPoint y: 153, distance: 485.8
click at [854, 153] on div "This paper summarises some major data gathered in a longitudinal, naturalistic …" at bounding box center [902, 162] width 404 height 65
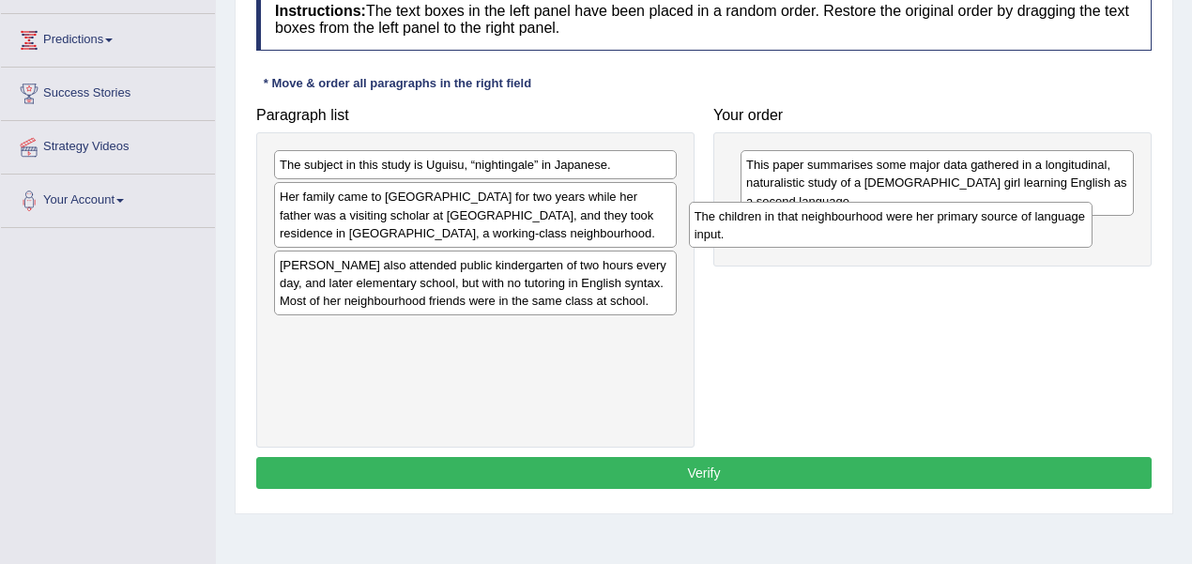
drag, startPoint x: 356, startPoint y: 345, endPoint x: 732, endPoint y: 230, distance: 393.7
click at [732, 230] on div "The children in that neighbourhood were her primary source of language input." at bounding box center [891, 225] width 404 height 47
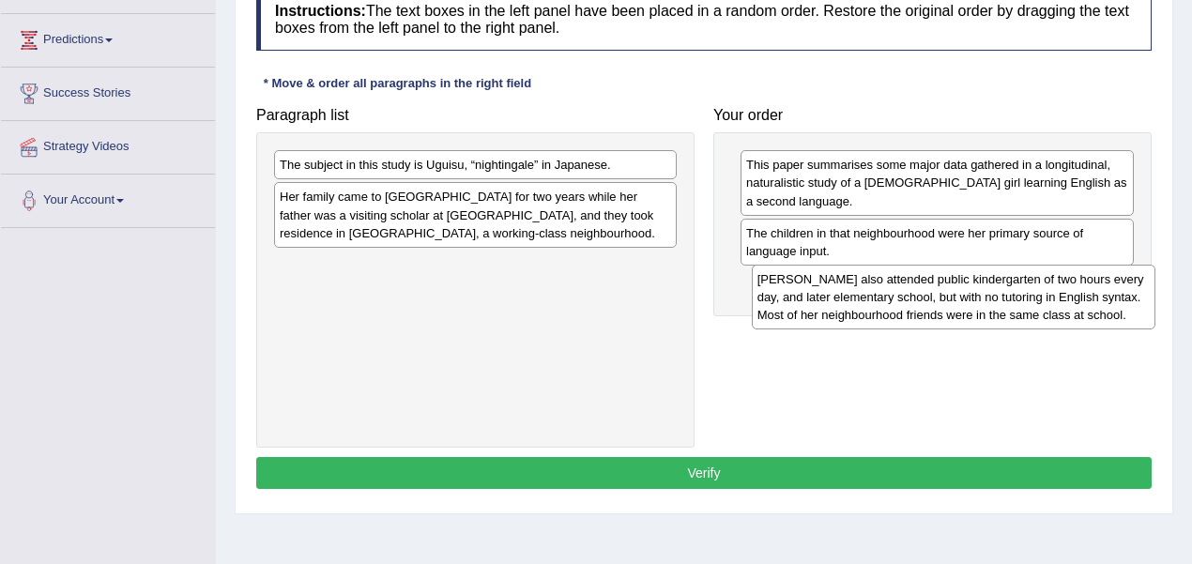
drag, startPoint x: 415, startPoint y: 295, endPoint x: 839, endPoint y: 309, distance: 424.5
click at [839, 309] on div "[PERSON_NAME] also attended public kindergarten of two hours every day, and lat…" at bounding box center [954, 297] width 404 height 65
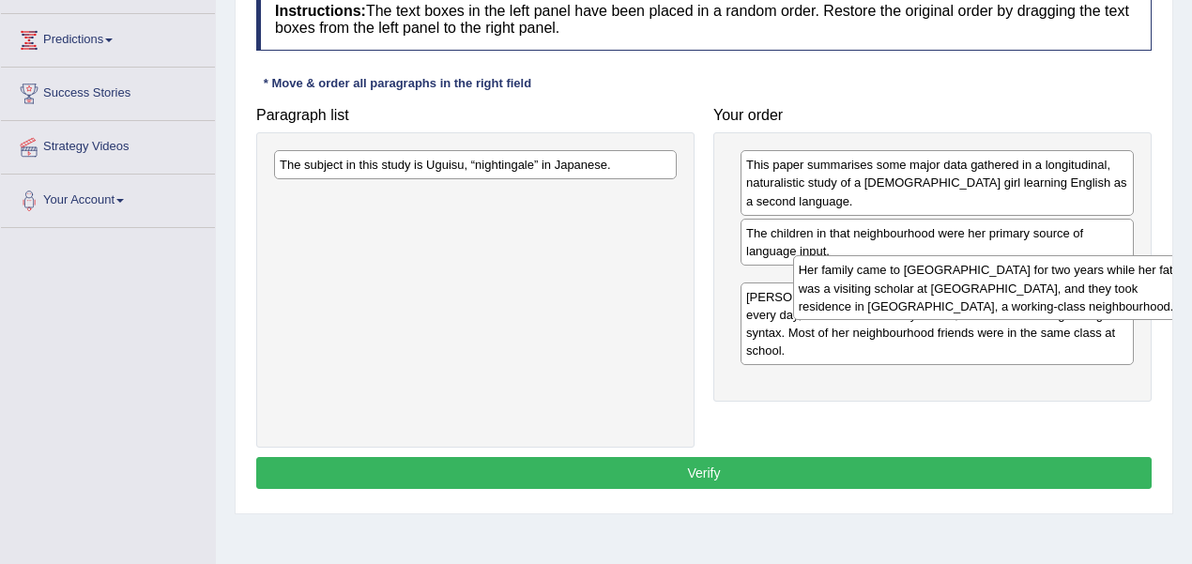
drag, startPoint x: 883, startPoint y: 270, endPoint x: 942, endPoint y: 273, distance: 59.2
click at [942, 273] on div "Her family came to [GEOGRAPHIC_DATA] for two years while her father was a visit…" at bounding box center [995, 287] width 404 height 65
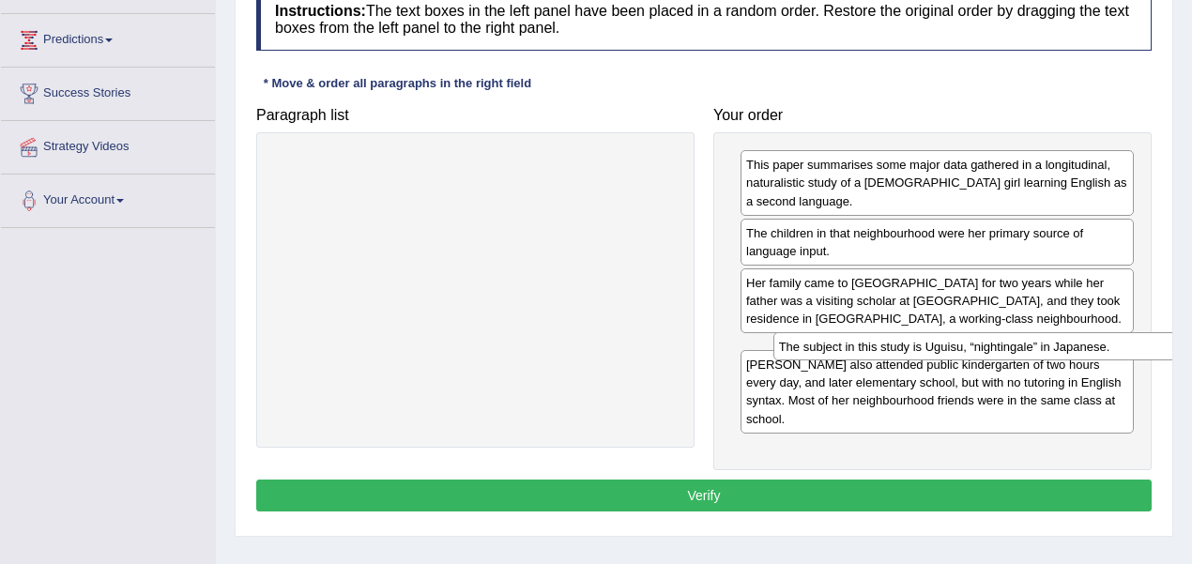
drag, startPoint x: 630, startPoint y: 207, endPoint x: 901, endPoint y: 342, distance: 302.7
click at [902, 342] on div "The subject in this study is Uguisu, “nightingale” in Japanese." at bounding box center [975, 346] width 404 height 28
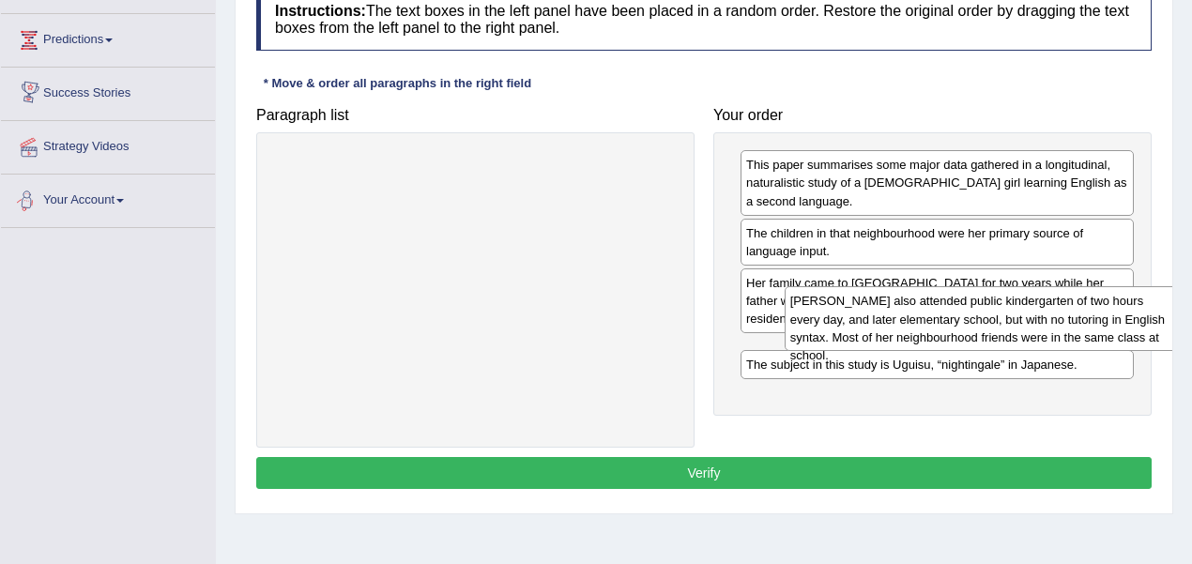
drag, startPoint x: 788, startPoint y: 412, endPoint x: 823, endPoint y: 332, distance: 87.4
click at [823, 332] on div "Uguisu also attended public kindergarten of two hours every day, and later elem…" at bounding box center [982, 318] width 394 height 65
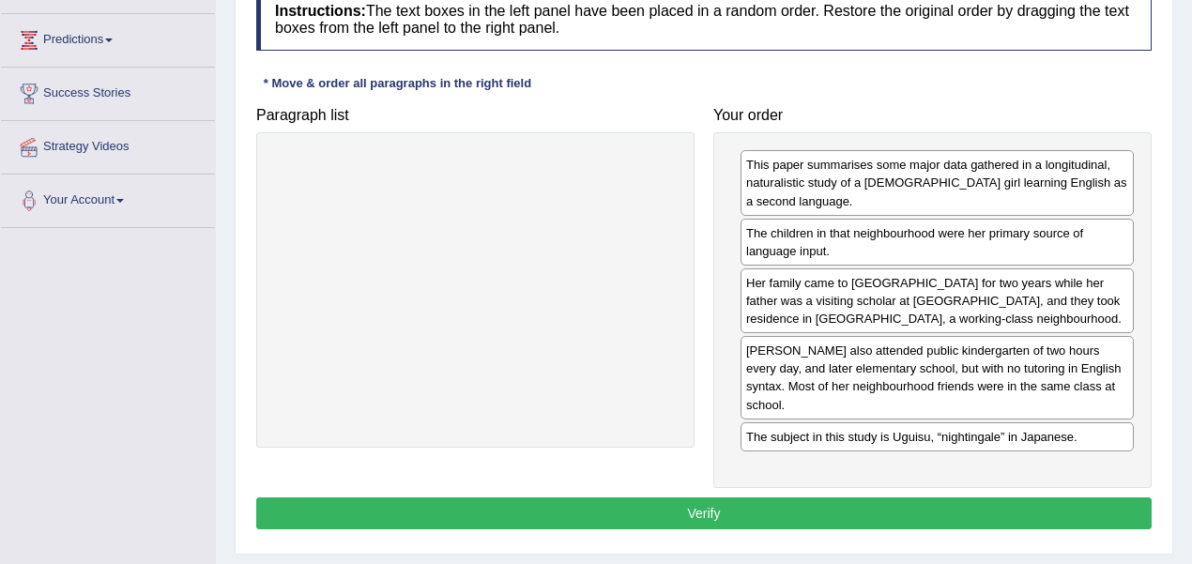
click at [704, 497] on button "Verify" at bounding box center [703, 513] width 895 height 32
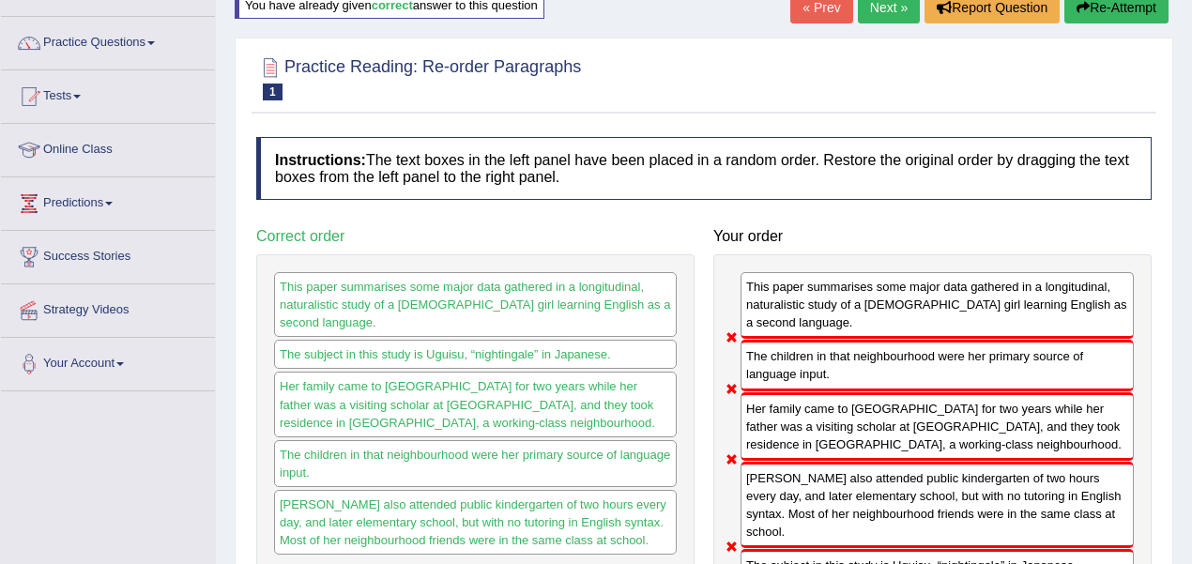
scroll to position [105, 0]
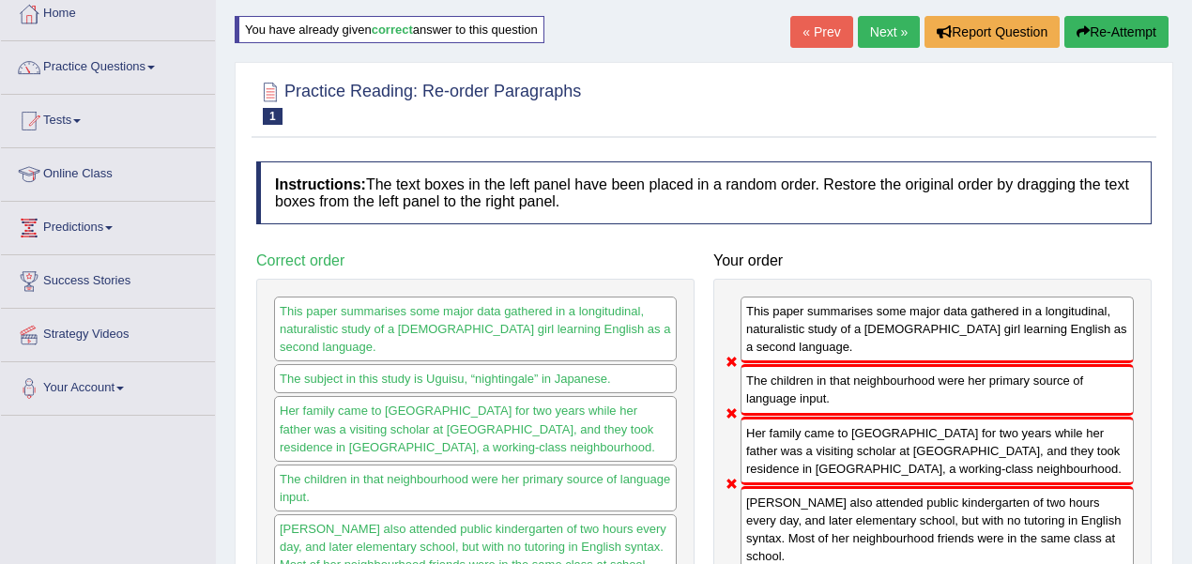
click at [1126, 34] on button "Re-Attempt" at bounding box center [1116, 32] width 104 height 32
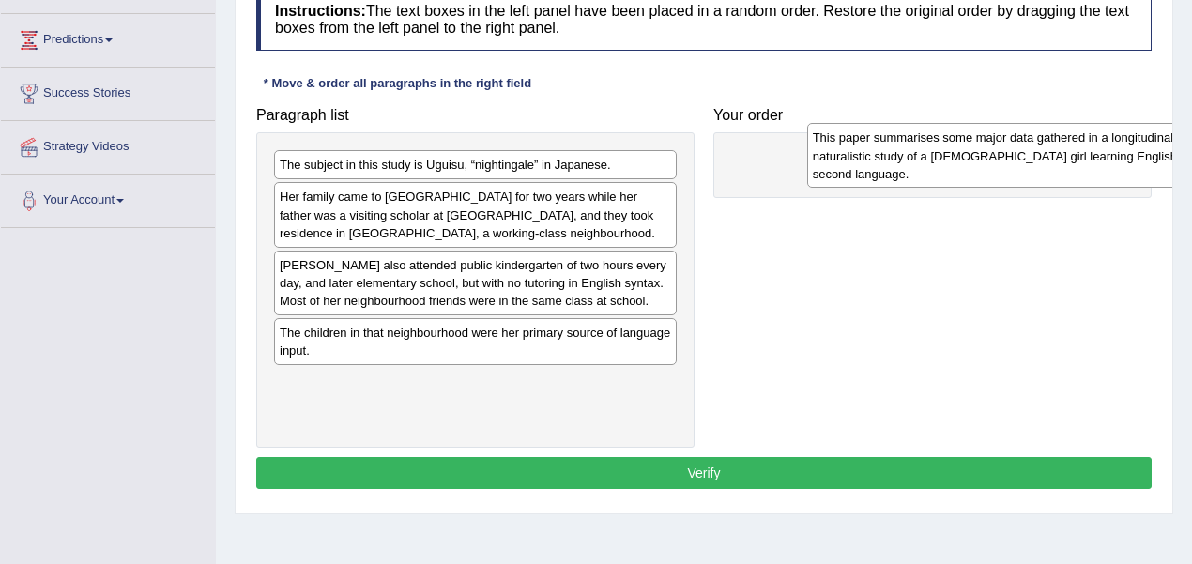
drag, startPoint x: 364, startPoint y: 401, endPoint x: 882, endPoint y: 156, distance: 573.1
click at [887, 156] on div "This paper summarises some major data gathered in a longitudinal, naturalistic …" at bounding box center [1009, 155] width 404 height 65
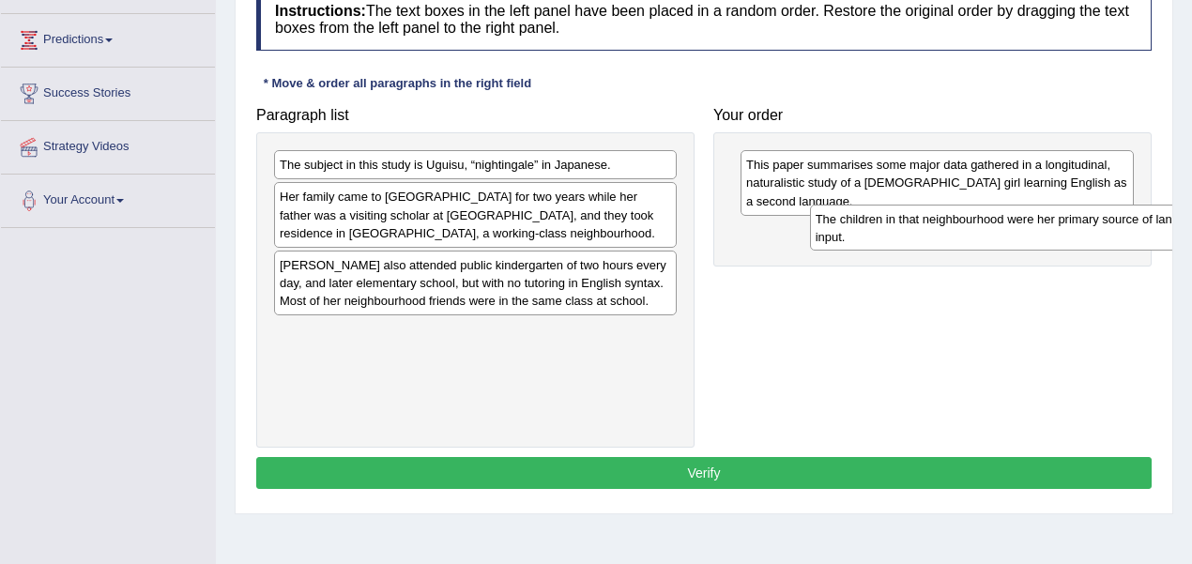
drag, startPoint x: 355, startPoint y: 322, endPoint x: 875, endPoint y: 206, distance: 532.9
click at [875, 205] on div "The children in that neighbourhood were her primary source of language input." at bounding box center [1012, 228] width 404 height 47
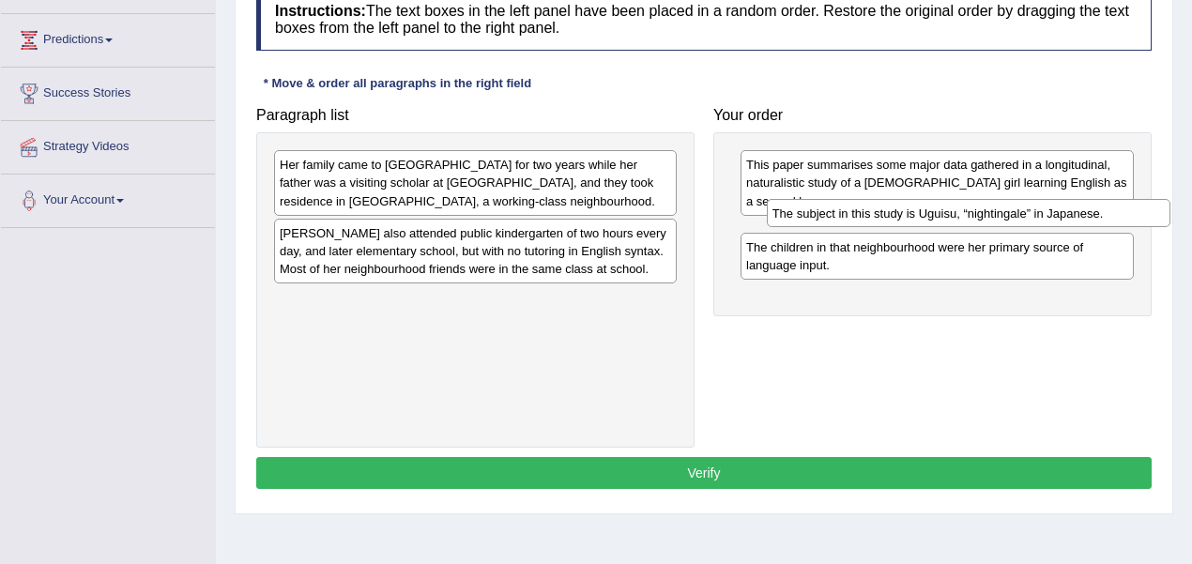
drag, startPoint x: 449, startPoint y: 169, endPoint x: 819, endPoint y: 246, distance: 377.8
click at [858, 215] on div "The subject in this study is Uguisu, “nightingale” in Japanese." at bounding box center [969, 213] width 404 height 28
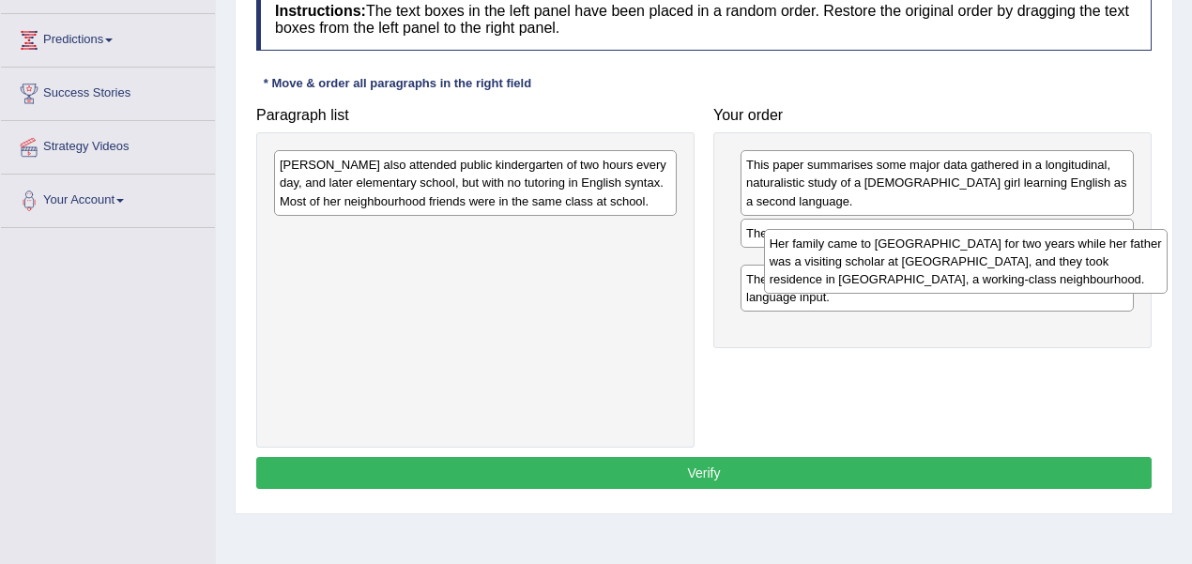
drag, startPoint x: 364, startPoint y: 162, endPoint x: 844, endPoint y: 233, distance: 484.8
click at [844, 233] on div "Her family came to the United States for two years while her father was a visit…" at bounding box center [966, 261] width 404 height 65
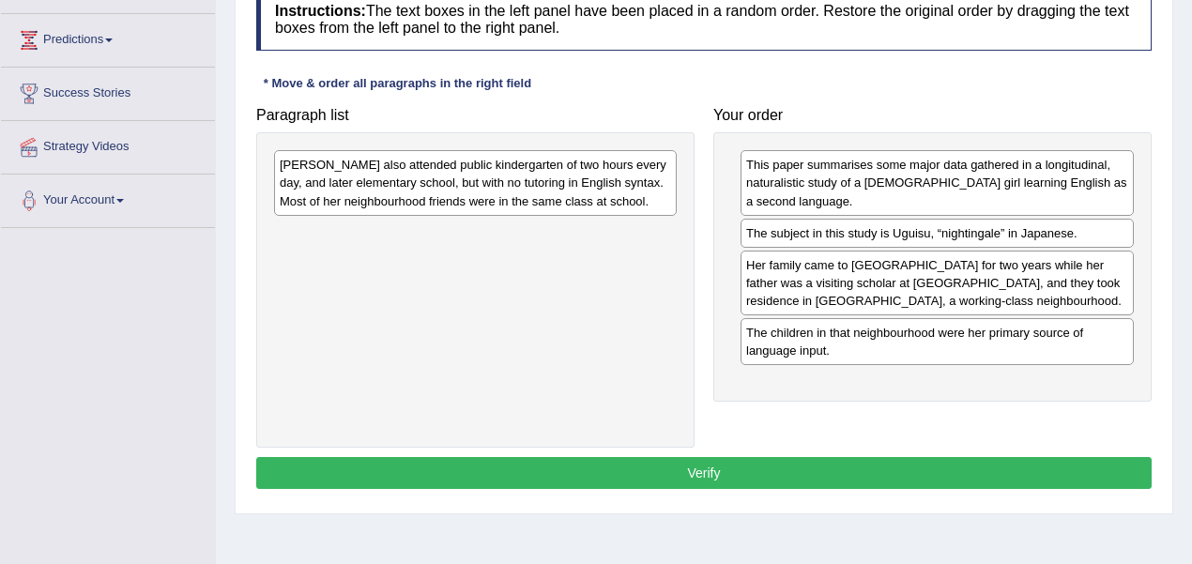
drag, startPoint x: 514, startPoint y: 145, endPoint x: 642, endPoint y: 227, distance: 152.1
click at [642, 227] on div "Uguisu also attended public kindergarten of two hours every day, and later elem…" at bounding box center [475, 289] width 438 height 315
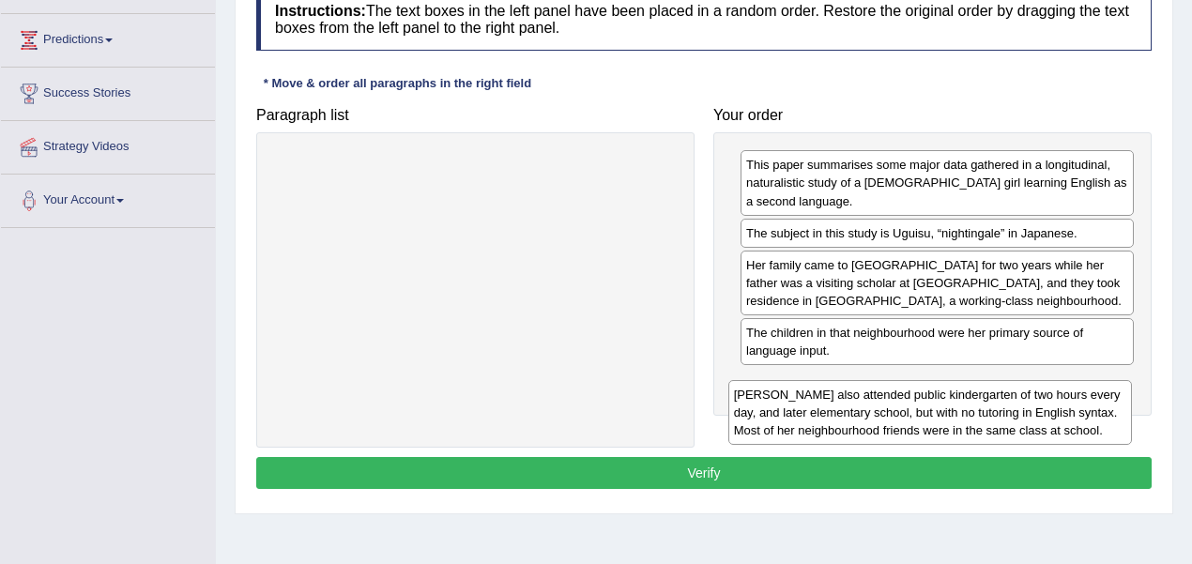
drag, startPoint x: 522, startPoint y: 190, endPoint x: 1004, endPoint y: 403, distance: 527.4
click at [982, 411] on div "Uguisu also attended public kindergarten of two hours every day, and later elem…" at bounding box center [930, 412] width 404 height 65
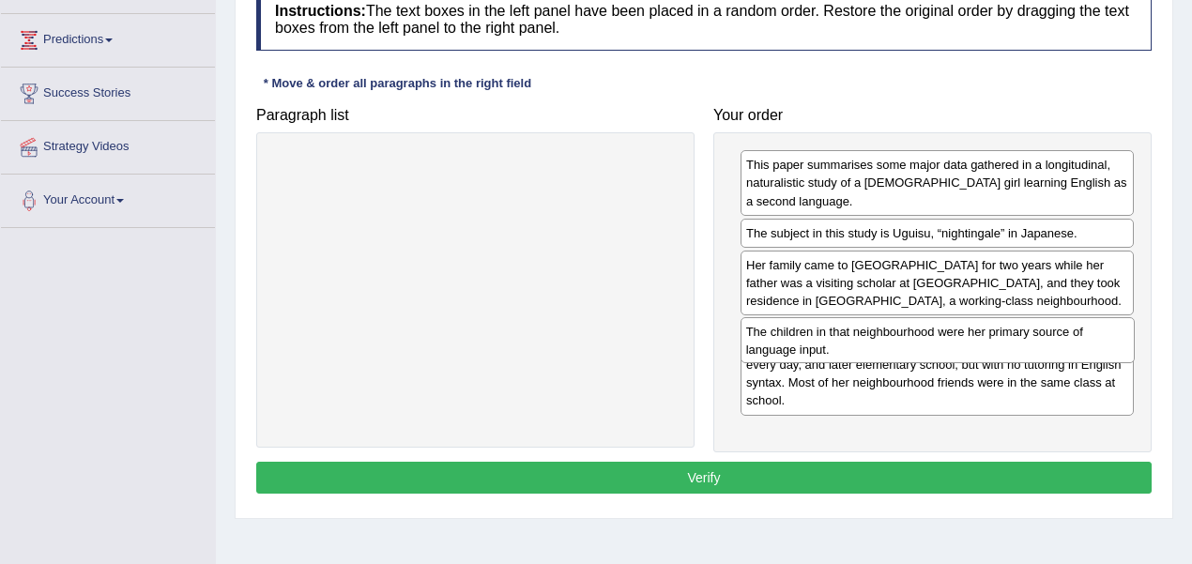
drag, startPoint x: 956, startPoint y: 333, endPoint x: 961, endPoint y: 435, distance: 101.5
click at [961, 364] on div "The children in that neighbourhood were her primary source of language input." at bounding box center [938, 340] width 394 height 47
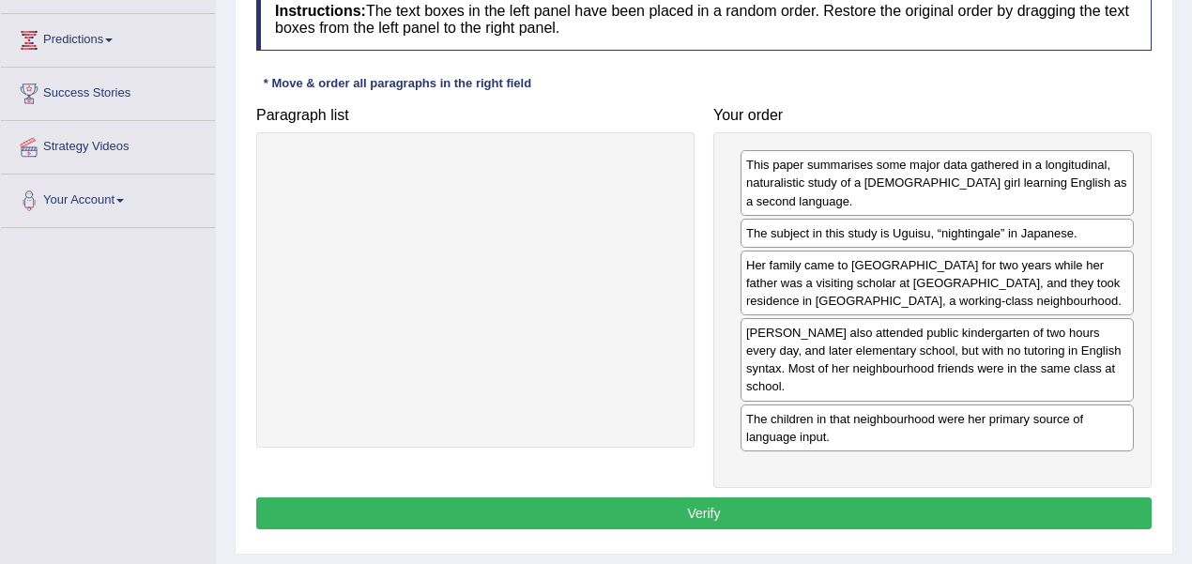
click at [689, 497] on button "Verify" at bounding box center [703, 513] width 895 height 32
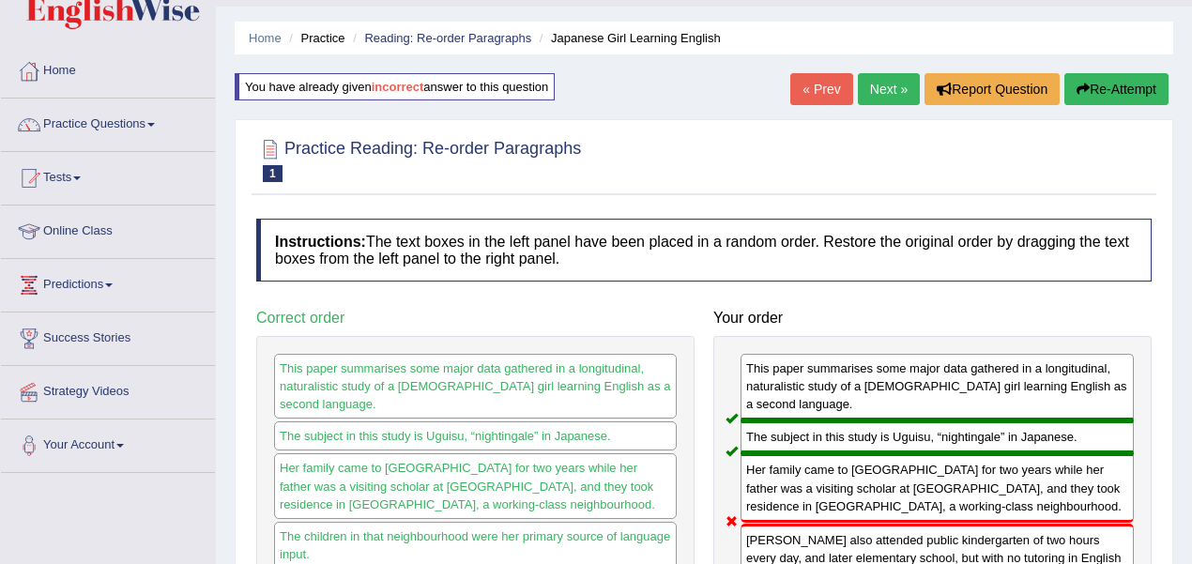
scroll to position [43, 0]
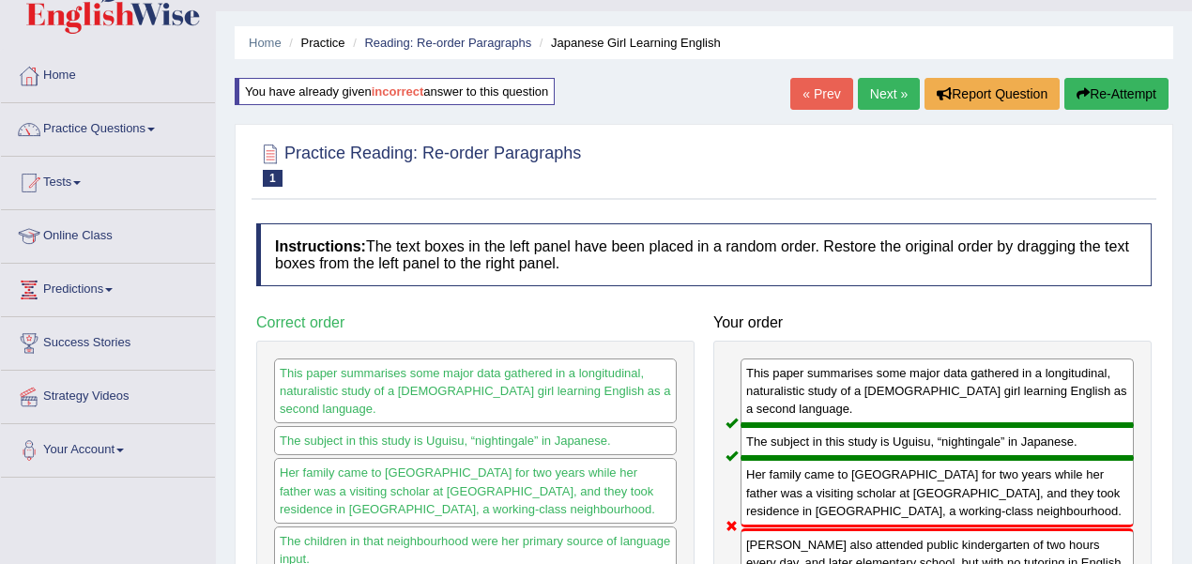
click at [880, 98] on link "Next »" at bounding box center [889, 94] width 62 height 32
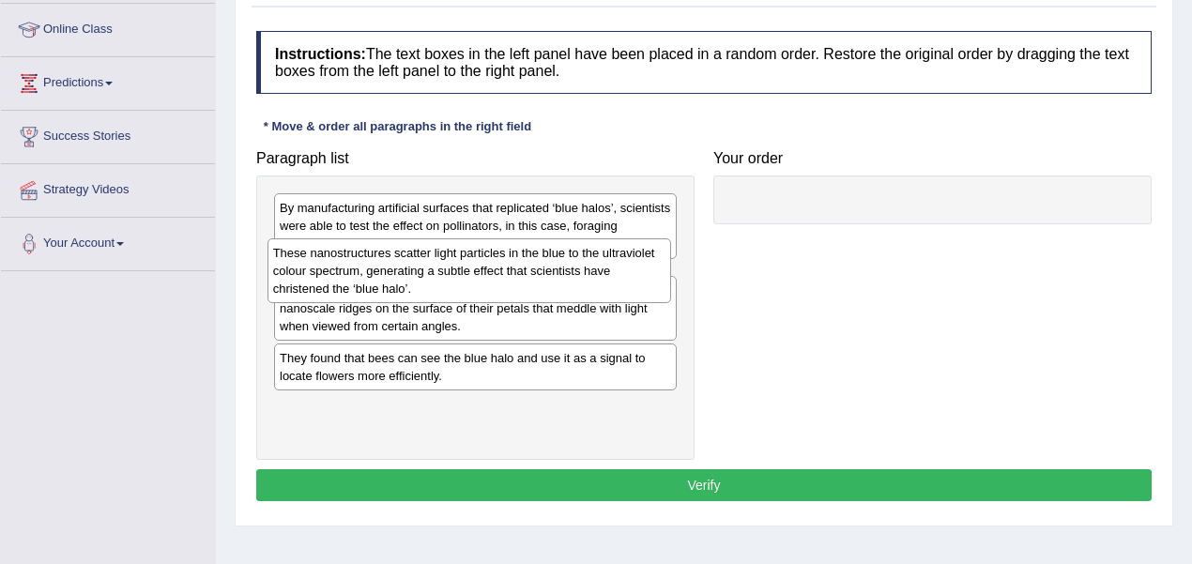
drag, startPoint x: 345, startPoint y: 416, endPoint x: 339, endPoint y: 278, distance: 138.1
click at [339, 278] on div "These nanostructures scatter light particles in the blue to the ultraviolet col…" at bounding box center [470, 270] width 404 height 65
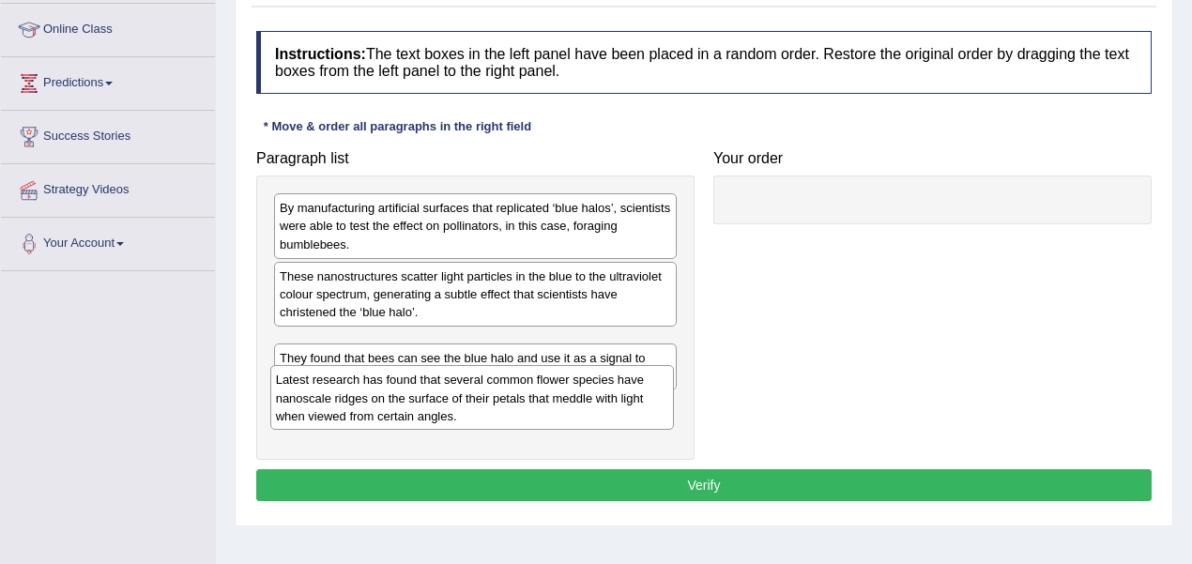
drag, startPoint x: 366, startPoint y: 363, endPoint x: 362, endPoint y: 402, distance: 38.7
click at [362, 402] on div "Latest research has found that several common flower species have nanoscale rid…" at bounding box center [472, 397] width 404 height 65
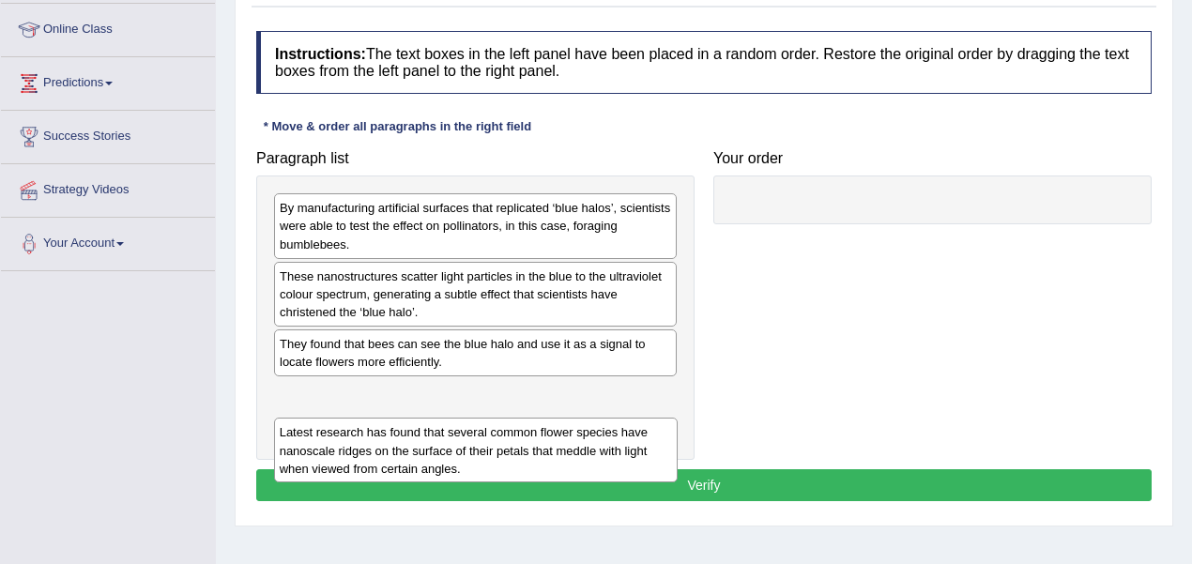
drag, startPoint x: 464, startPoint y: 387, endPoint x: 464, endPoint y: 456, distance: 69.5
click at [464, 456] on div "Latest research has found that several common flower species have nanoscale rid…" at bounding box center [476, 450] width 404 height 65
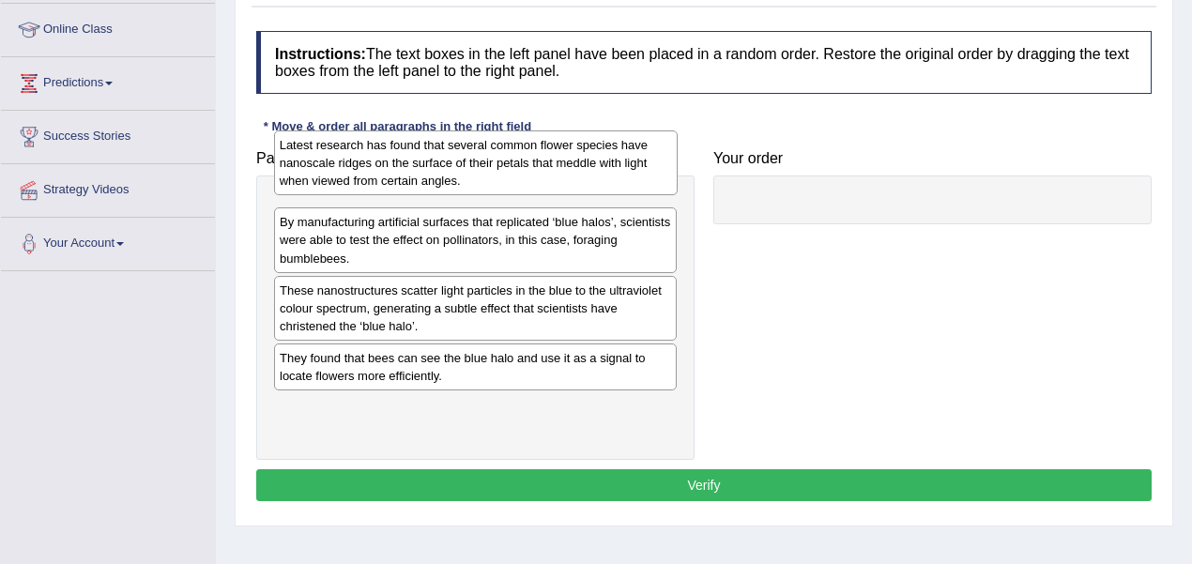
drag, startPoint x: 426, startPoint y: 352, endPoint x: 419, endPoint y: 176, distance: 175.7
click at [419, 176] on div "Latest research has found that several common flower species have nanoscale rid…" at bounding box center [476, 162] width 404 height 65
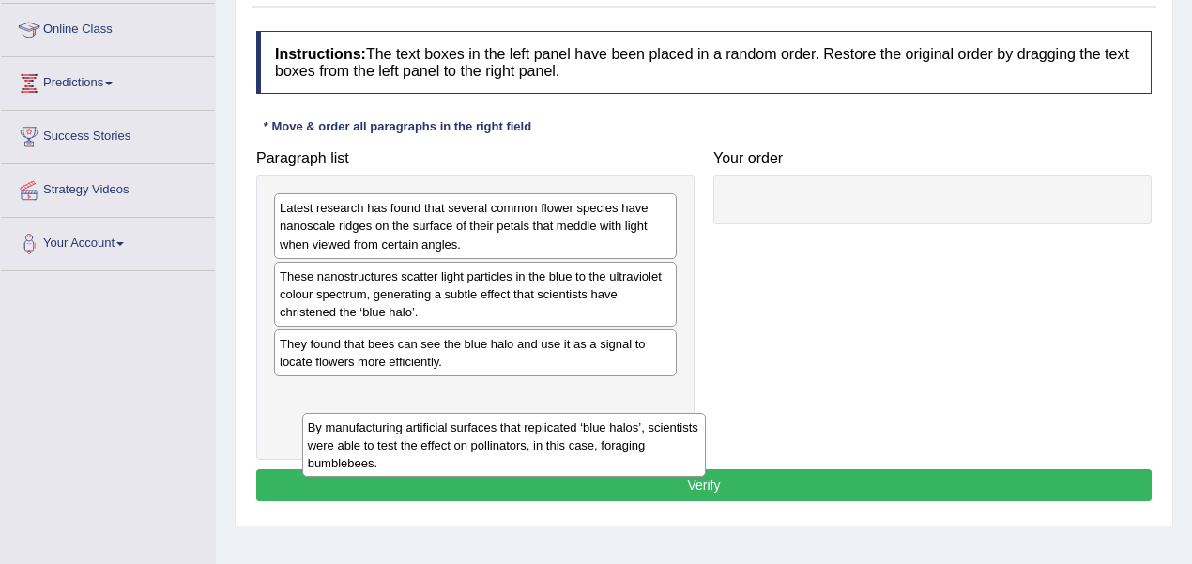
drag, startPoint x: 387, startPoint y: 417, endPoint x: 374, endPoint y: 407, distance: 16.1
click at [379, 413] on div "By manufacturing artificial surfaces that replicated ‘blue halos’, scientists w…" at bounding box center [504, 445] width 404 height 65
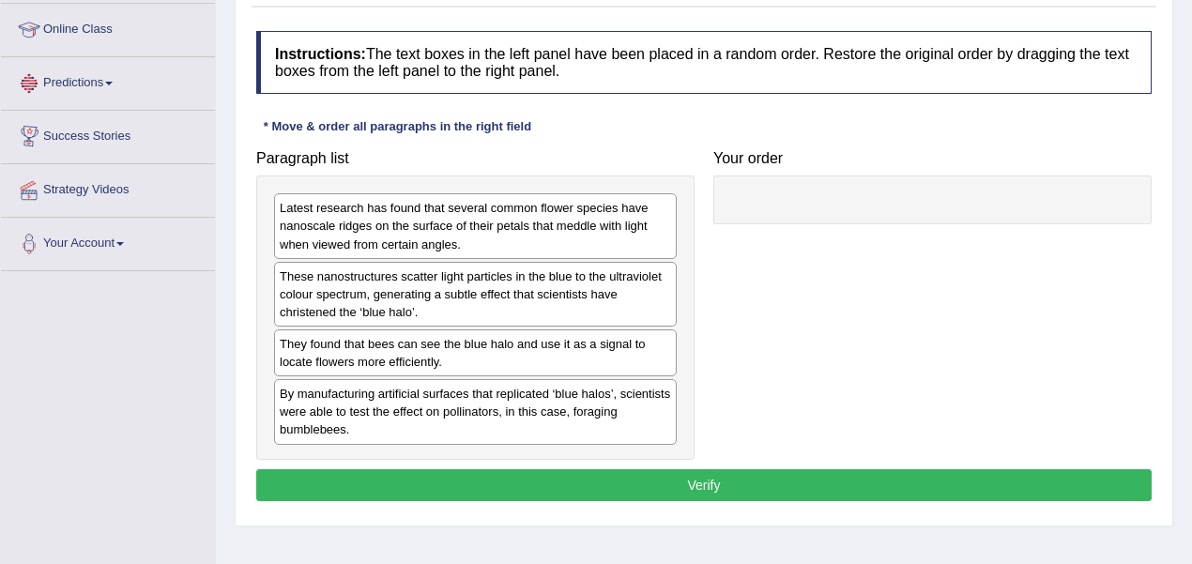
click at [469, 347] on div "They found that bees can see the blue halo and use it as a signal to locate flo…" at bounding box center [475, 352] width 403 height 47
drag, startPoint x: 481, startPoint y: 342, endPoint x: 465, endPoint y: 383, distance: 44.3
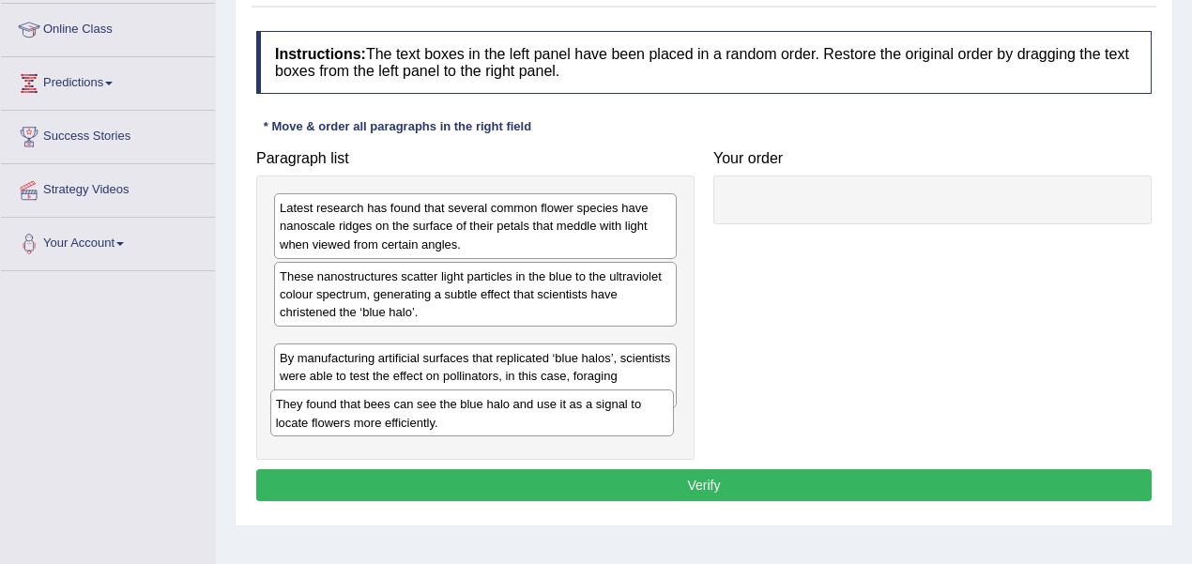
drag, startPoint x: 456, startPoint y: 342, endPoint x: 452, endPoint y: 413, distance: 71.4
click at [452, 413] on div "They found that bees can see the blue halo and use it as a signal to locate flo…" at bounding box center [472, 413] width 404 height 47
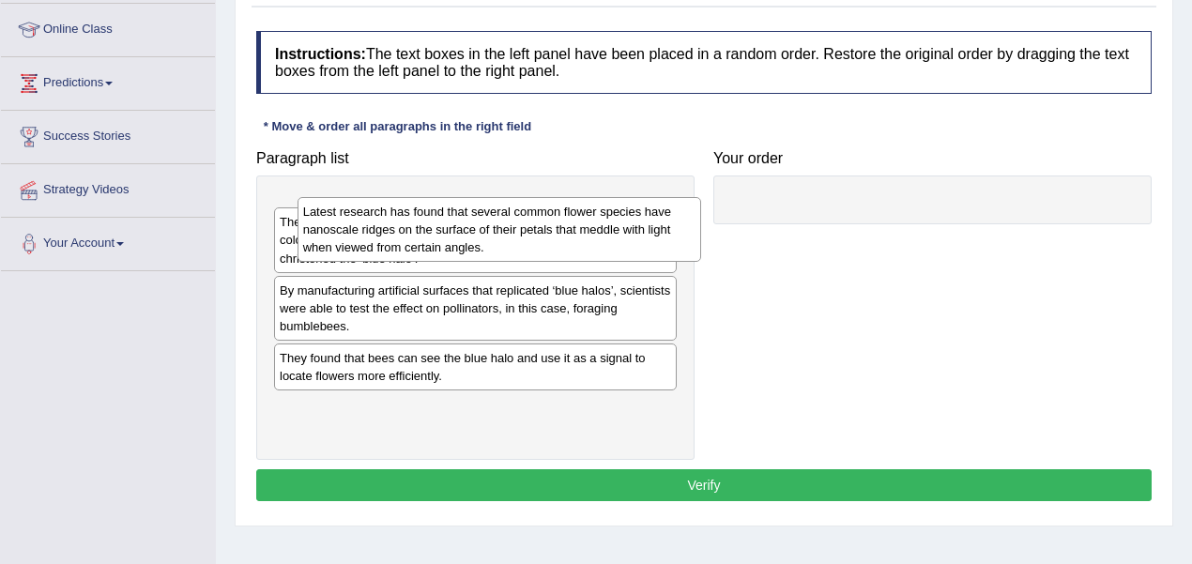
drag, startPoint x: 488, startPoint y: 218, endPoint x: 884, endPoint y: 229, distance: 396.3
click at [701, 229] on div "Latest research has found that several common flower species have nanoscale rid…" at bounding box center [500, 229] width 404 height 65
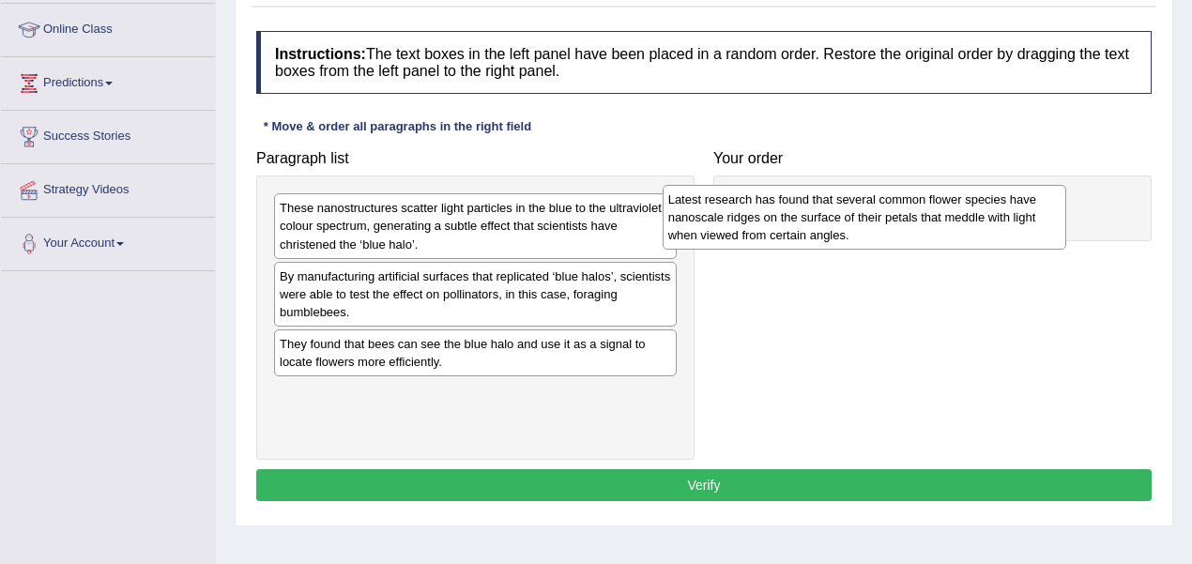
drag, startPoint x: 773, startPoint y: 223, endPoint x: 977, endPoint y: 216, distance: 203.8
click at [977, 216] on div "Latest research has found that several common flower species have nanoscale rid…" at bounding box center [865, 217] width 404 height 65
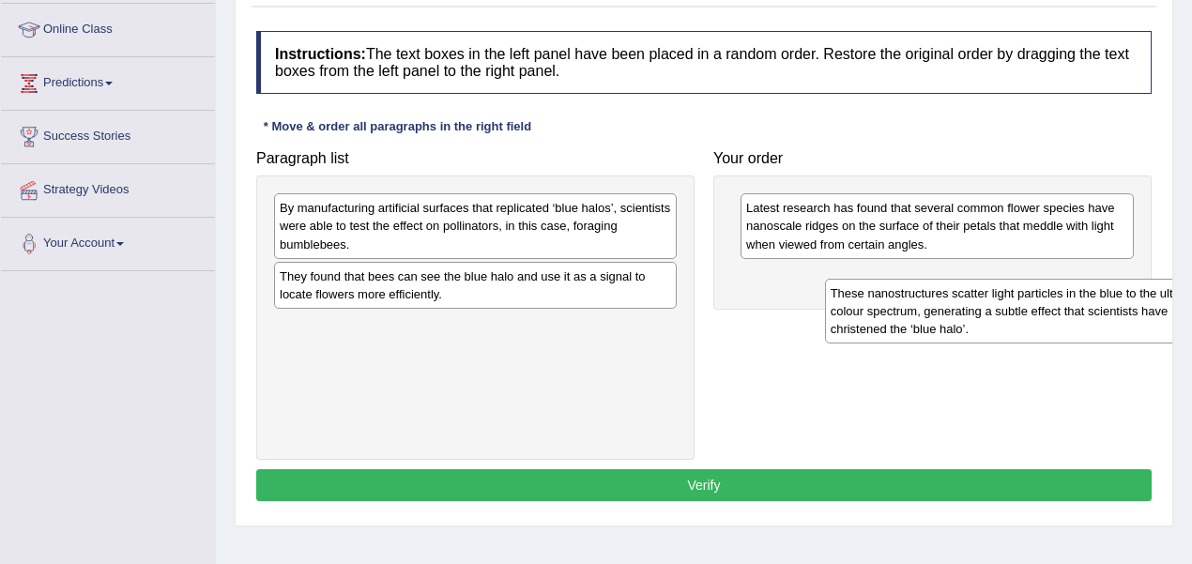
drag, startPoint x: 1081, startPoint y: 317, endPoint x: 1070, endPoint y: 310, distance: 13.5
click at [1174, 312] on div "Home Practice Reading: Re-order Paragraphs Blue Halo You have already given cor…" at bounding box center [704, 219] width 976 height 939
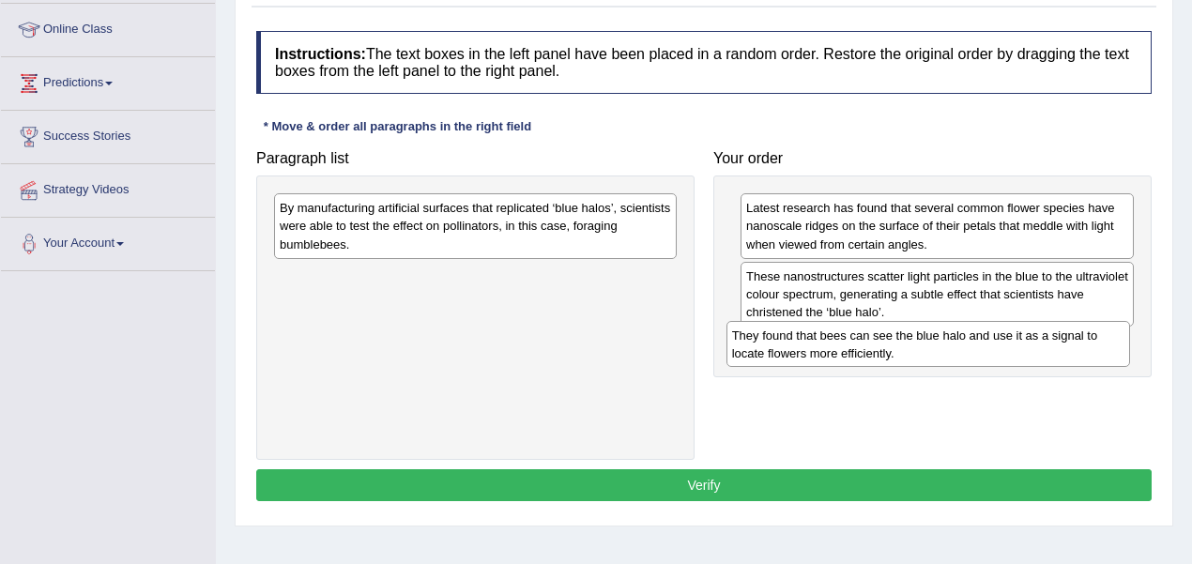
drag, startPoint x: 663, startPoint y: 314, endPoint x: 987, endPoint y: 337, distance: 324.7
click at [1014, 337] on div "They found that bees can see the blue halo and use it as a signal to locate flo…" at bounding box center [929, 344] width 404 height 47
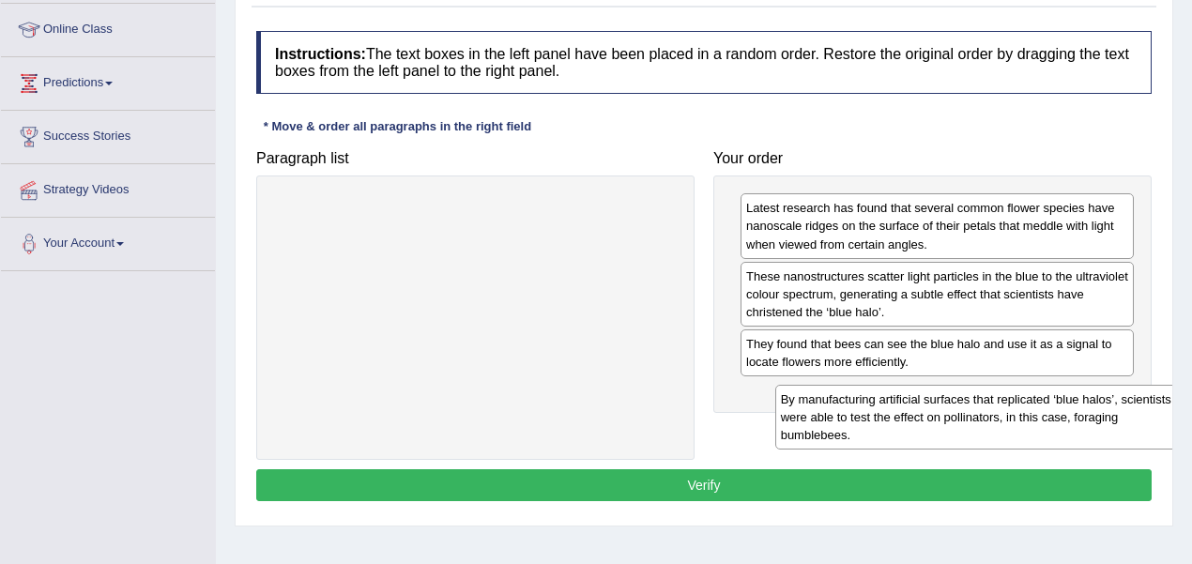
drag, startPoint x: 663, startPoint y: 241, endPoint x: 1158, endPoint y: 425, distance: 528.7
click at [1158, 425] on div "By manufacturing artificial surfaces that replicated ‘blue halos’, scientists w…" at bounding box center [977, 417] width 404 height 65
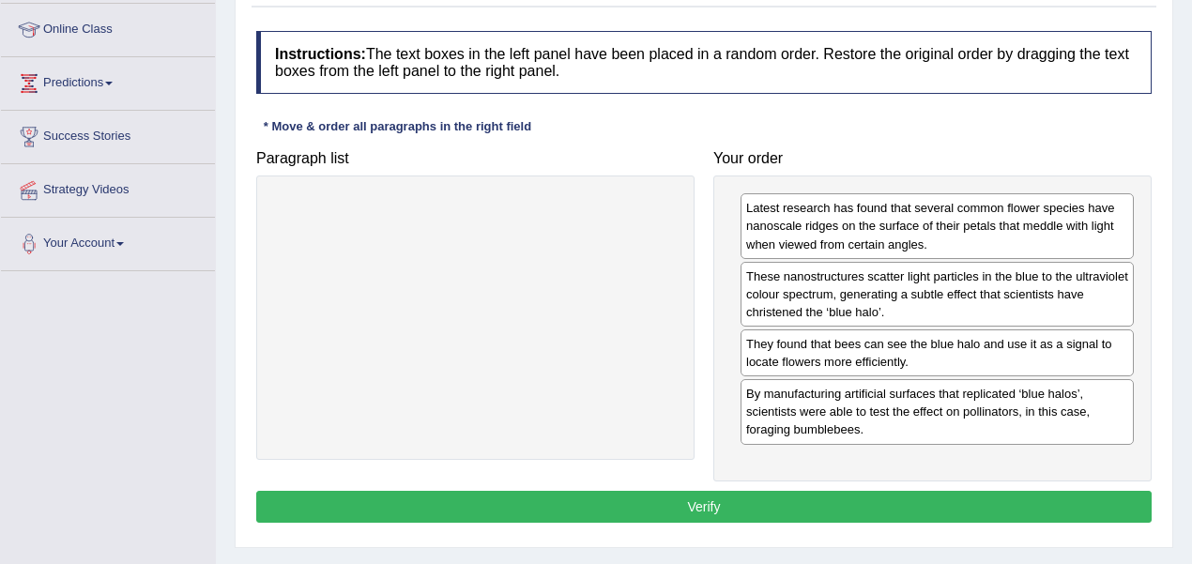
click at [930, 495] on button "Verify" at bounding box center [703, 507] width 895 height 32
